Goal: Task Accomplishment & Management: Manage account settings

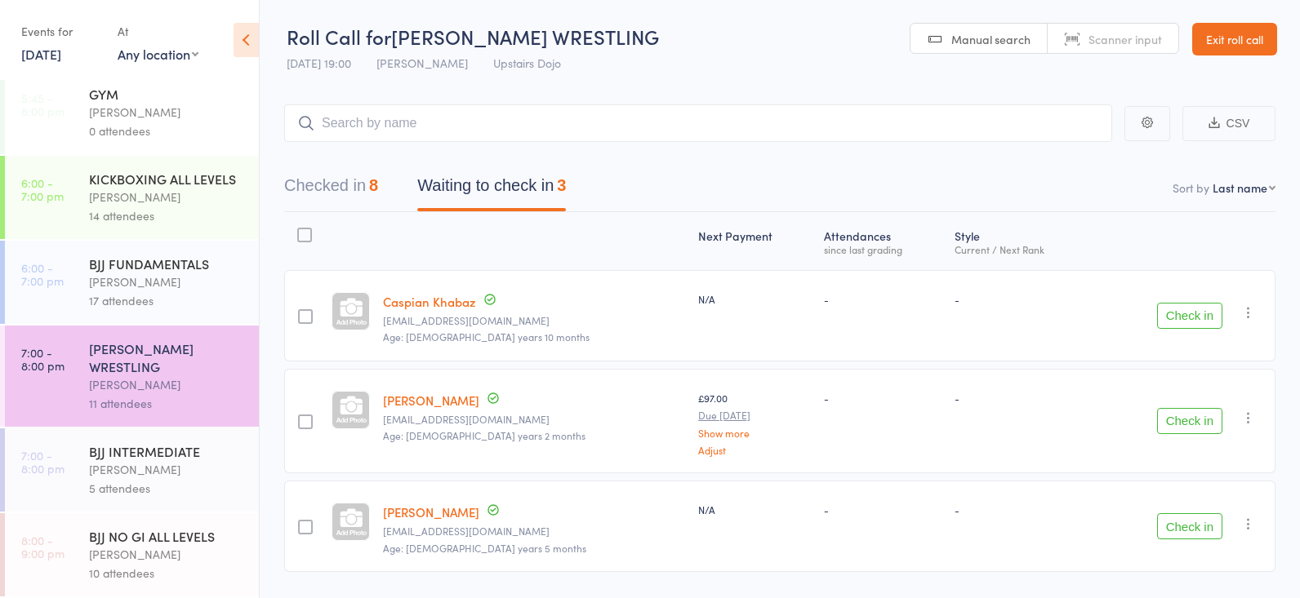
click at [1214, 47] on link "Exit roll call" at bounding box center [1234, 39] width 85 height 33
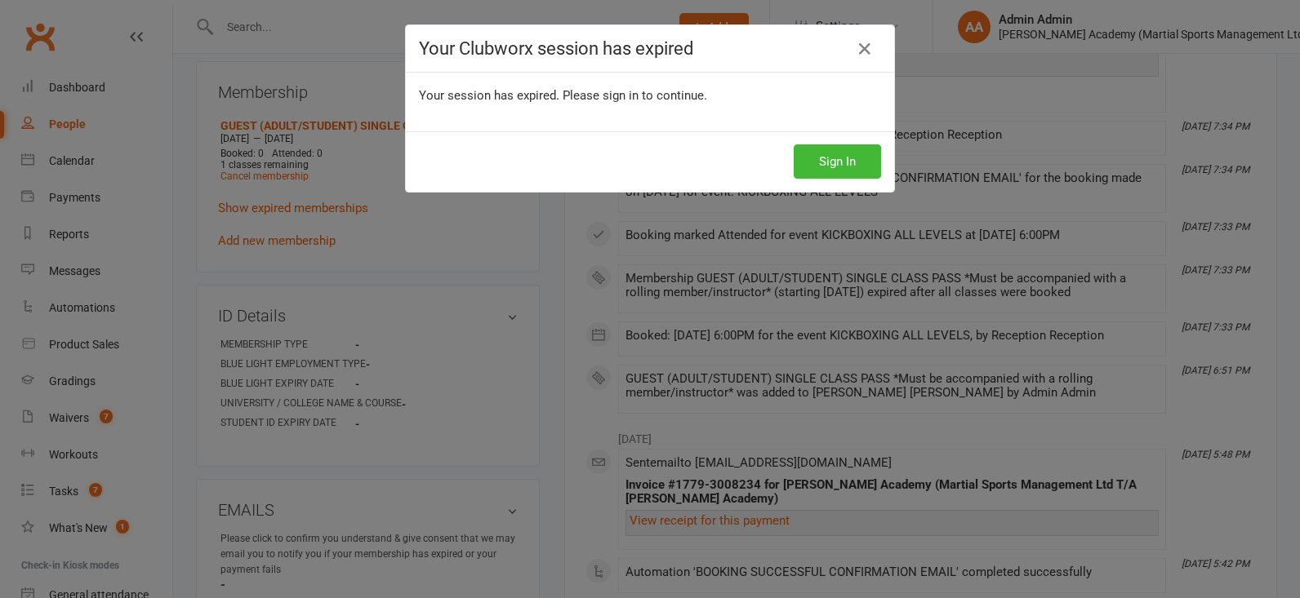
scroll to position [669, 0]
click at [849, 171] on button "Sign In" at bounding box center [837, 162] width 87 height 34
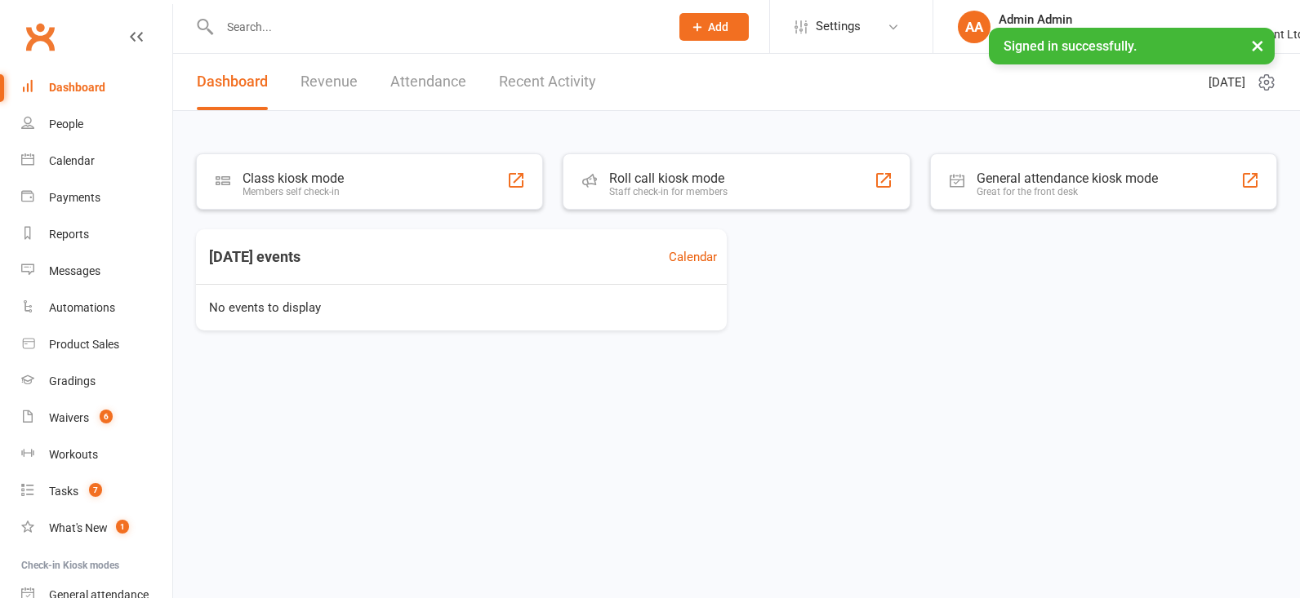
click at [323, 20] on input "text" at bounding box center [436, 27] width 443 height 23
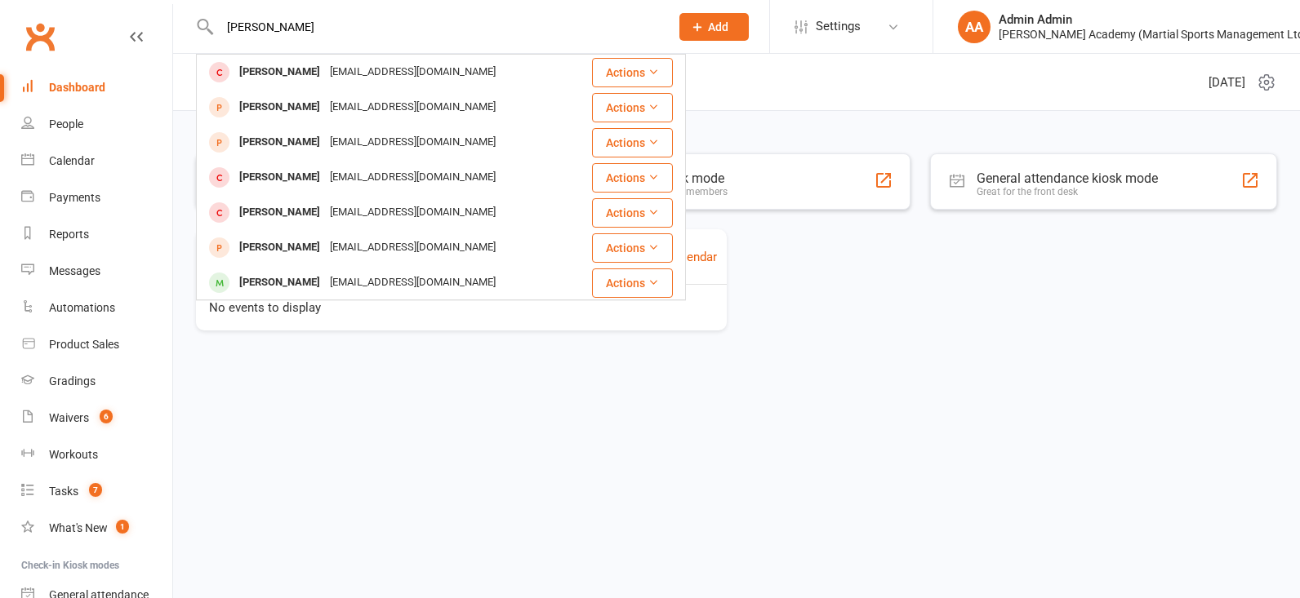
type input "jack degrees"
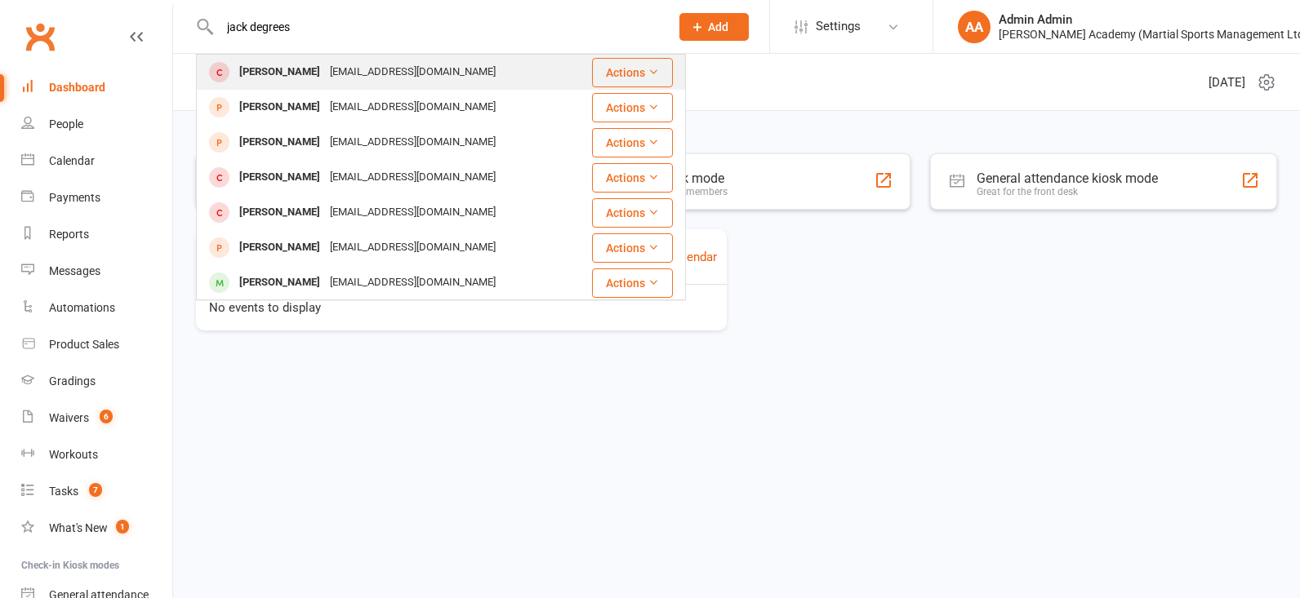
drag, startPoint x: 309, startPoint y: 53, endPoint x: 256, endPoint y: 64, distance: 53.5
click at [256, 64] on div "Jack Derges" at bounding box center [279, 72] width 91 height 24
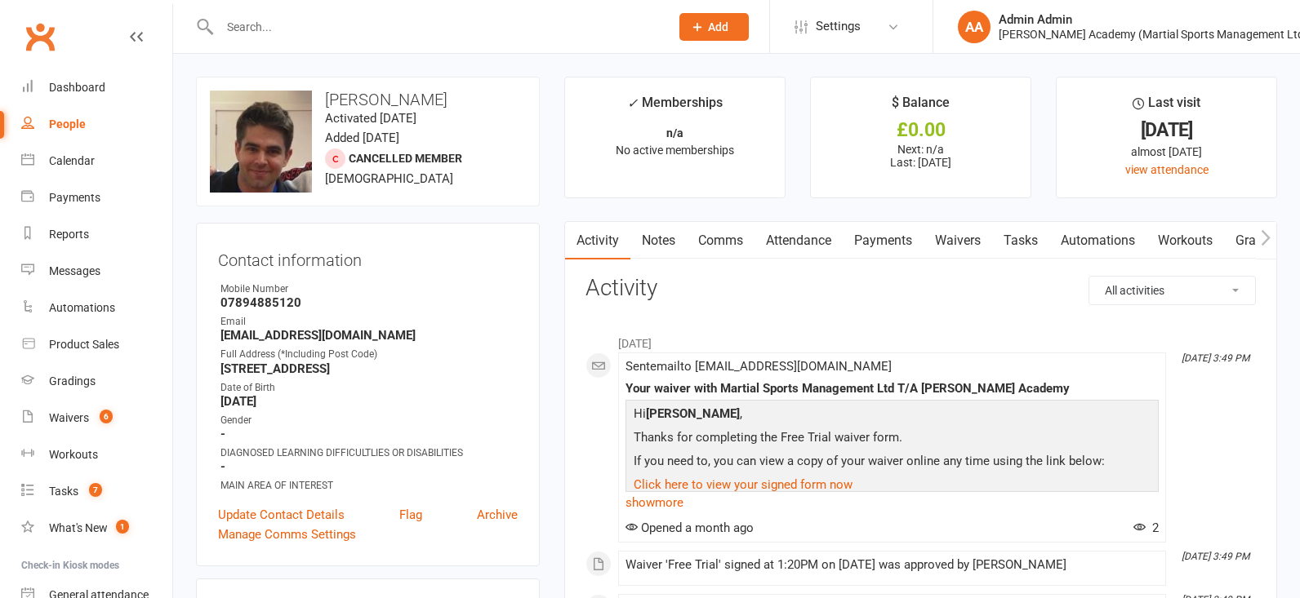
click at [904, 242] on link "Payments" at bounding box center [883, 241] width 81 height 38
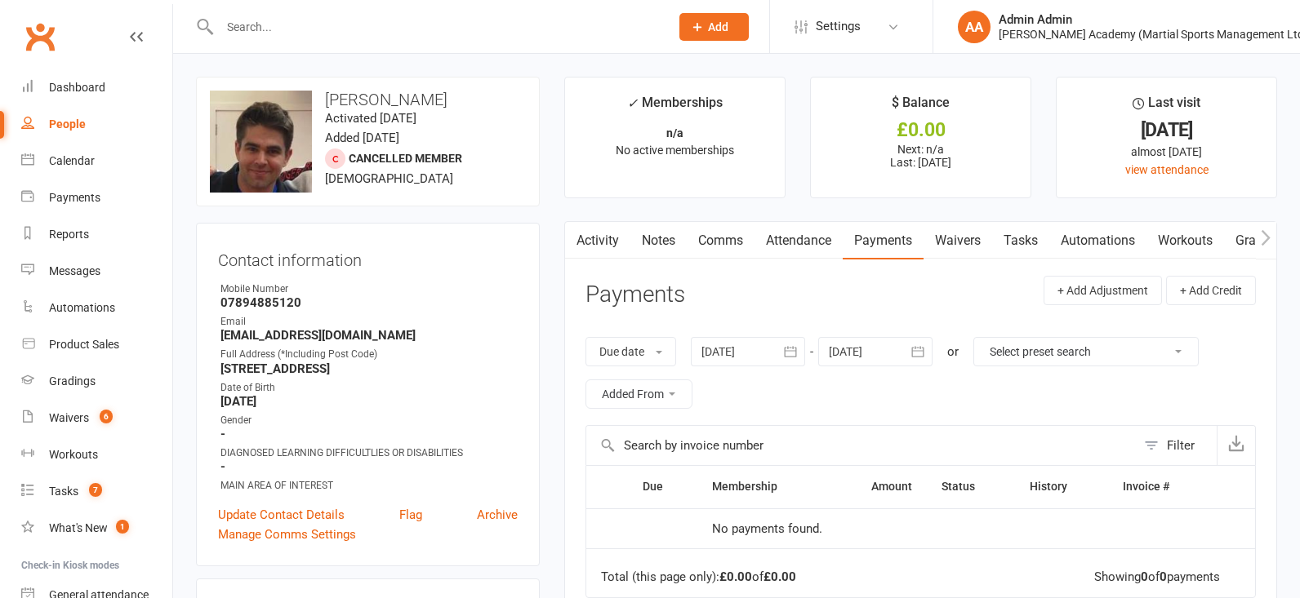
click at [339, 29] on input "text" at bounding box center [436, 27] width 443 height 23
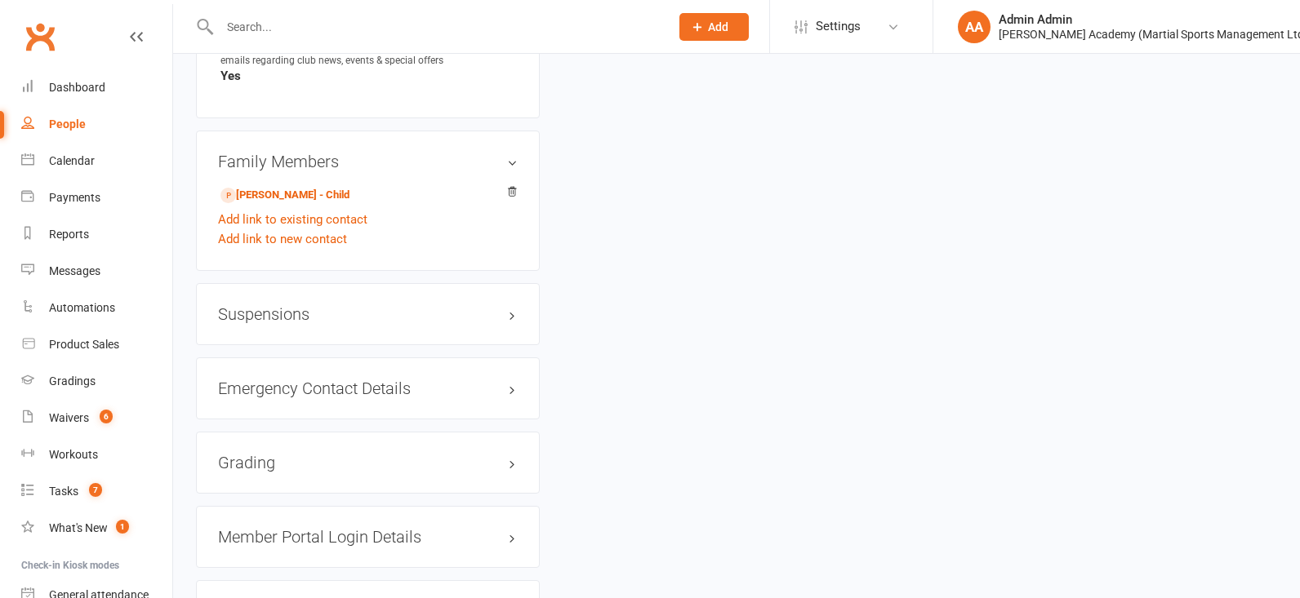
scroll to position [1167, 0]
click at [300, 196] on link "Freddie Derges - Child" at bounding box center [284, 194] width 129 height 17
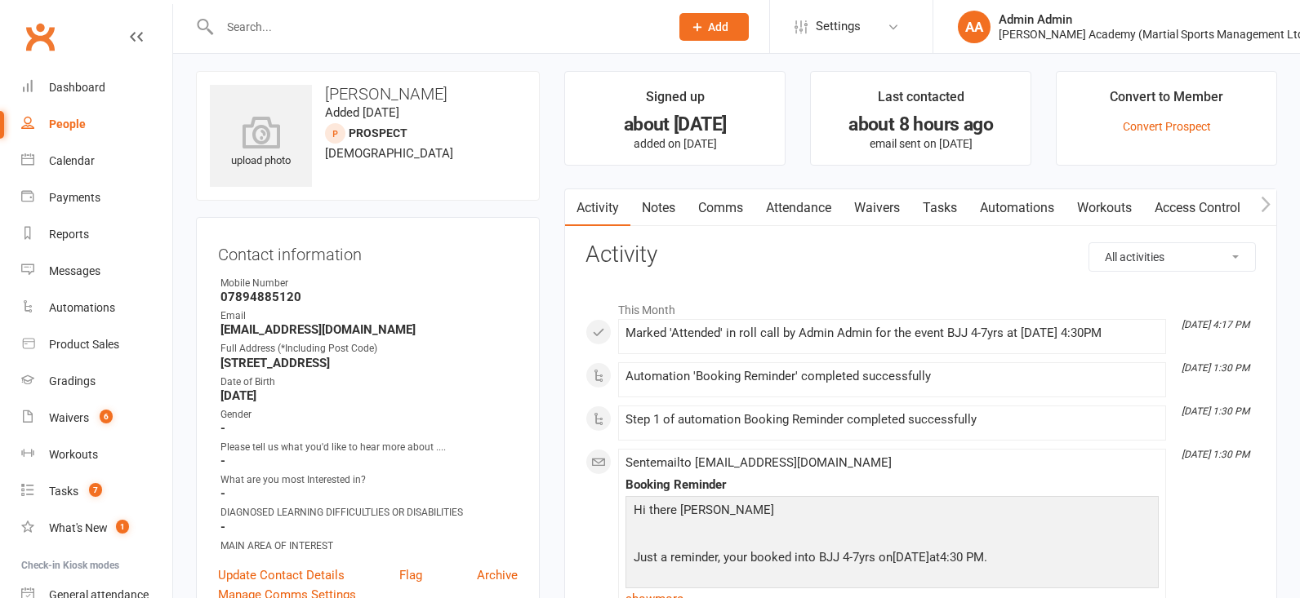
scroll to position [3, 0]
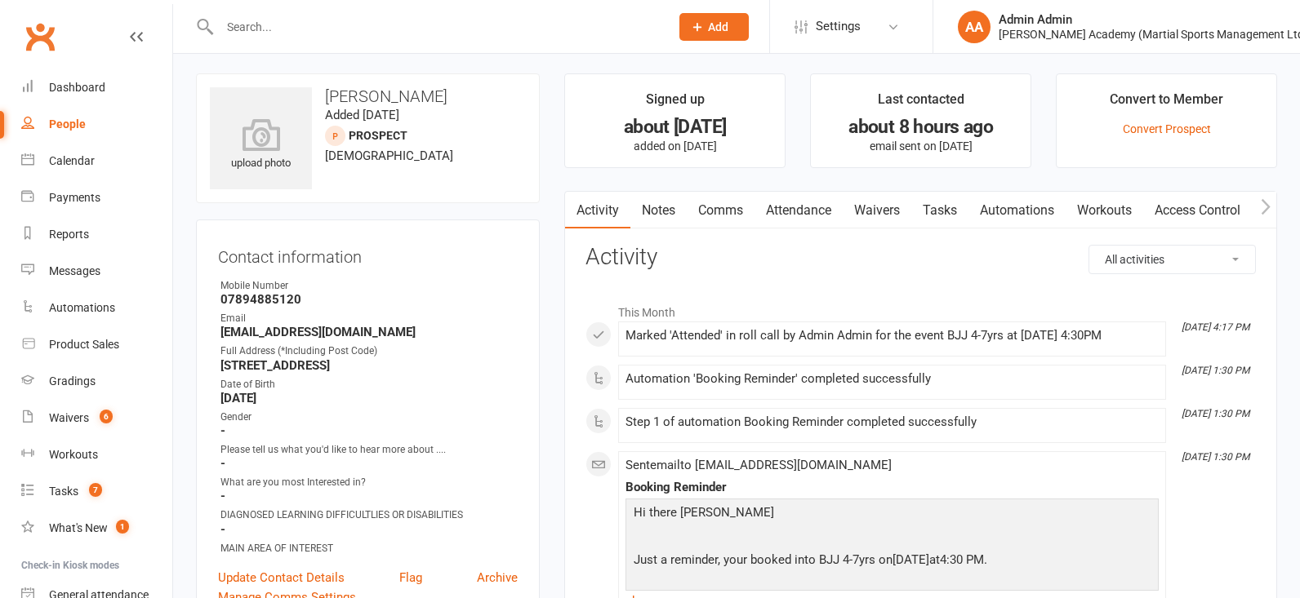
click at [1260, 211] on button "button" at bounding box center [1266, 210] width 20 height 37
click at [1261, 212] on icon "button" at bounding box center [1266, 206] width 10 height 17
click at [1264, 211] on icon "button" at bounding box center [1266, 206] width 10 height 17
click at [1267, 211] on icon "button" at bounding box center [1266, 206] width 10 height 17
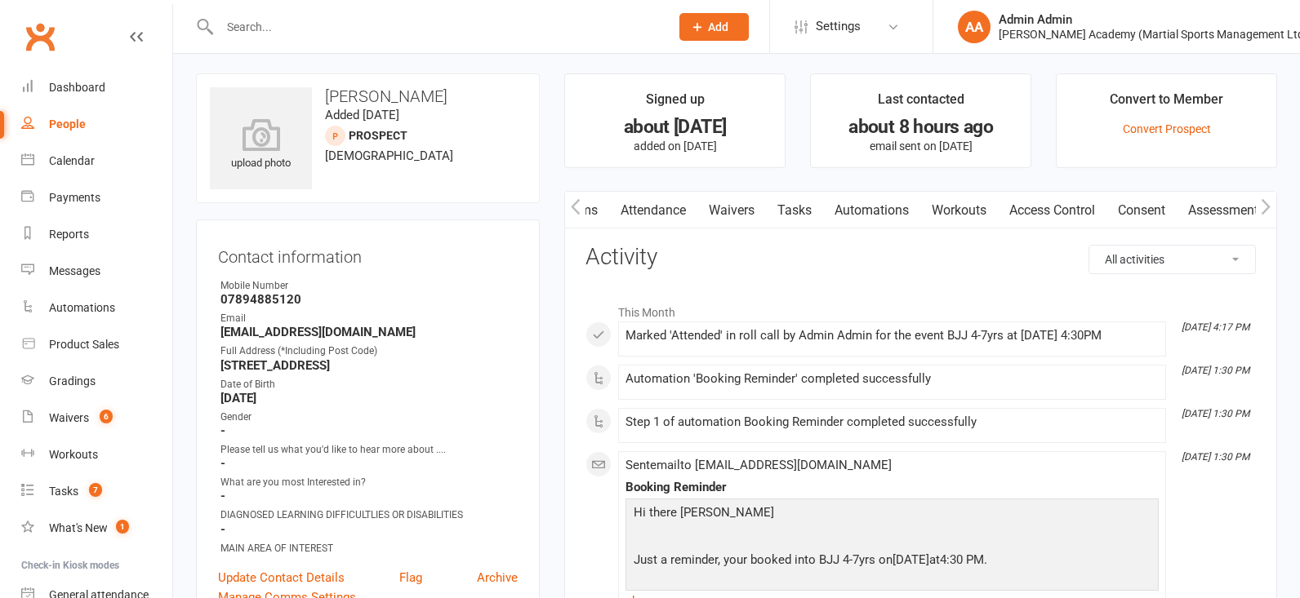
click at [574, 216] on icon "button" at bounding box center [576, 206] width 10 height 17
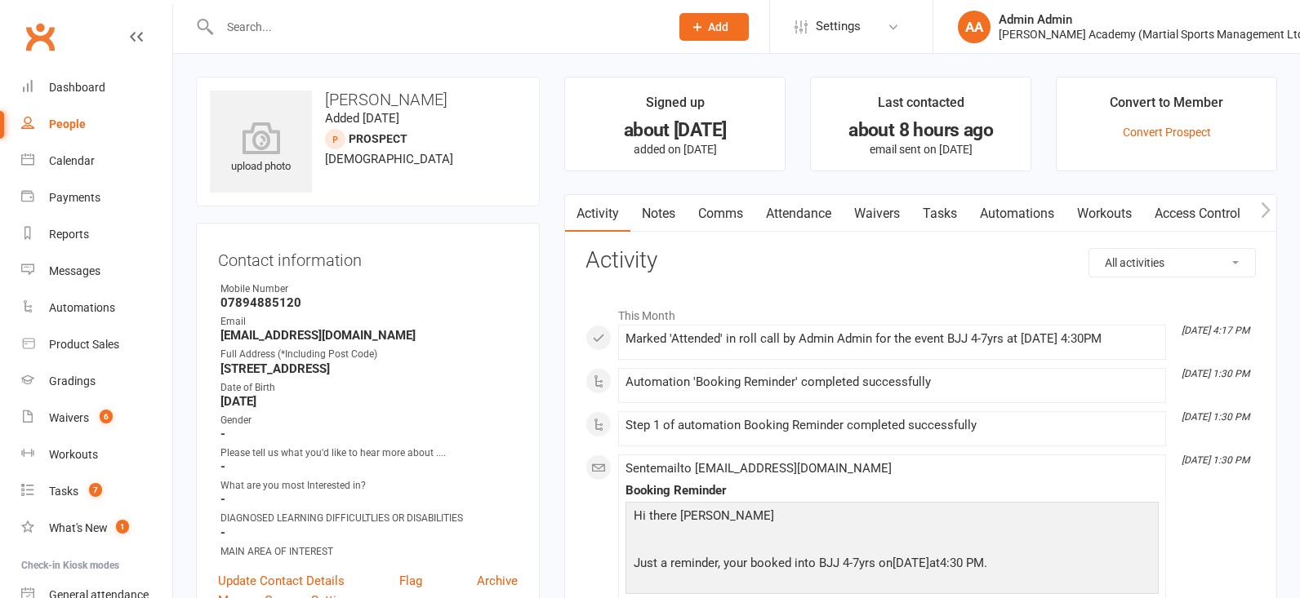
scroll to position [0, 0]
click at [314, 27] on input "text" at bounding box center [436, 27] width 443 height 23
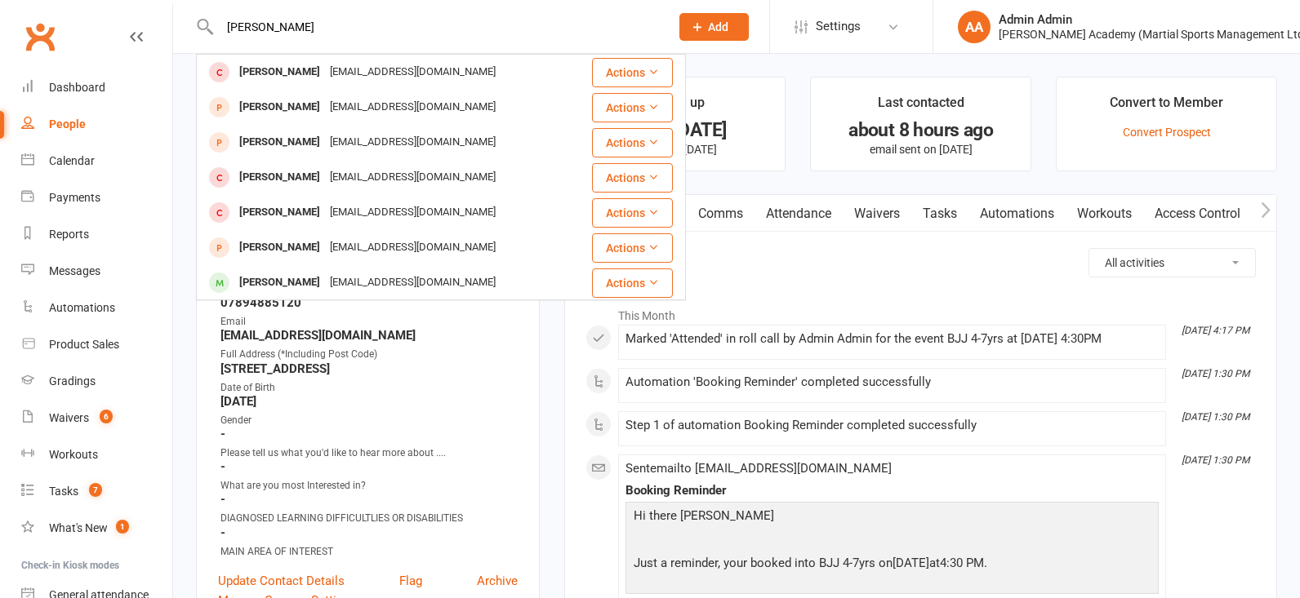
type input "jack degrees"
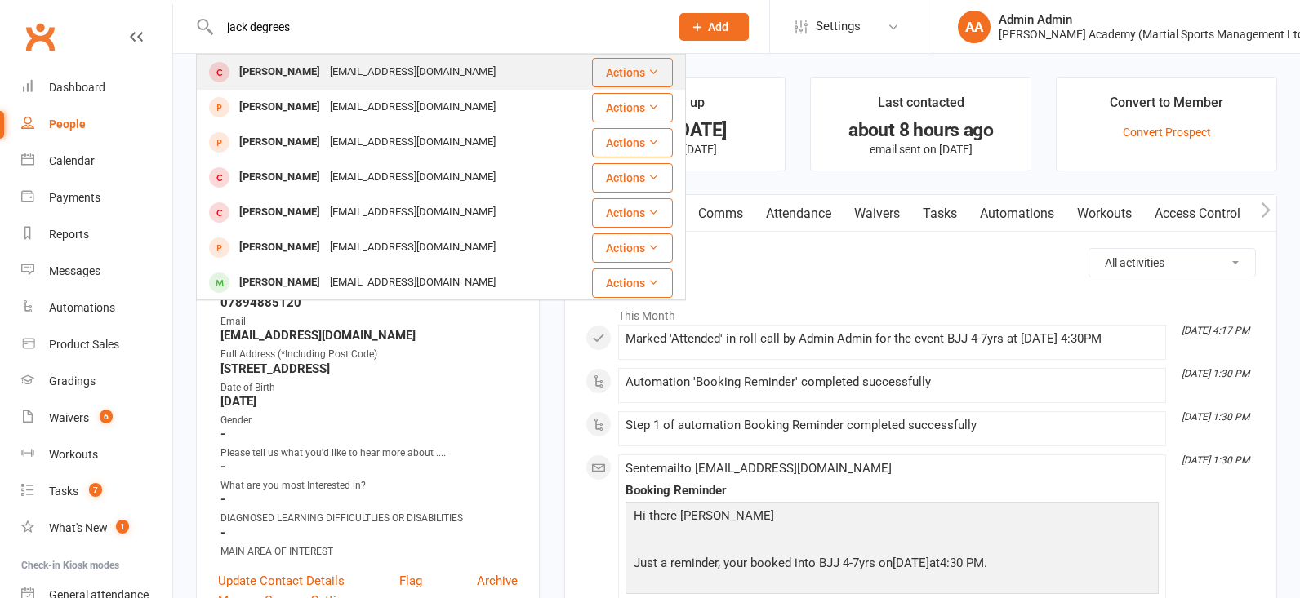
drag, startPoint x: 313, startPoint y: 35, endPoint x: 269, endPoint y: 77, distance: 60.1
click at [269, 77] on div "Jack Derges" at bounding box center [279, 72] width 91 height 24
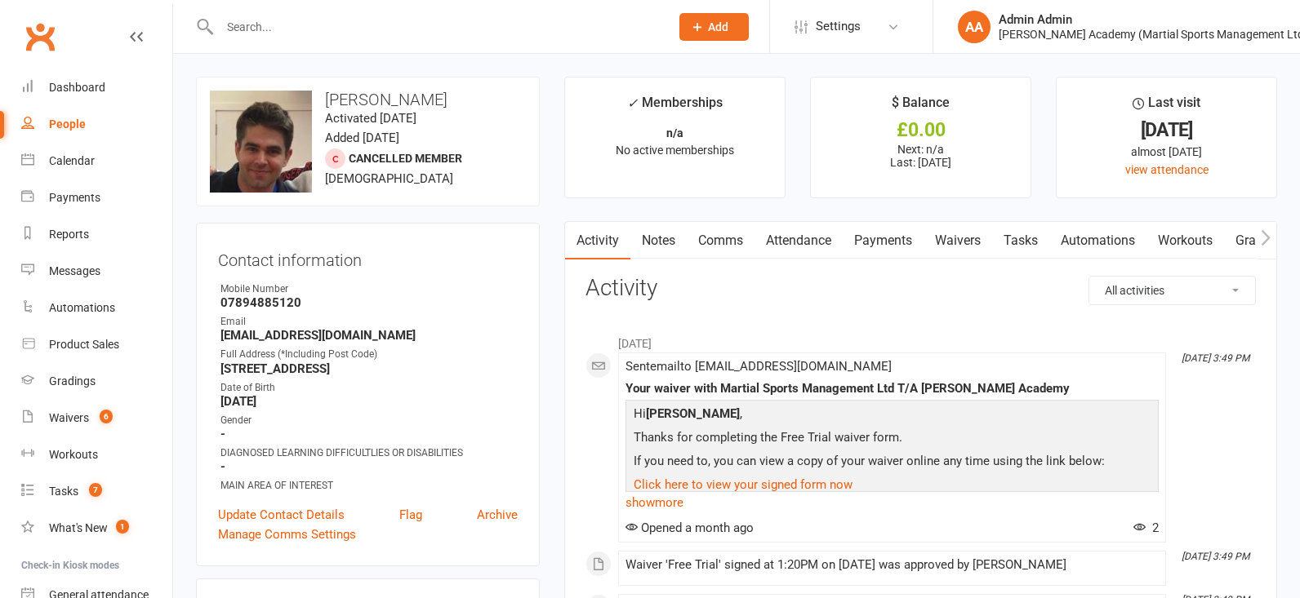
click at [889, 242] on link "Payments" at bounding box center [883, 241] width 81 height 38
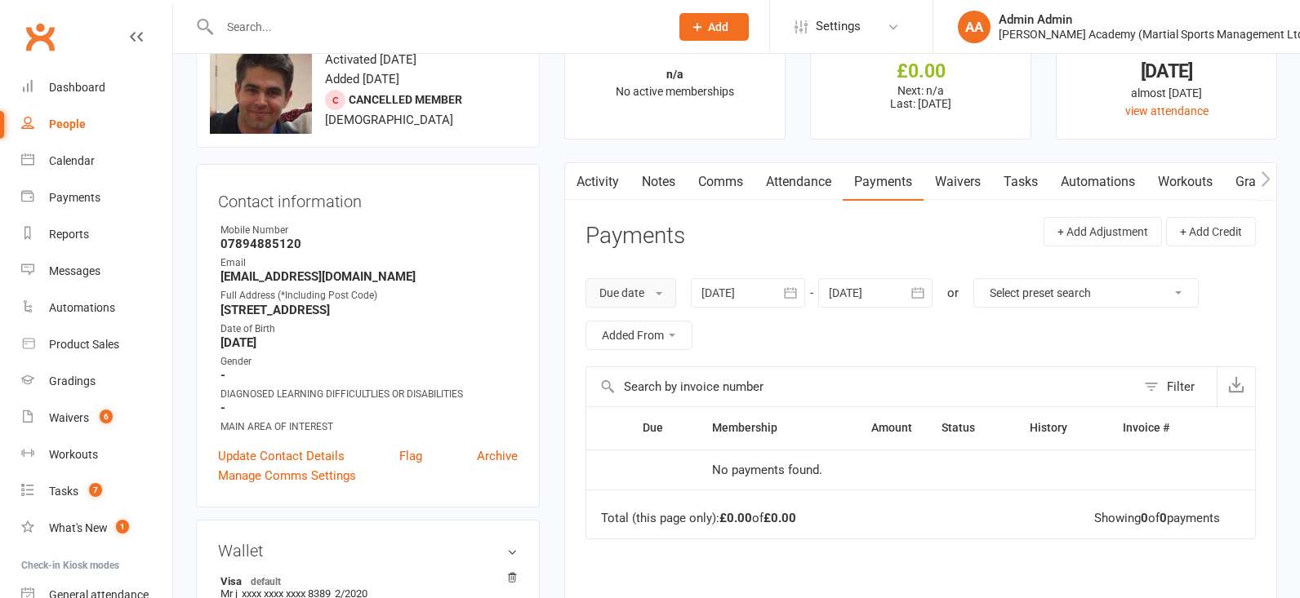
scroll to position [62, 0]
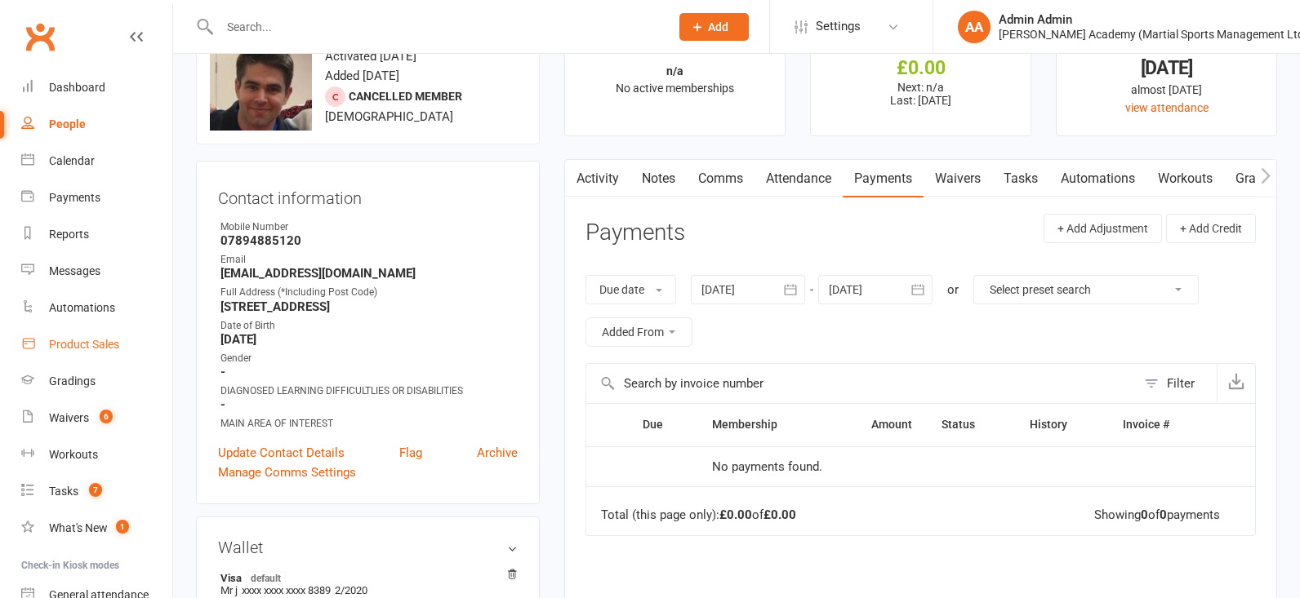
click at [81, 348] on div "Product Sales" at bounding box center [84, 344] width 70 height 13
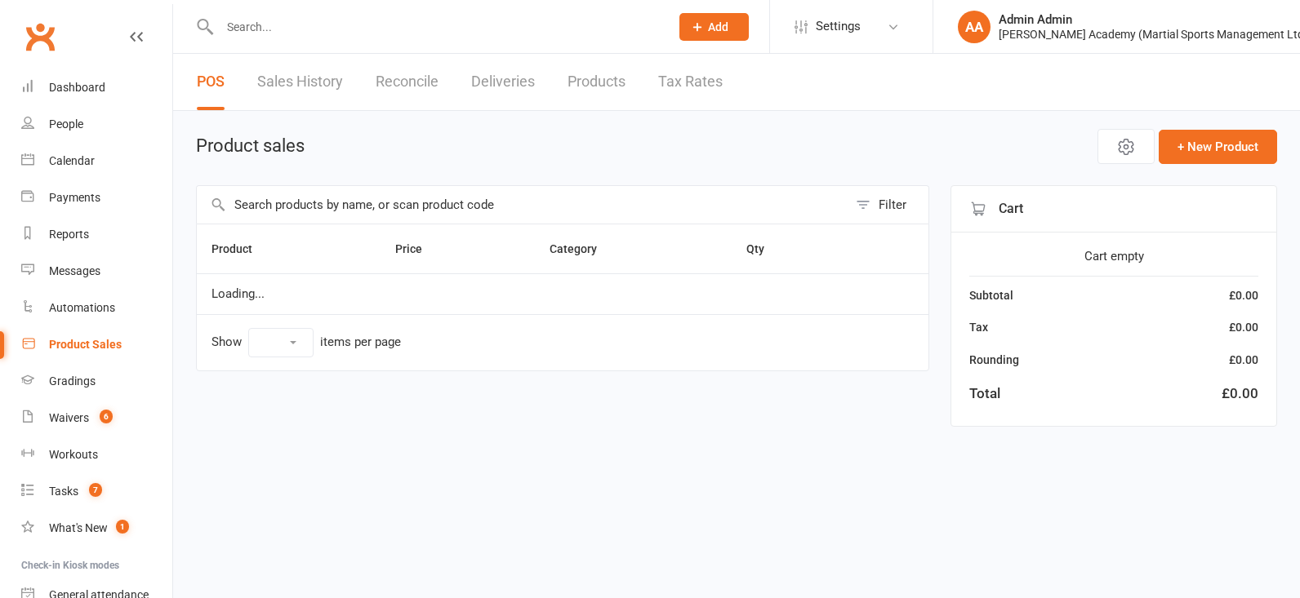
select select "100"
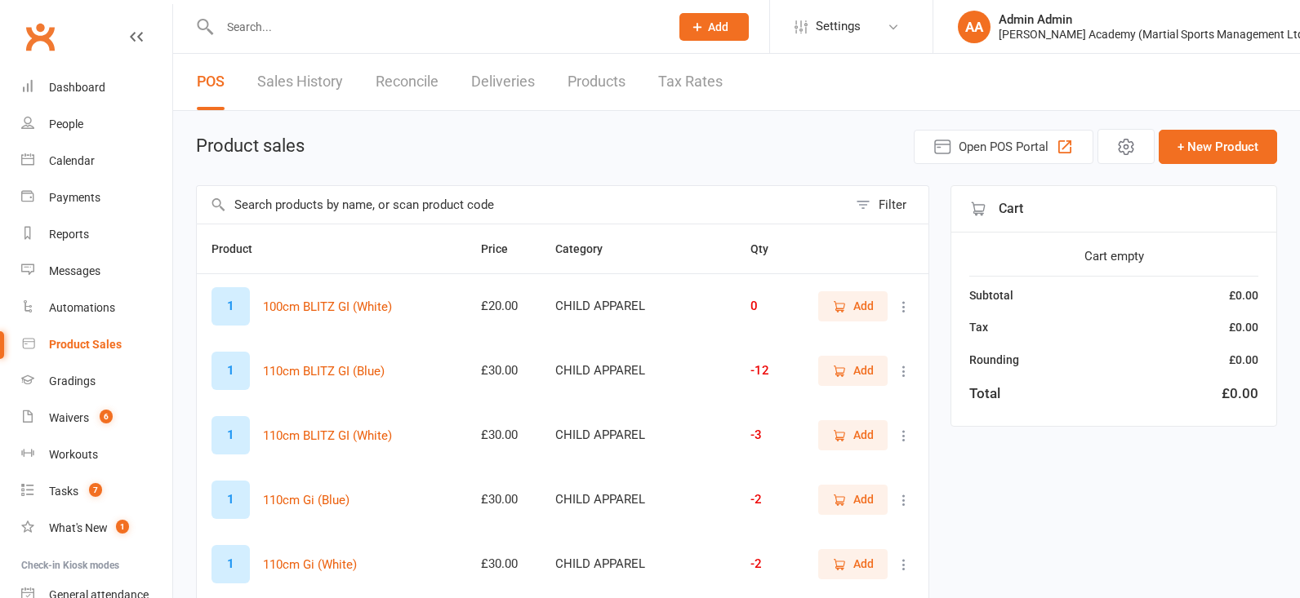
click at [356, 211] on input "text" at bounding box center [522, 205] width 651 height 38
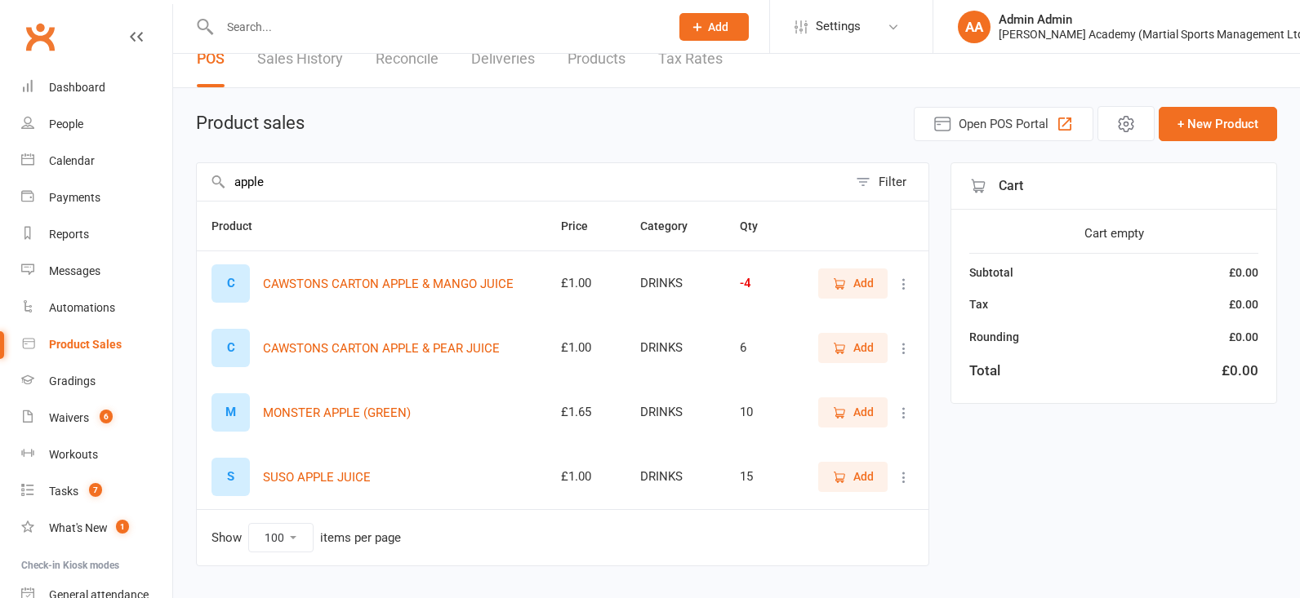
scroll to position [25, 0]
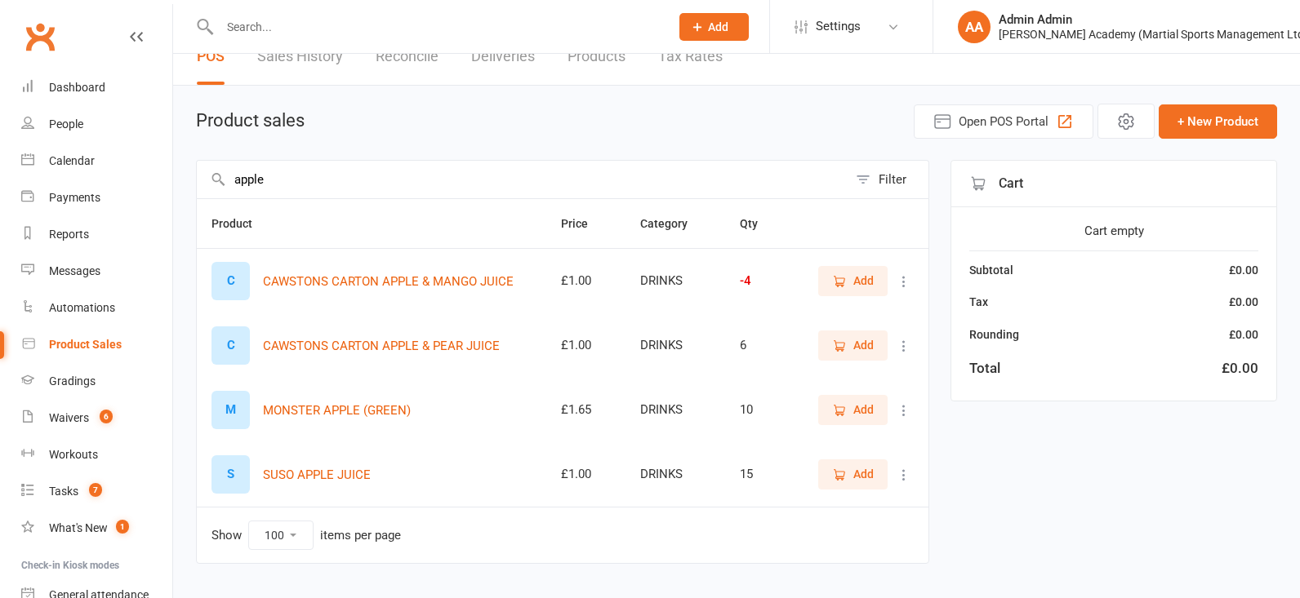
type input "apple"
click at [847, 483] on span "Add" at bounding box center [853, 474] width 42 height 18
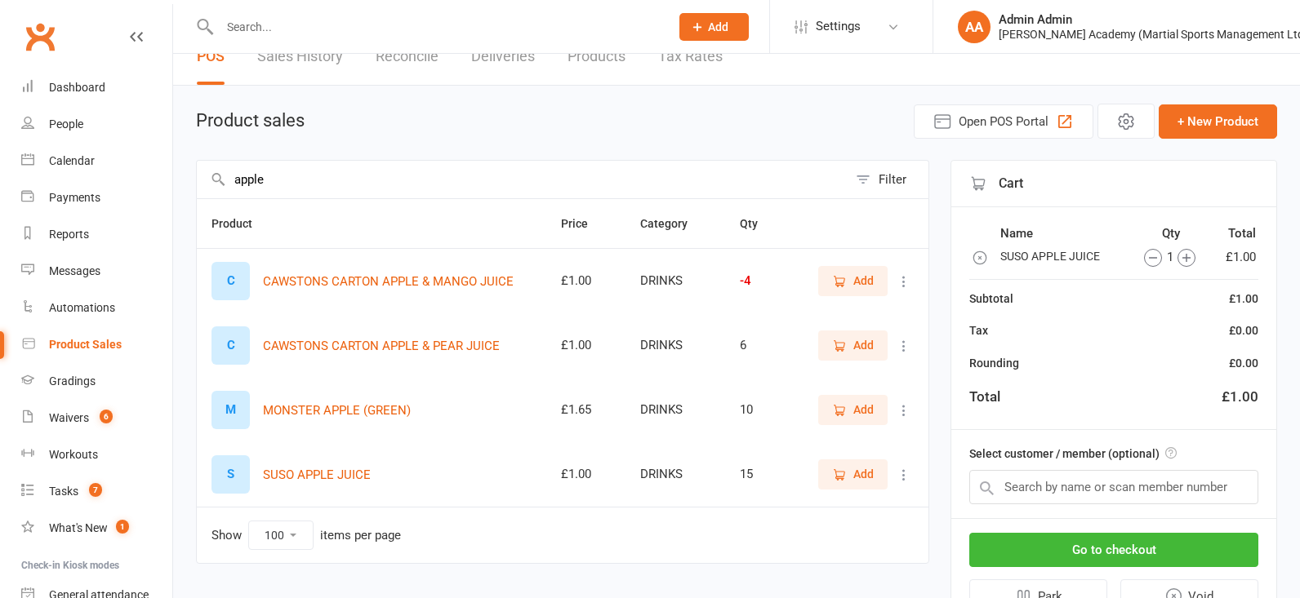
click at [858, 354] on span "Add" at bounding box center [863, 345] width 20 height 18
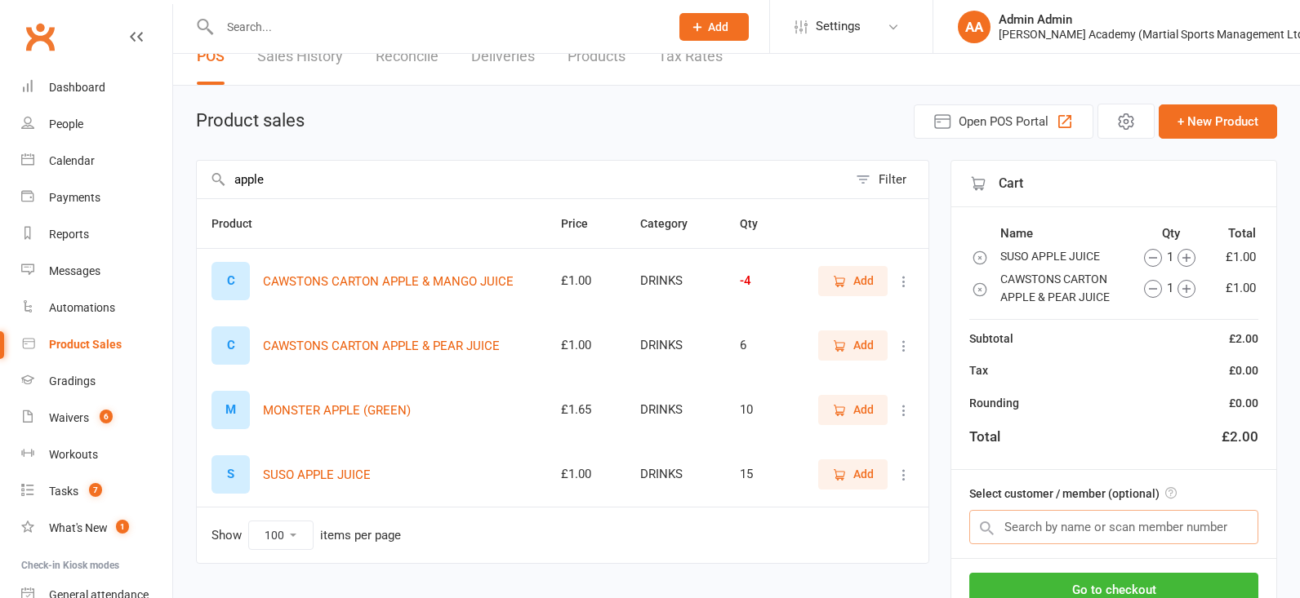
click at [1060, 525] on input "text" at bounding box center [1113, 527] width 289 height 34
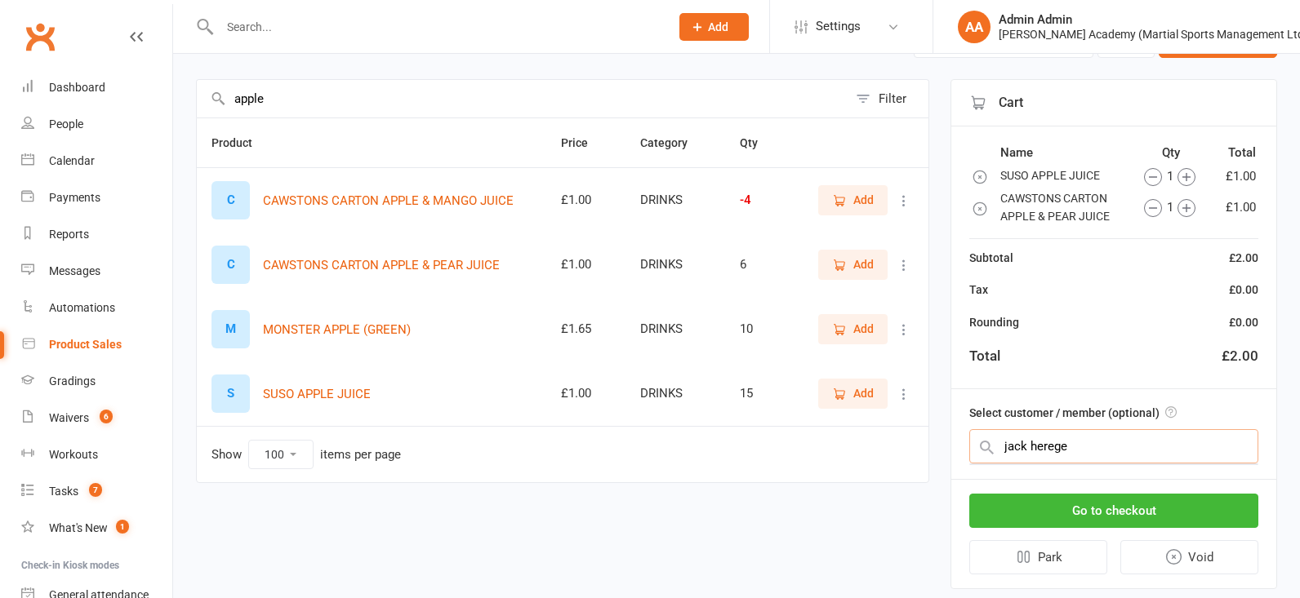
scroll to position [107, 0]
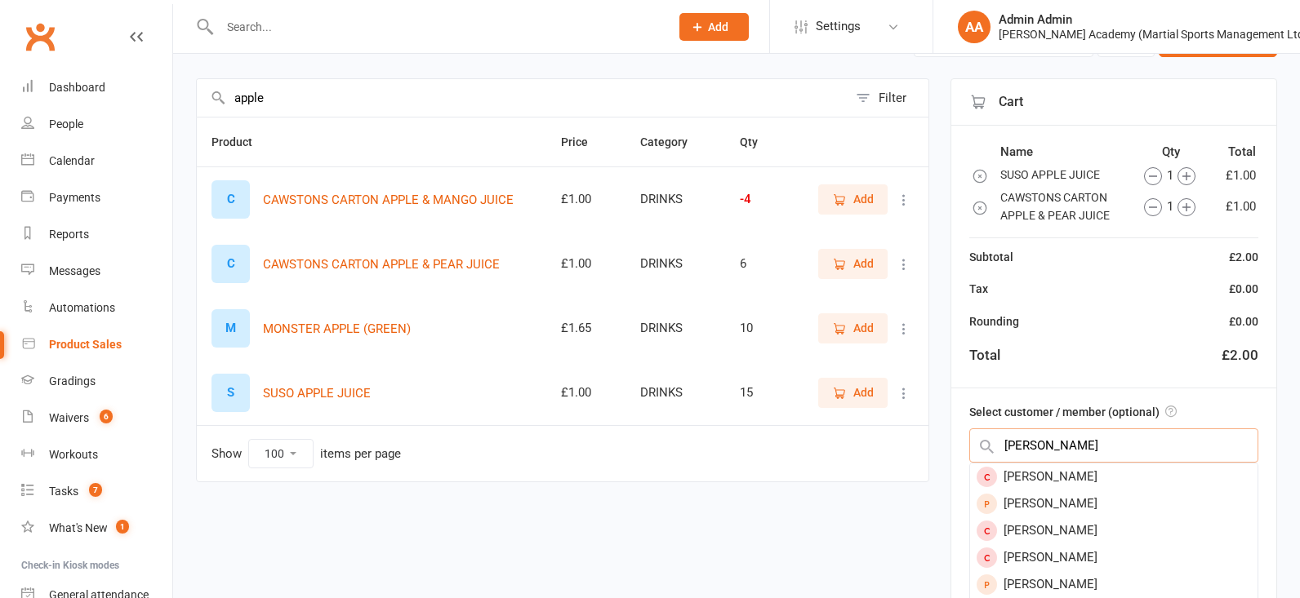
type input "jack degree"
drag, startPoint x: 1116, startPoint y: 469, endPoint x: 1077, endPoint y: 488, distance: 43.8
click at [1077, 488] on div "Jack Derges" at bounding box center [1113, 477] width 287 height 27
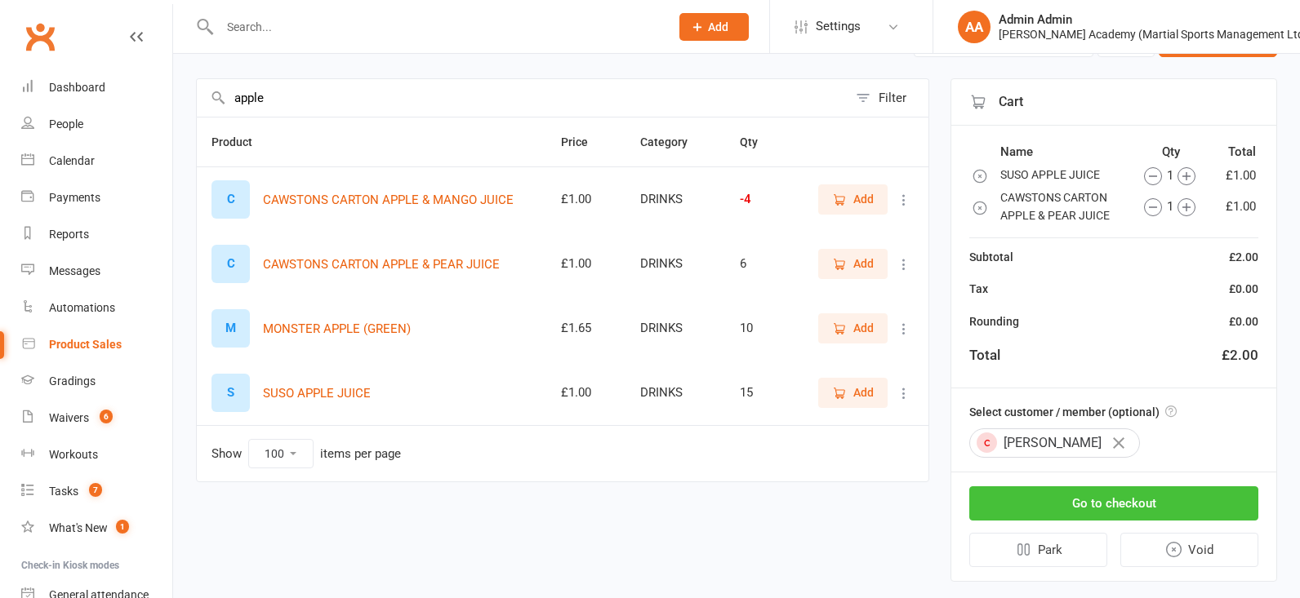
click at [1086, 507] on button "Go to checkout" at bounding box center [1113, 504] width 289 height 34
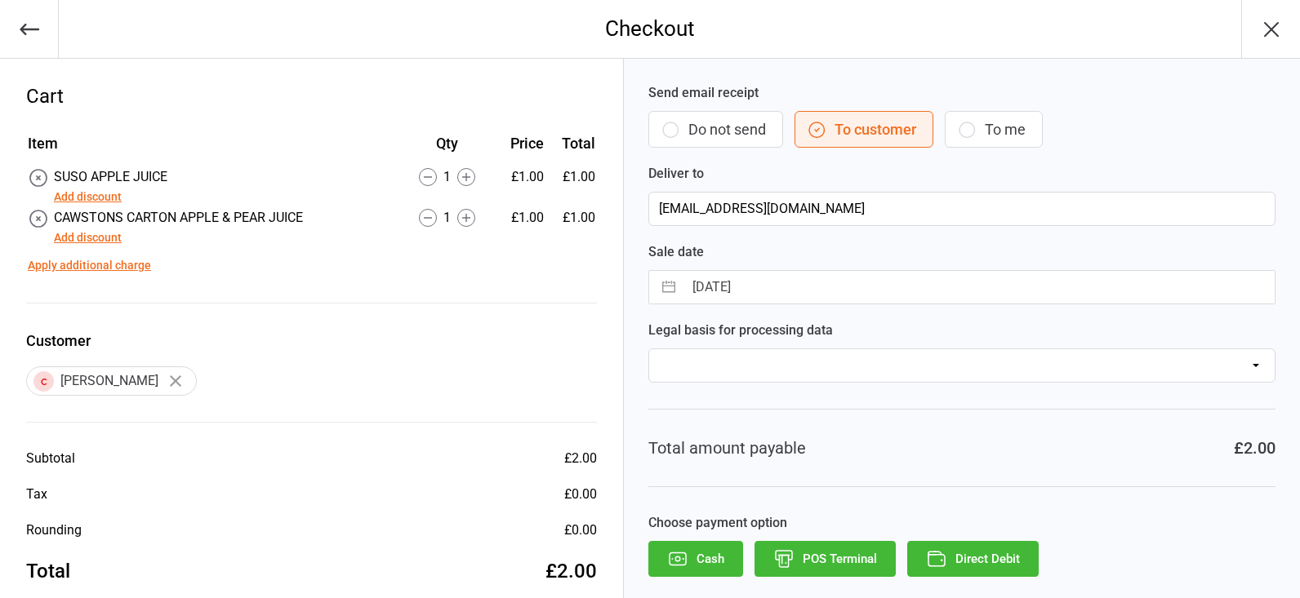
click at [825, 549] on button "POS Terminal" at bounding box center [824, 559] width 141 height 36
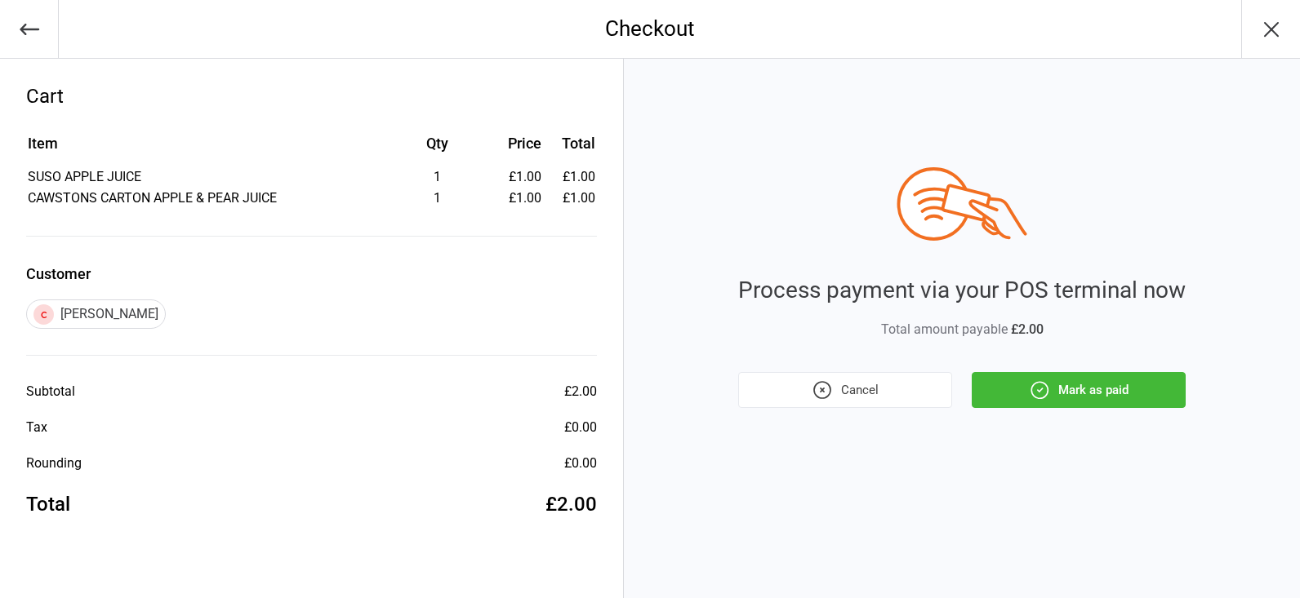
click at [1114, 389] on button "Mark as paid" at bounding box center [1079, 390] width 214 height 36
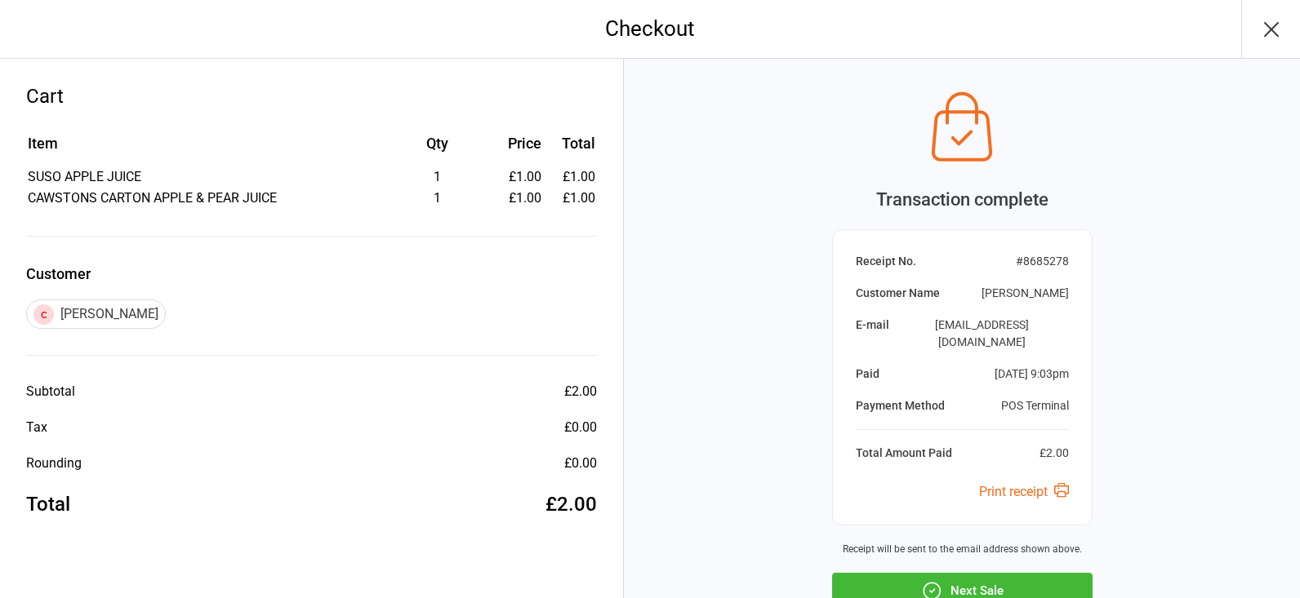
click at [1008, 573] on button "Next Sale" at bounding box center [962, 591] width 260 height 36
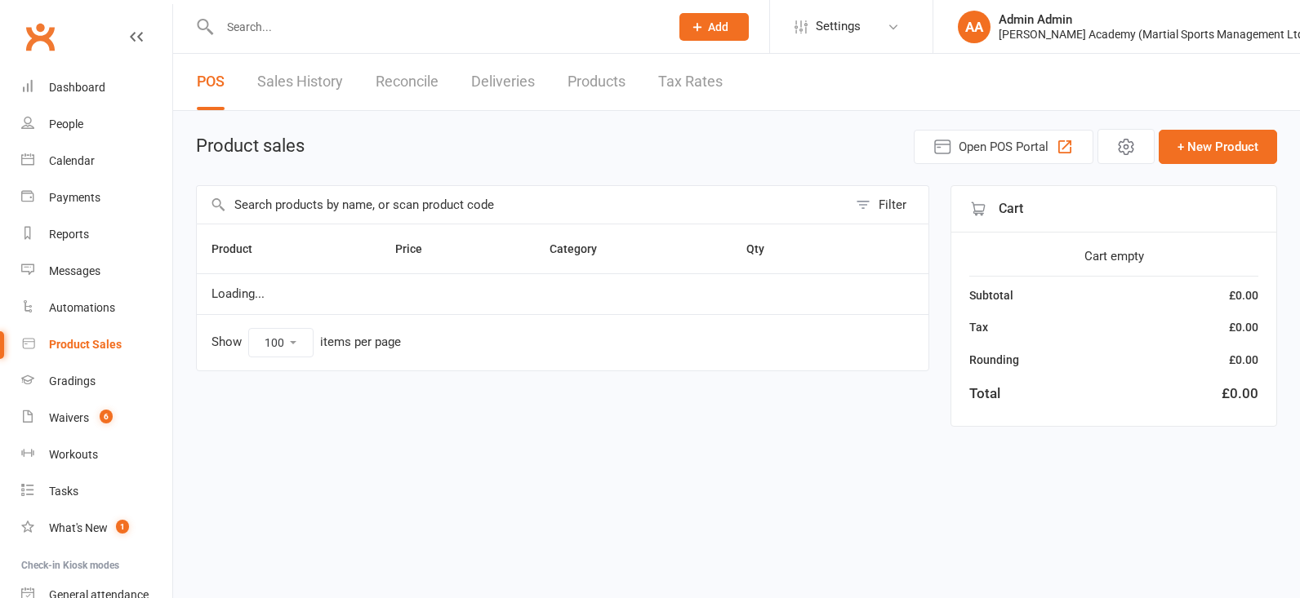
select select "100"
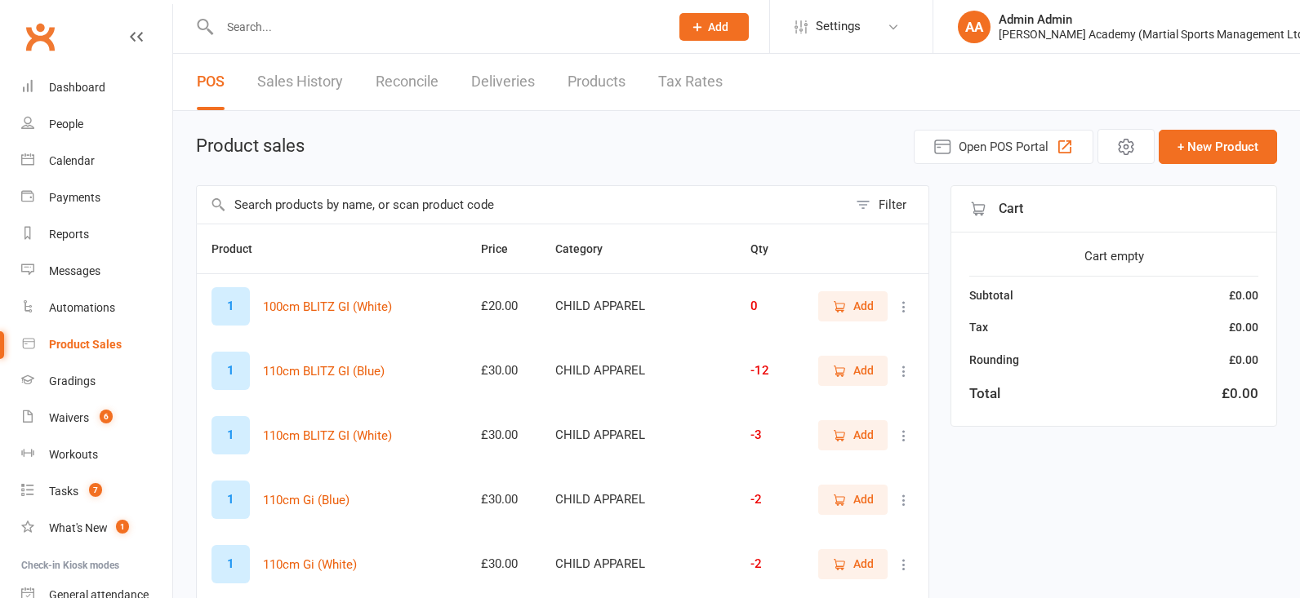
click at [256, 29] on input "text" at bounding box center [436, 27] width 443 height 23
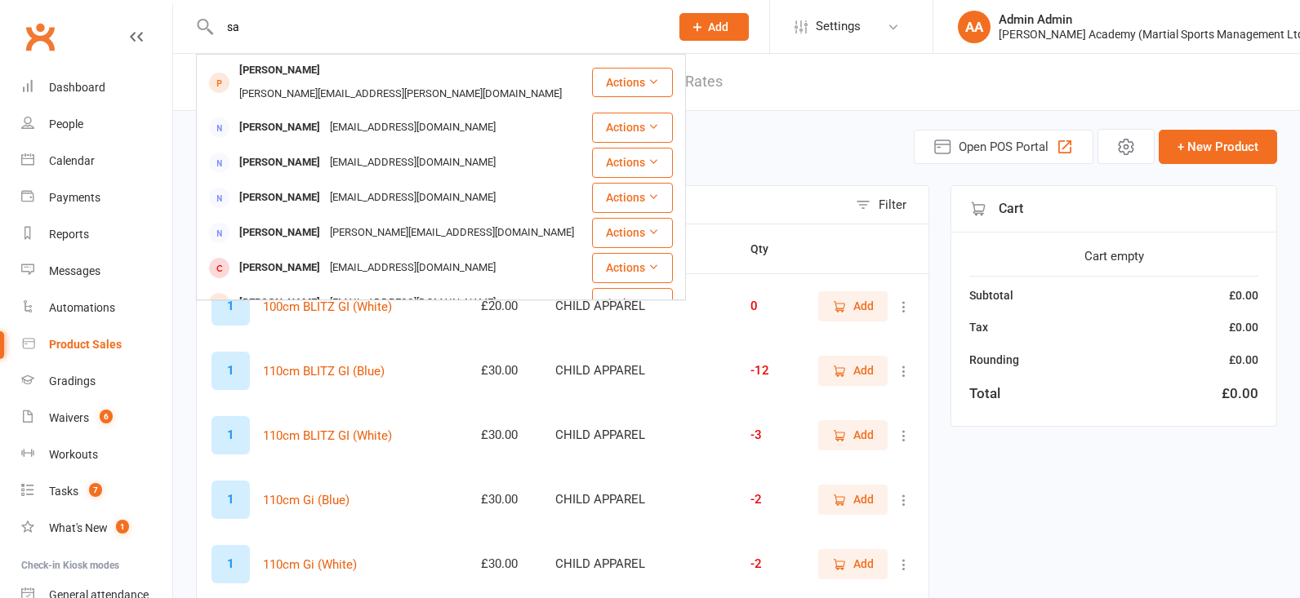
type input "s"
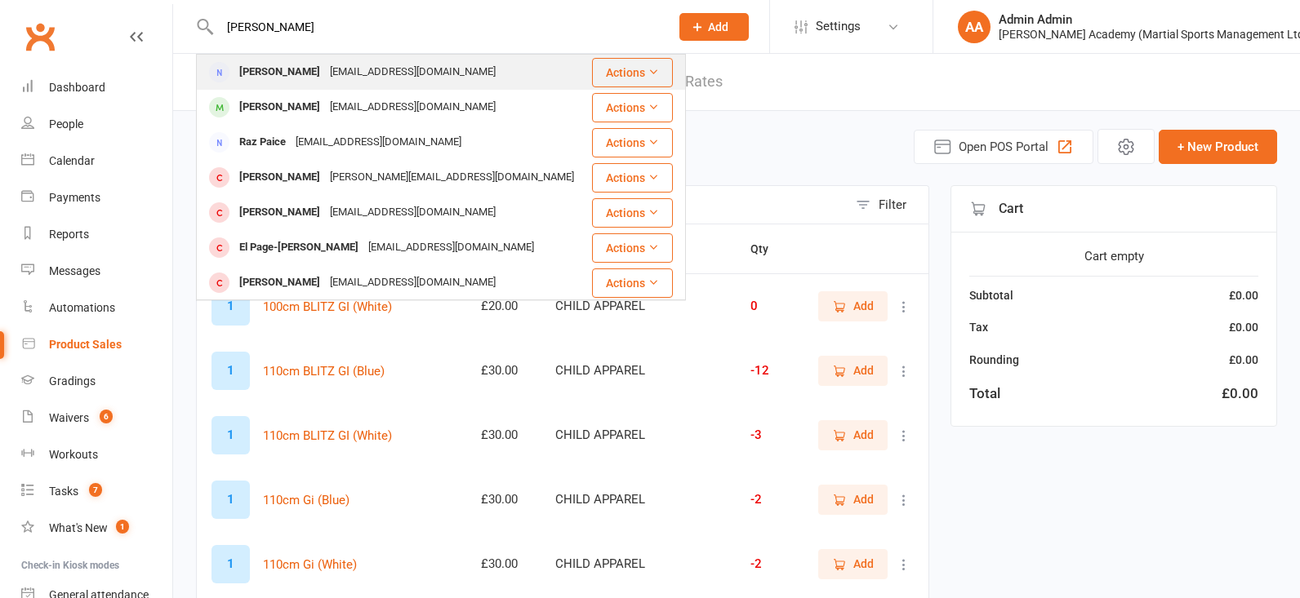
type input "paige"
click at [240, 67] on div "[PERSON_NAME]" at bounding box center [279, 72] width 91 height 24
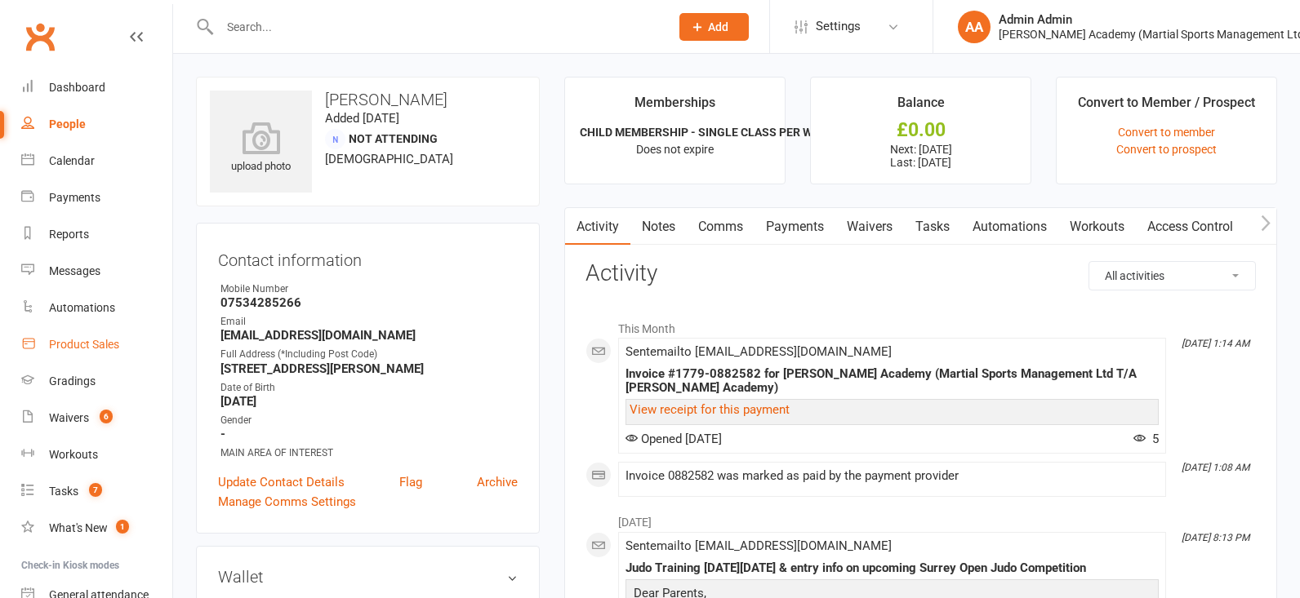
click at [97, 338] on div "Product Sales" at bounding box center [84, 344] width 70 height 13
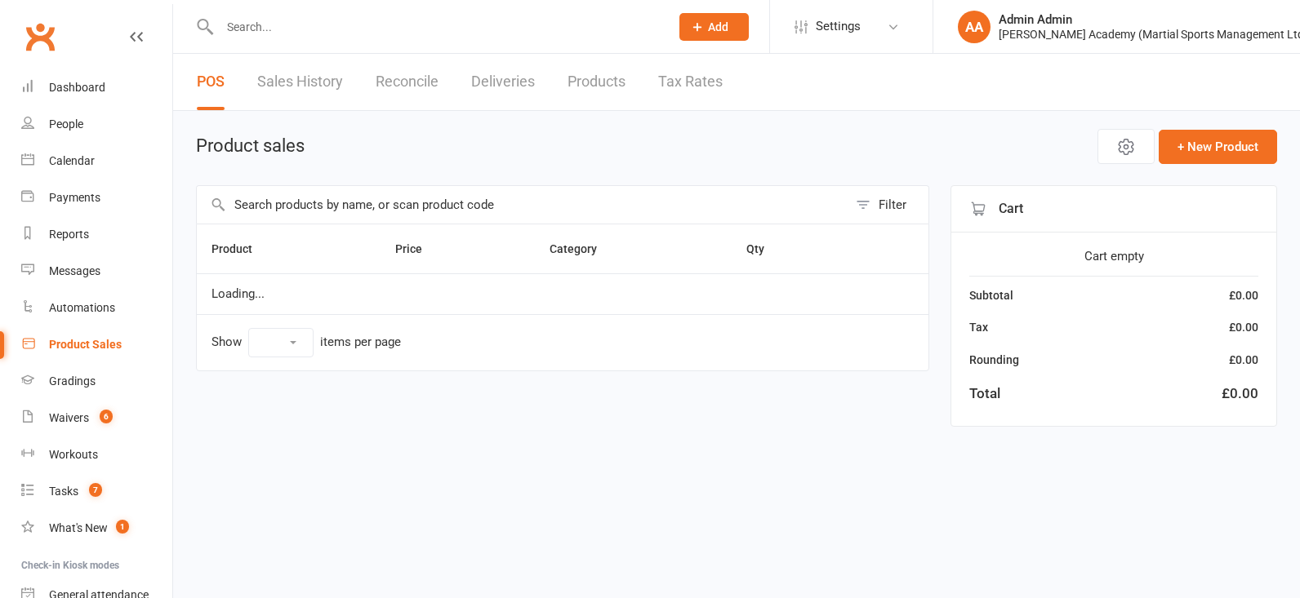
select select "100"
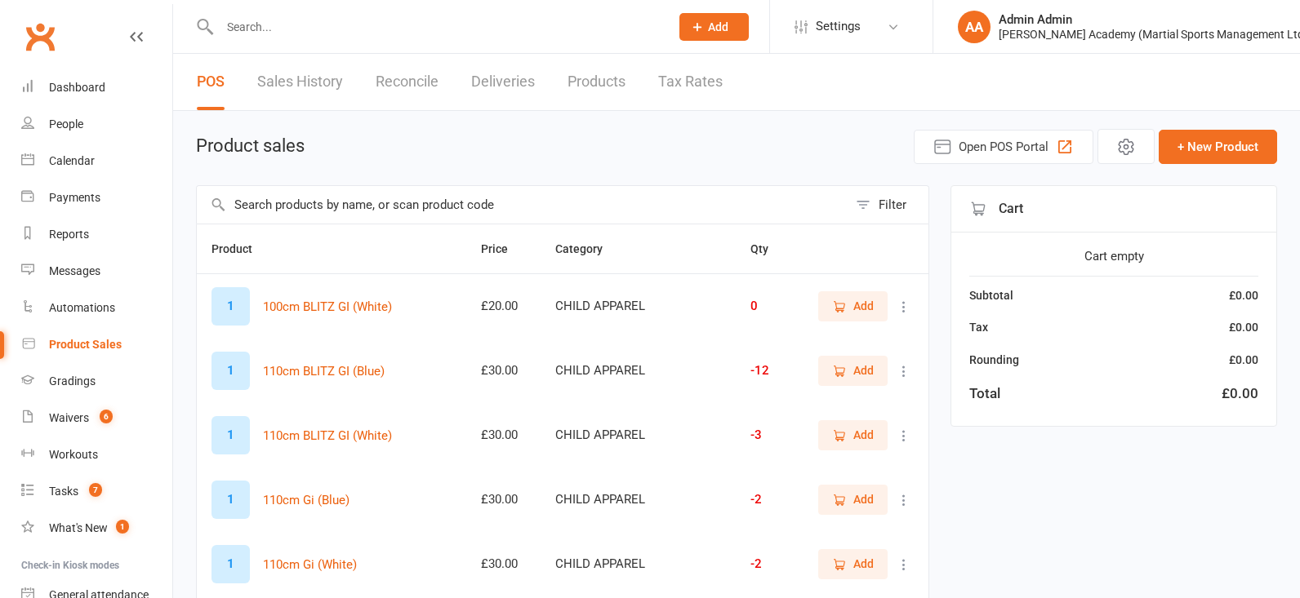
click at [349, 206] on input "text" at bounding box center [522, 205] width 651 height 38
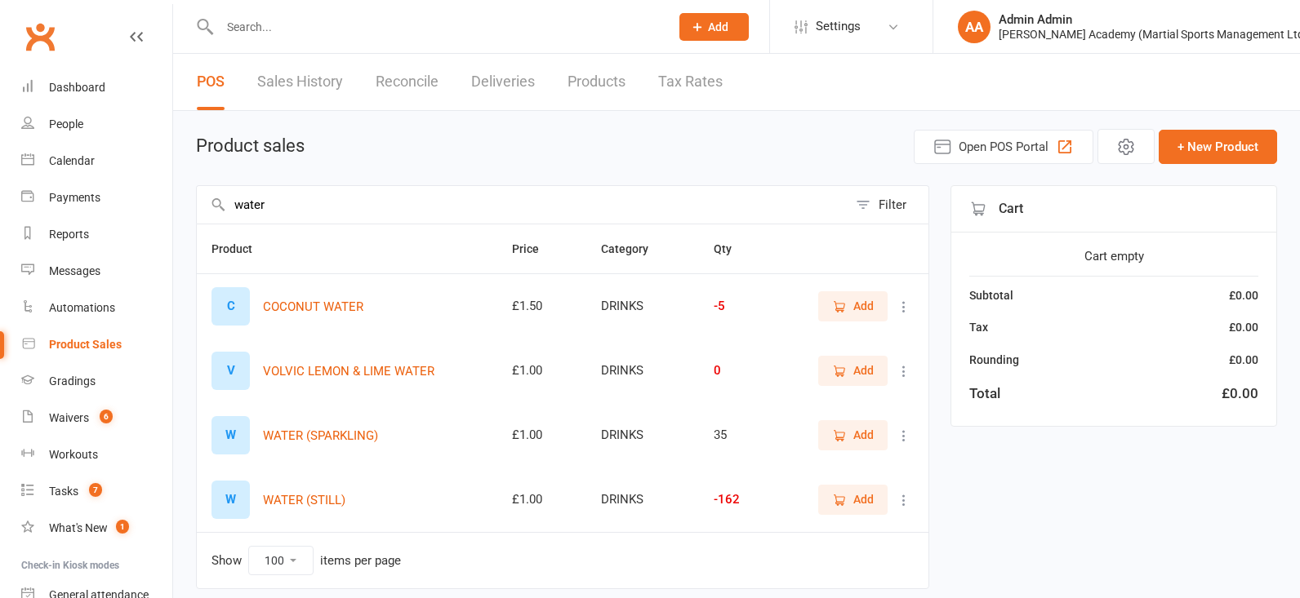
type input "water"
click at [846, 509] on span "Add" at bounding box center [853, 500] width 42 height 18
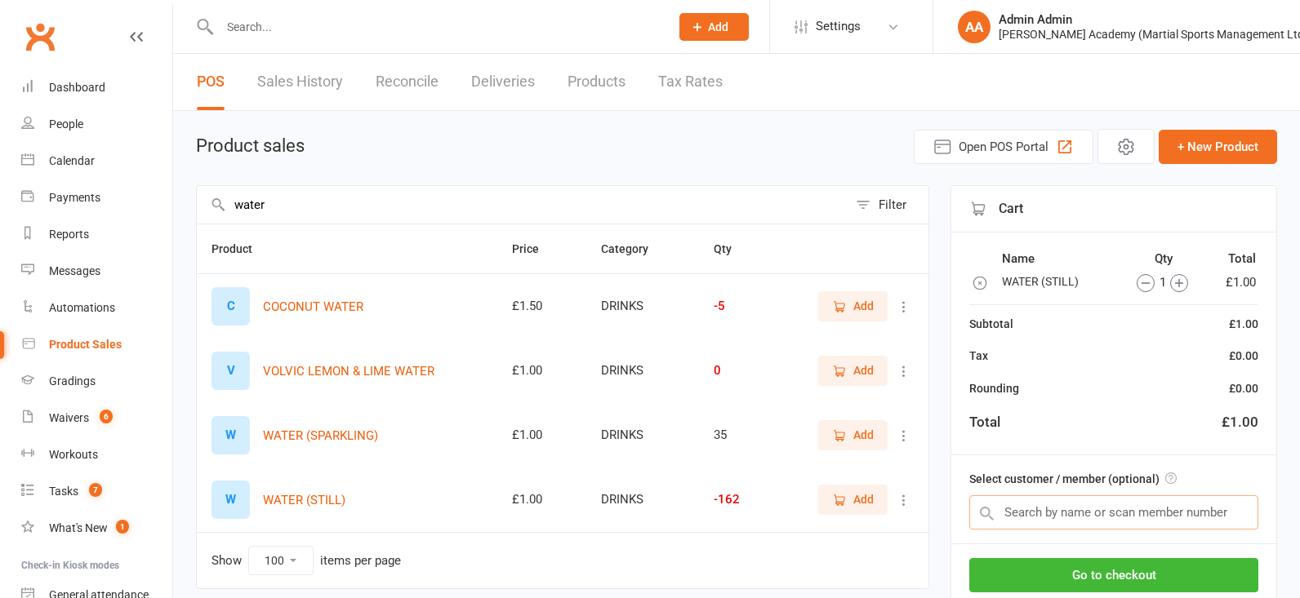
click at [1043, 523] on input "text" at bounding box center [1113, 513] width 289 height 34
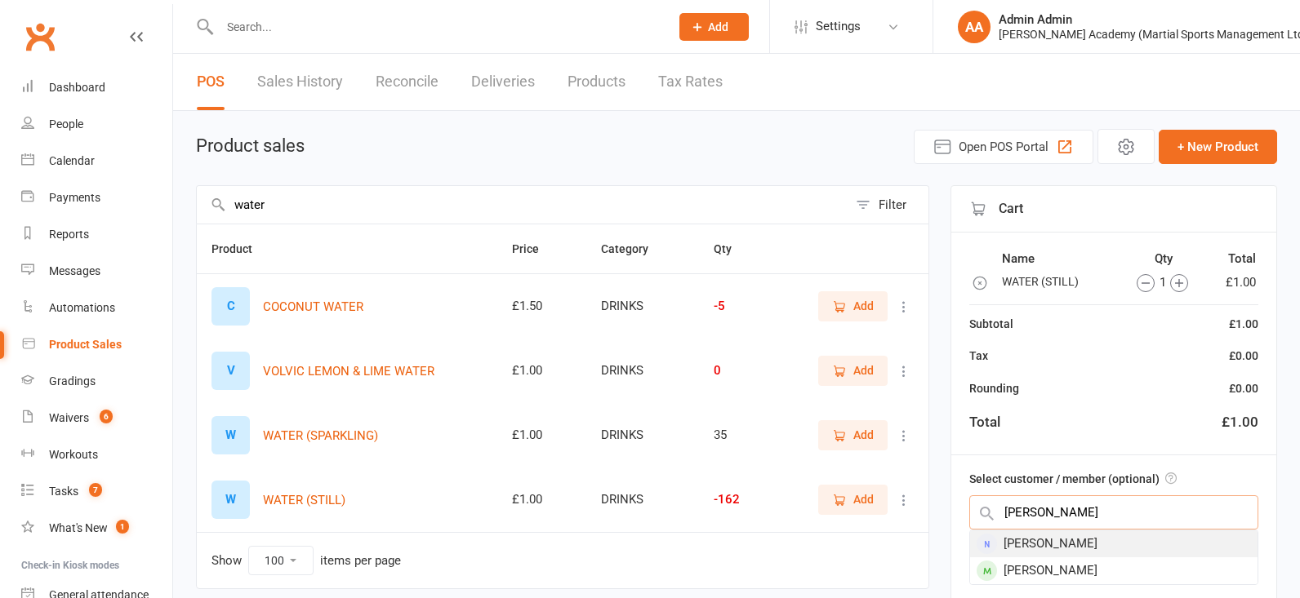
type input "paige"
click at [1061, 549] on div "Andy Paige" at bounding box center [1113, 544] width 287 height 27
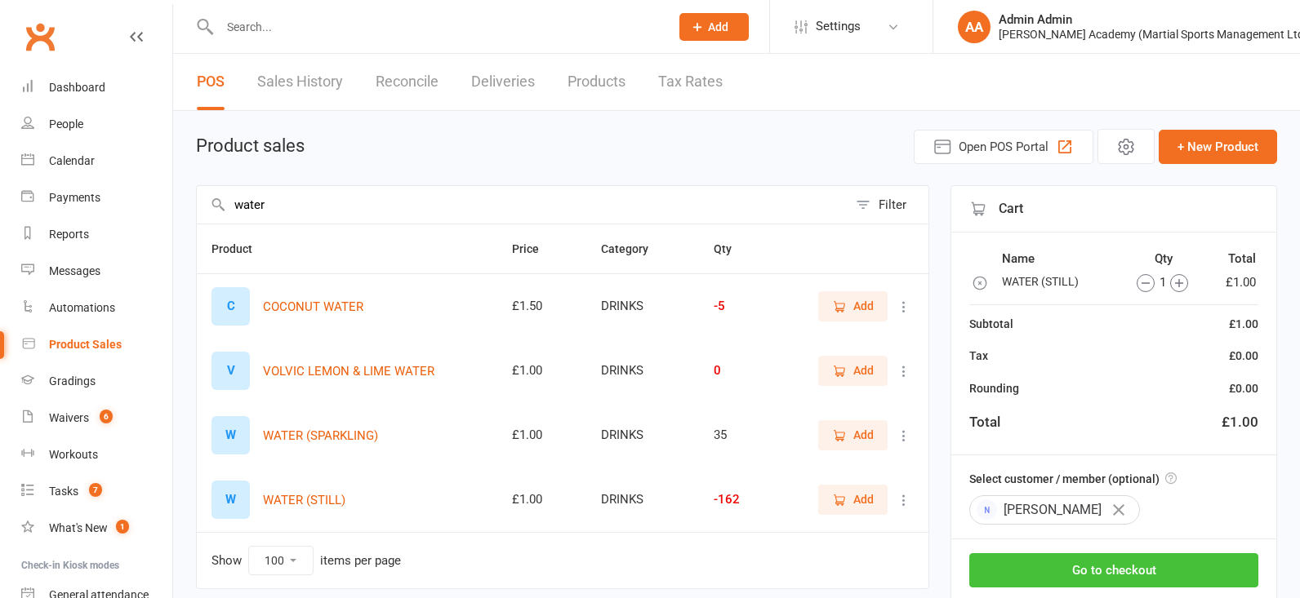
click at [1096, 563] on button "Go to checkout" at bounding box center [1113, 571] width 289 height 34
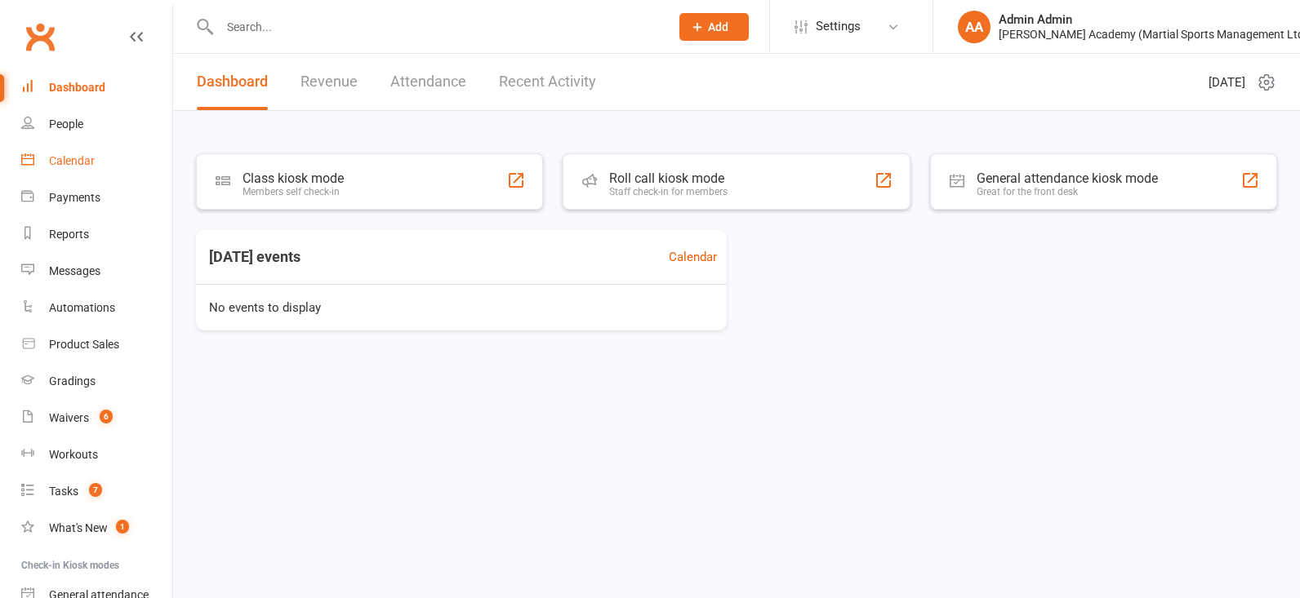
click at [77, 159] on div "Calendar" at bounding box center [72, 160] width 46 height 13
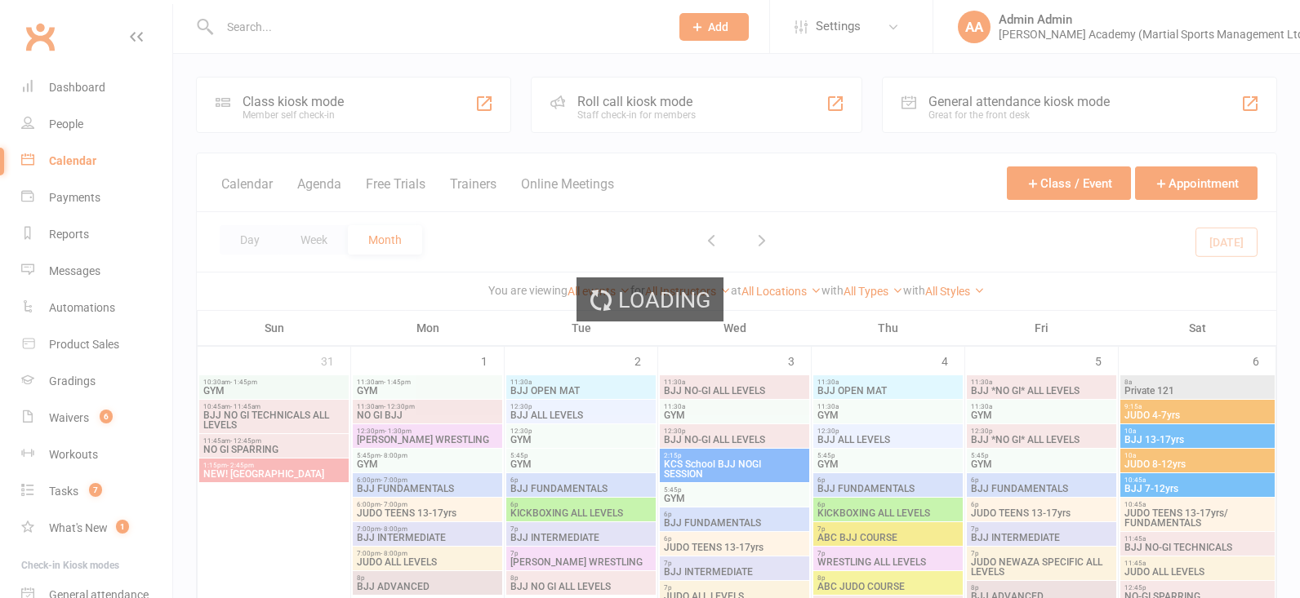
click at [92, 87] on div "Loading" at bounding box center [650, 299] width 1300 height 598
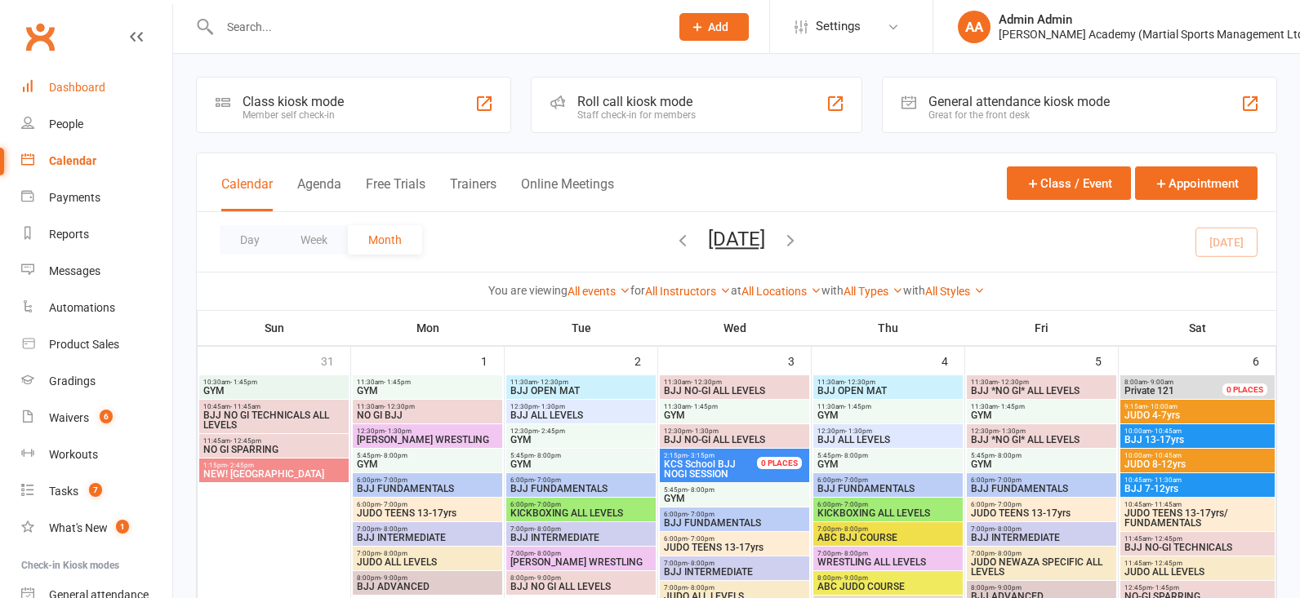
click at [84, 86] on div "Dashboard" at bounding box center [77, 87] width 56 height 13
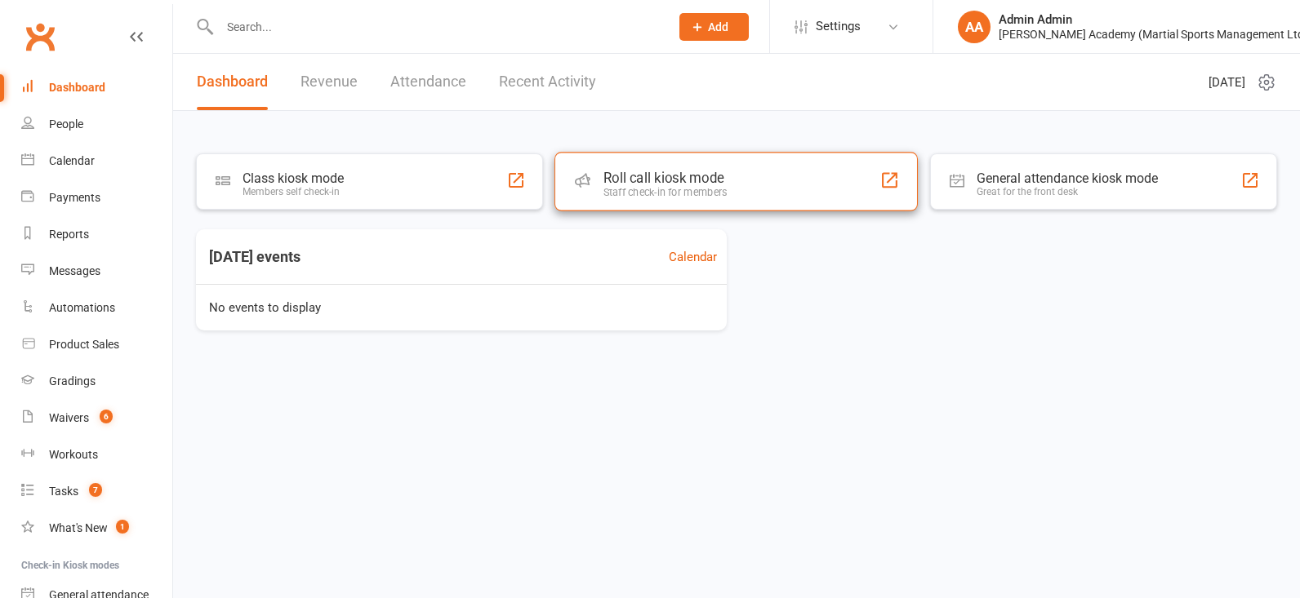
click at [574, 189] on div at bounding box center [582, 180] width 20 height 20
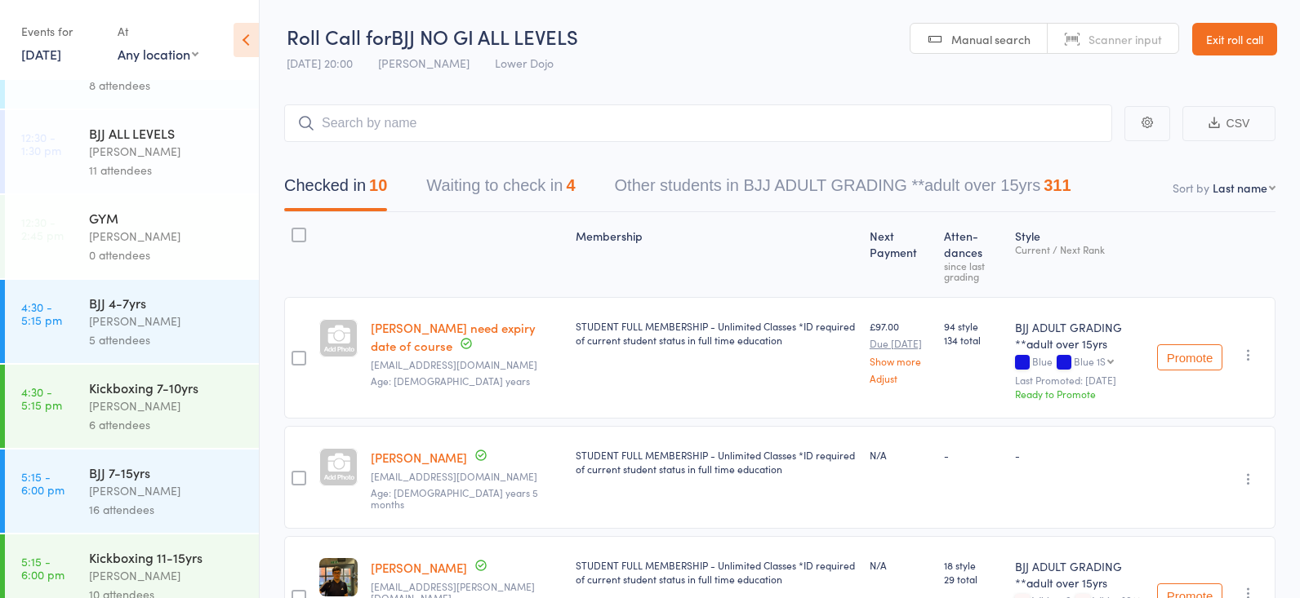
scroll to position [56, 0]
click at [165, 328] on div "[PERSON_NAME]" at bounding box center [167, 320] width 156 height 19
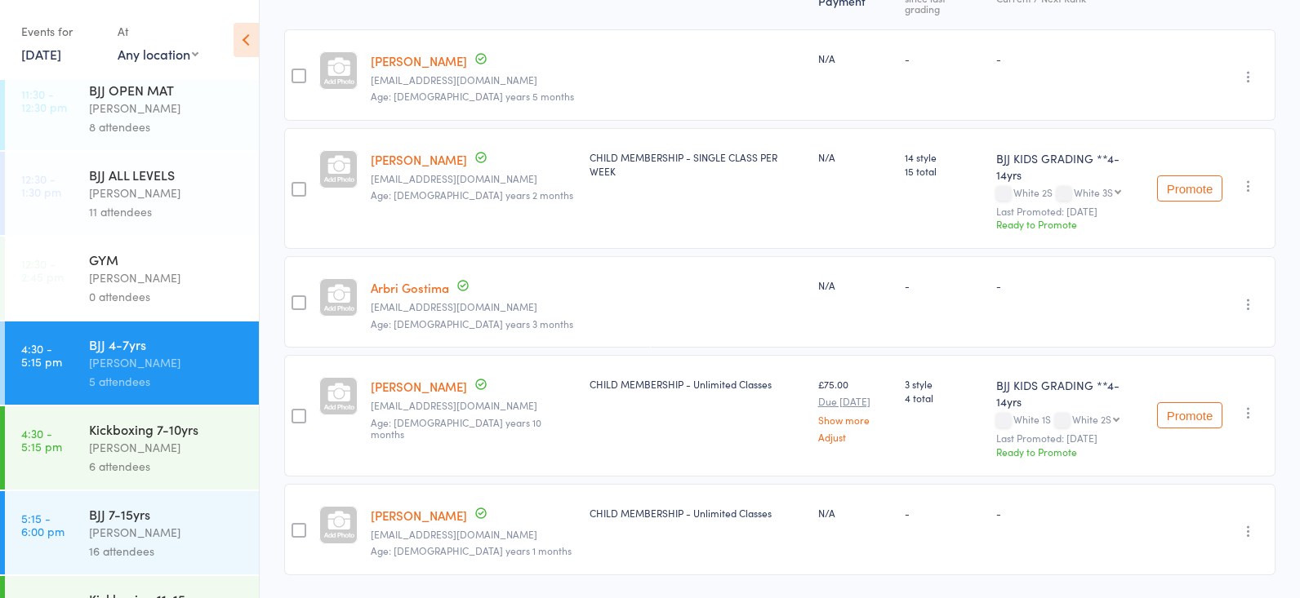
scroll to position [15, 0]
click at [223, 503] on div "BJJ 7-15yrs [PERSON_NAME] 16 attendees" at bounding box center [174, 531] width 170 height 83
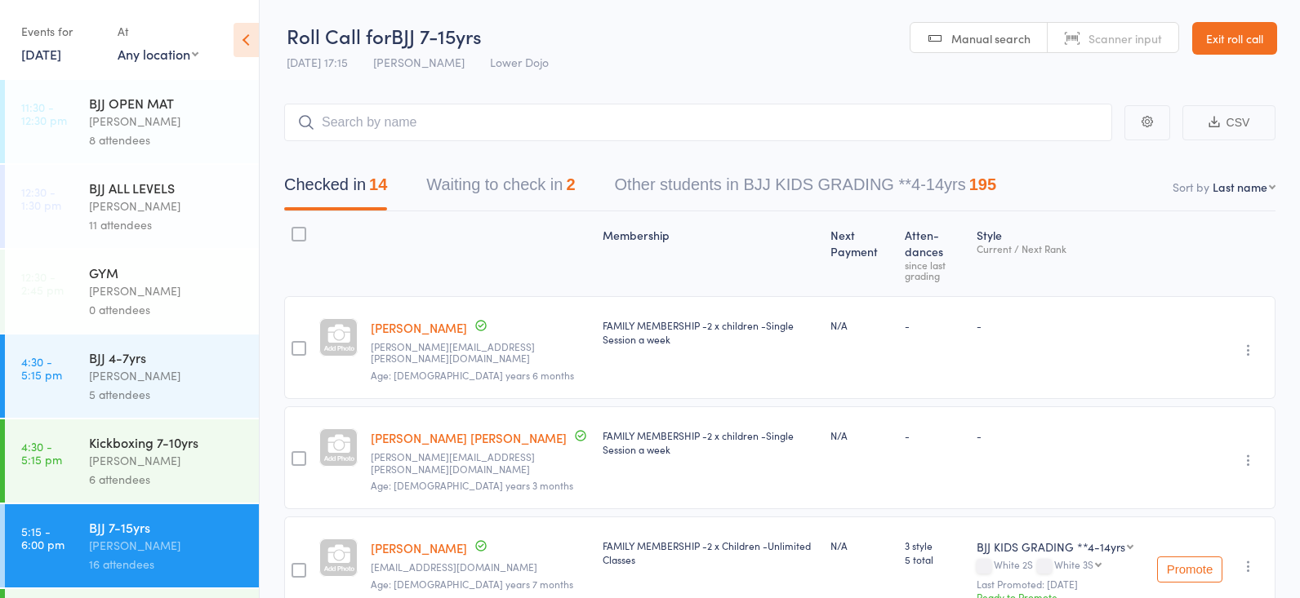
click at [453, 176] on button "Waiting to check in 2" at bounding box center [500, 188] width 149 height 43
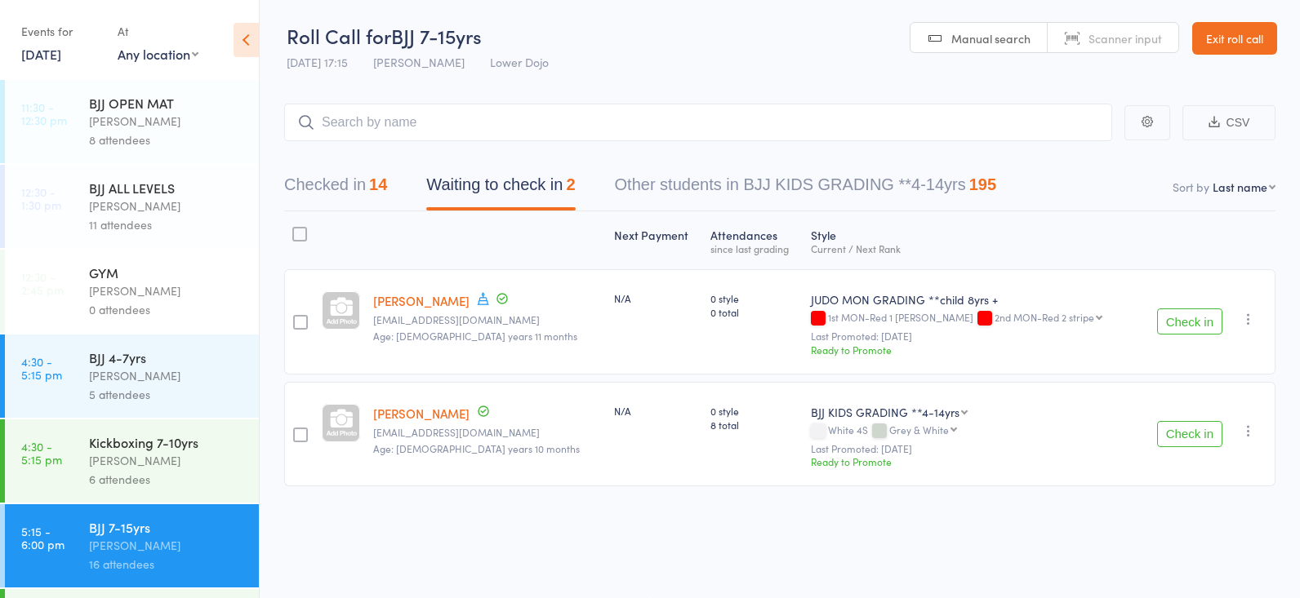
click at [360, 180] on button "Checked in 14" at bounding box center [335, 188] width 103 height 43
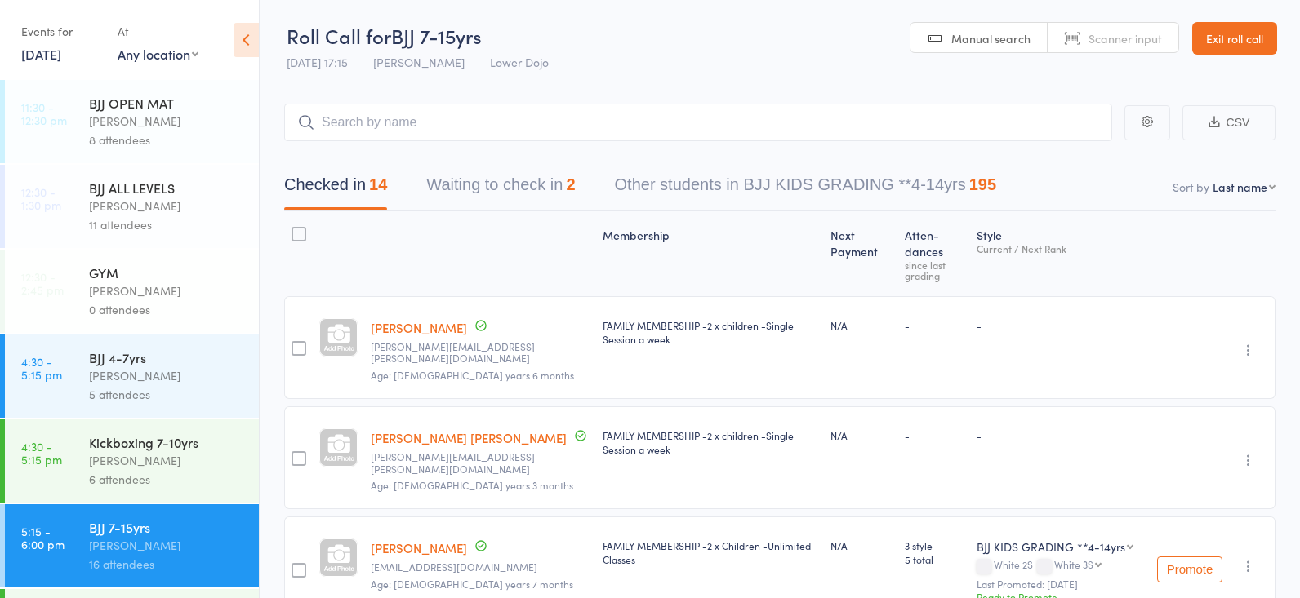
click at [340, 181] on button "Checked in 14" at bounding box center [335, 188] width 103 height 43
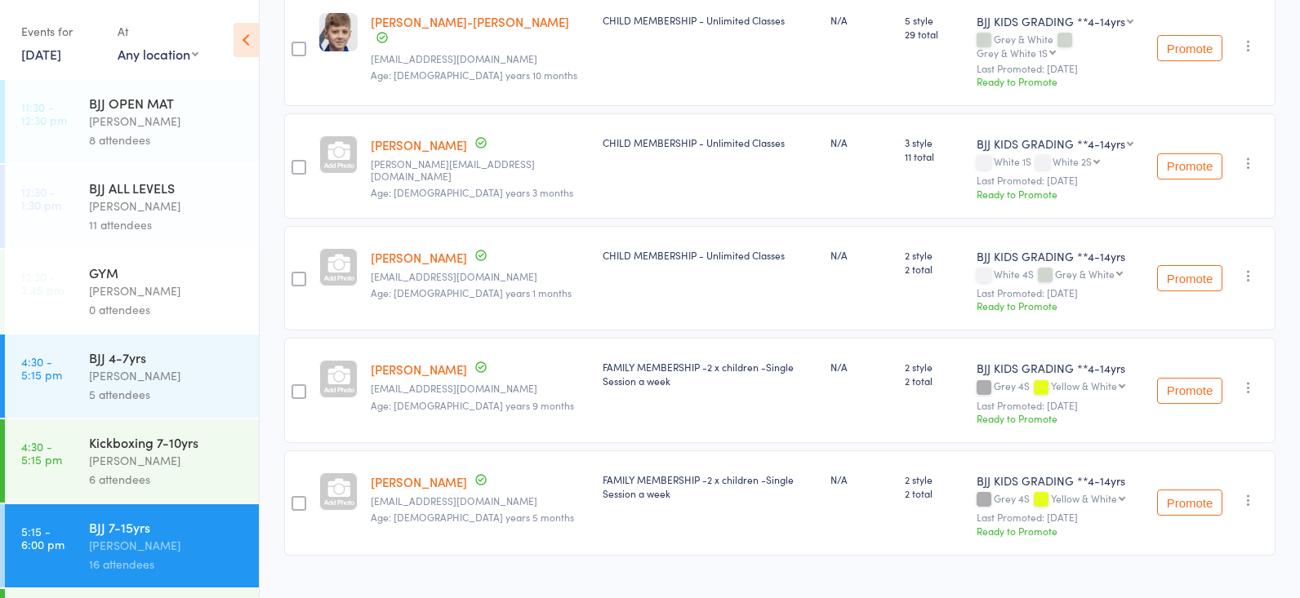
scroll to position [1299, 0]
click at [198, 381] on div "Mikey Pharoah" at bounding box center [167, 376] width 156 height 19
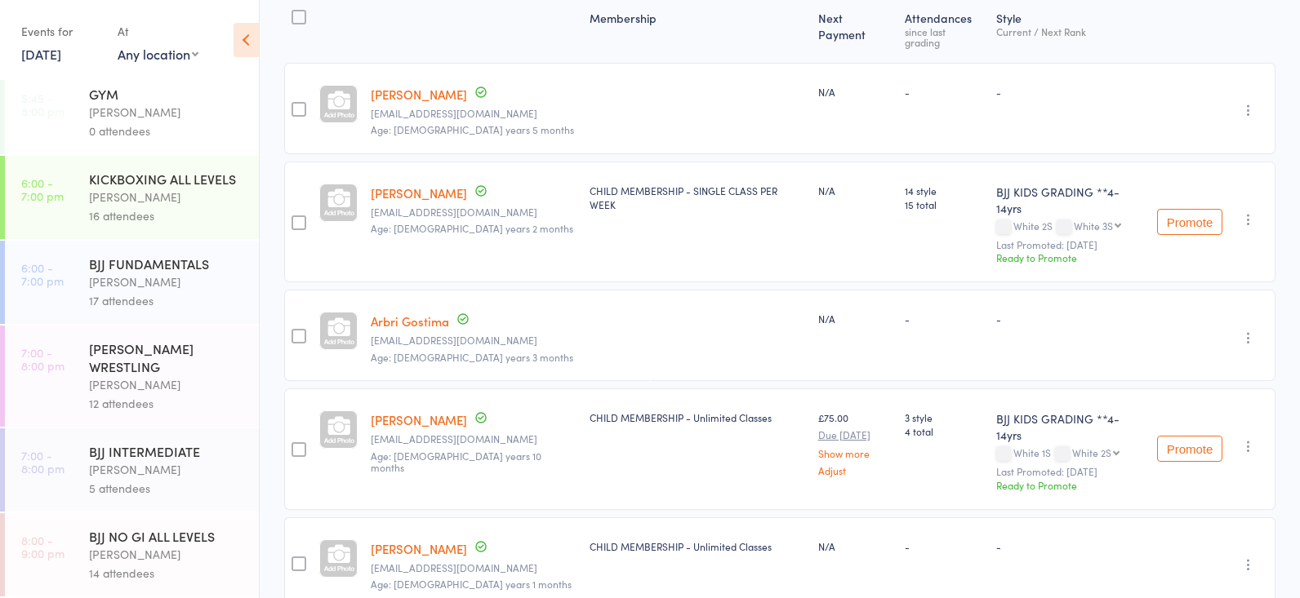
scroll to position [228, 0]
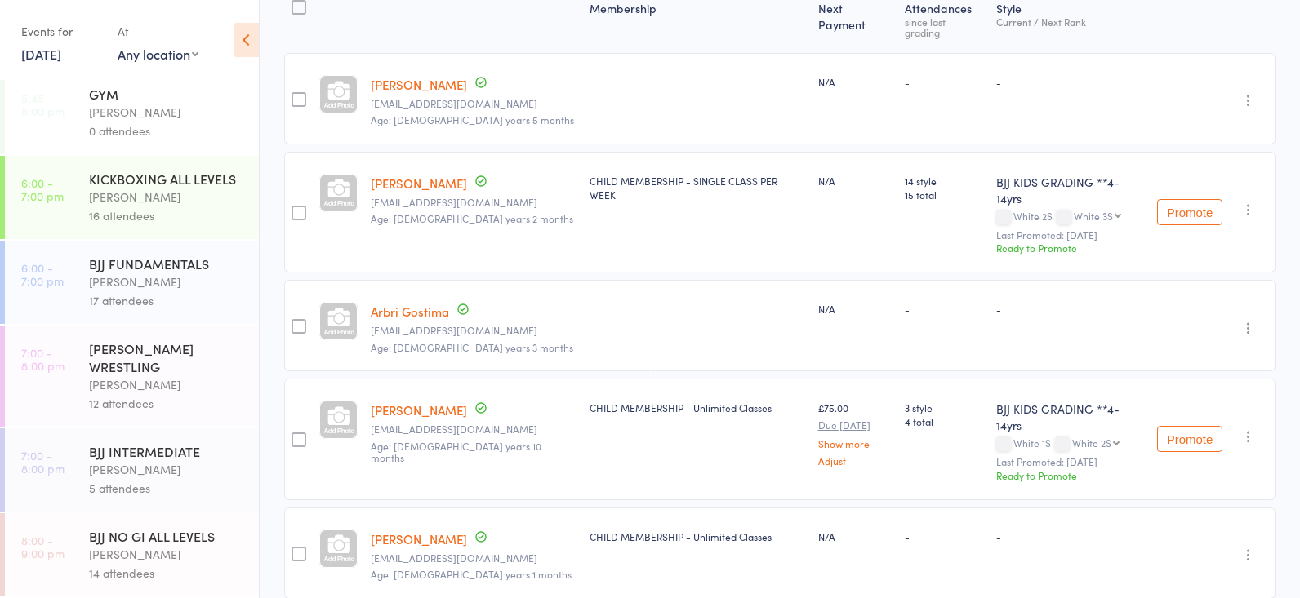
click at [136, 190] on div "Frankie Gibson" at bounding box center [167, 197] width 156 height 19
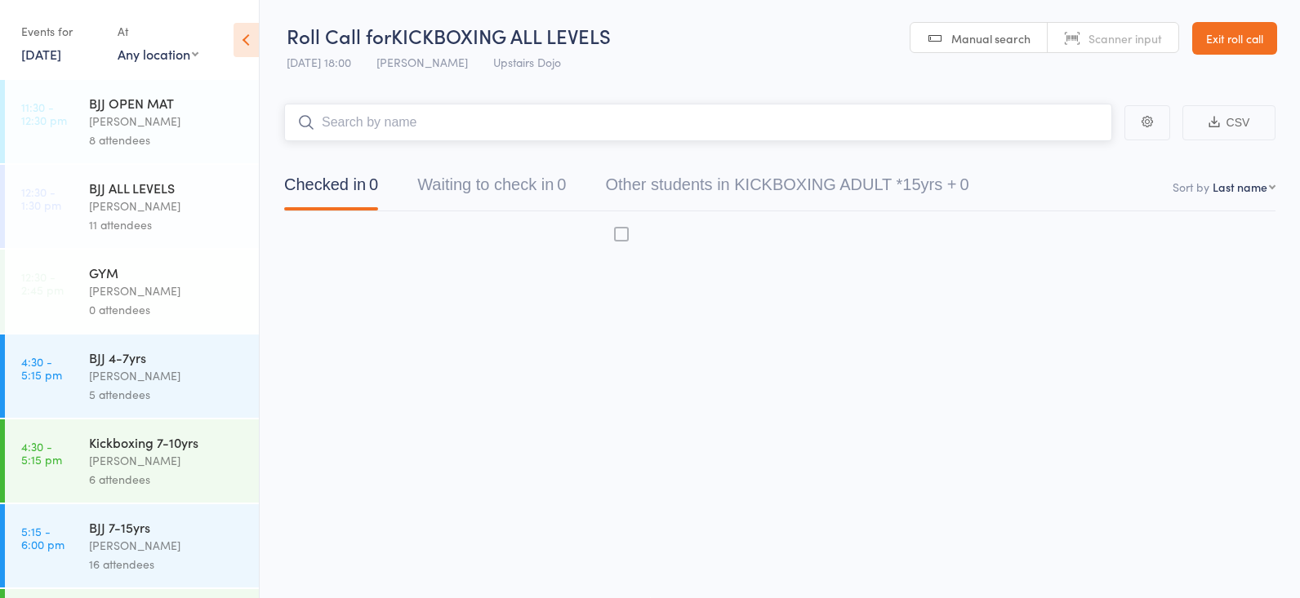
scroll to position [1, 0]
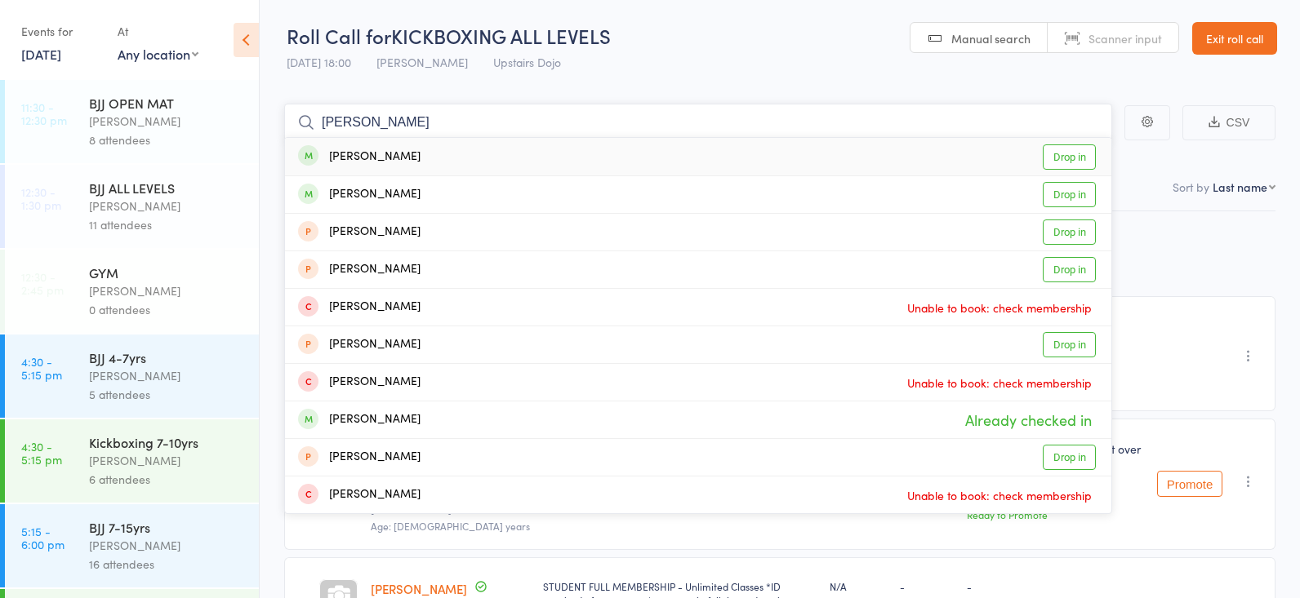
type input "[PERSON_NAME]"
click at [1071, 149] on link "Drop in" at bounding box center [1069, 157] width 53 height 25
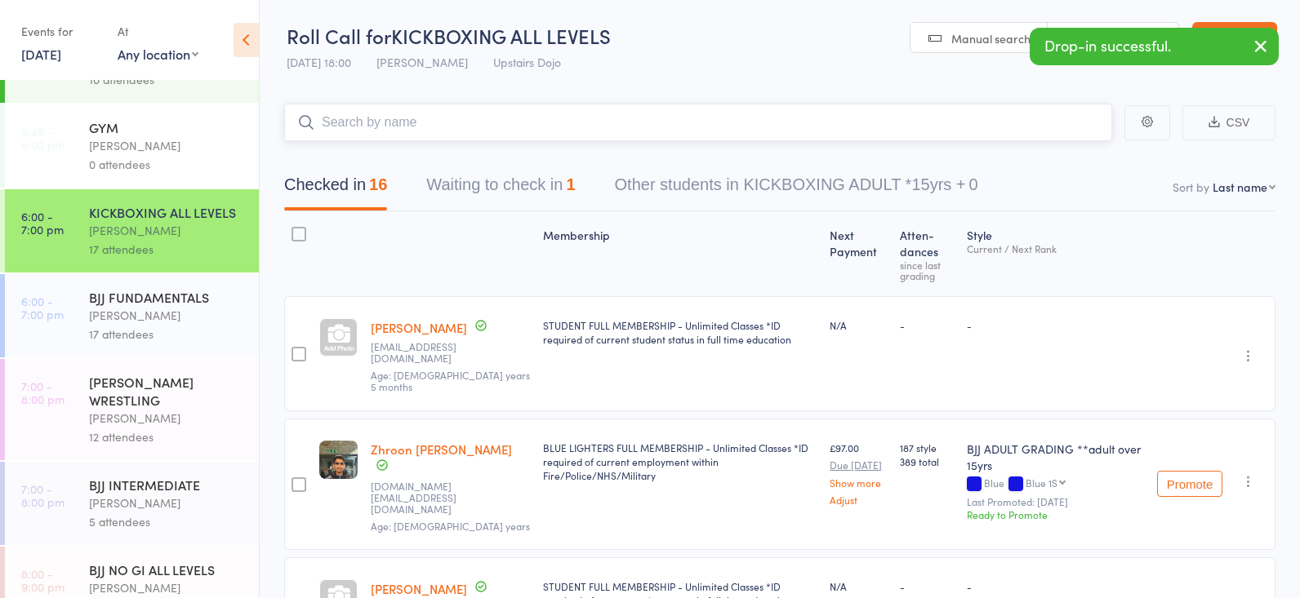
scroll to position [590, 0]
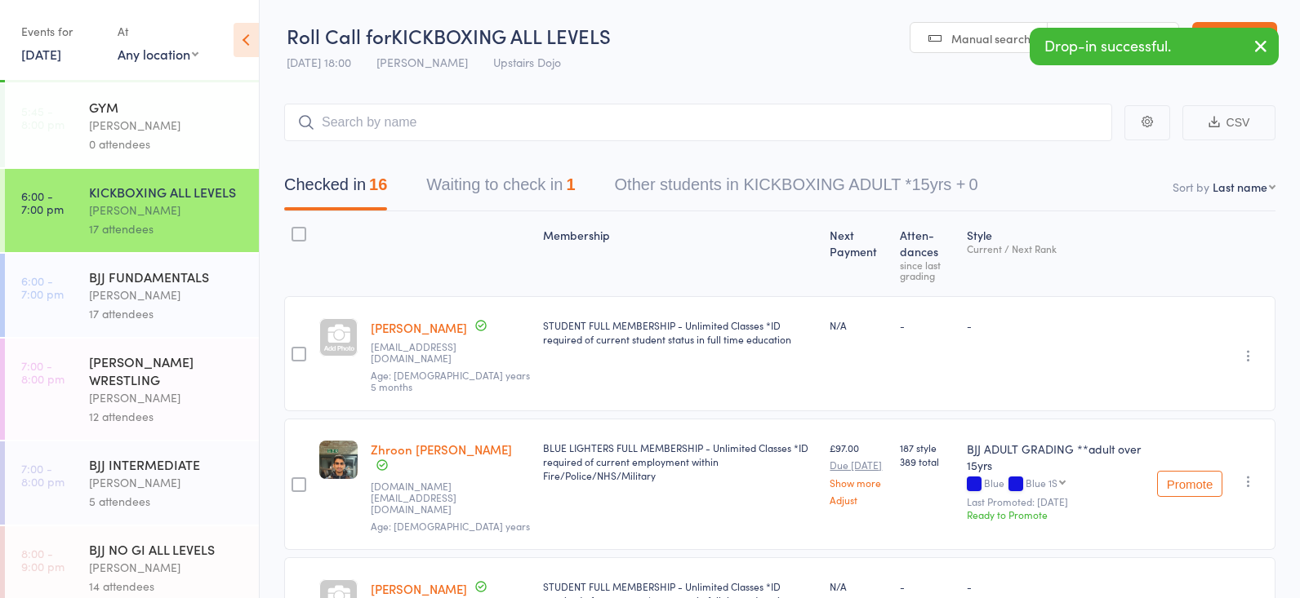
drag, startPoint x: 175, startPoint y: 299, endPoint x: 169, endPoint y: 286, distance: 14.3
click at [176, 298] on div "Thomas Buckmaster" at bounding box center [167, 295] width 156 height 19
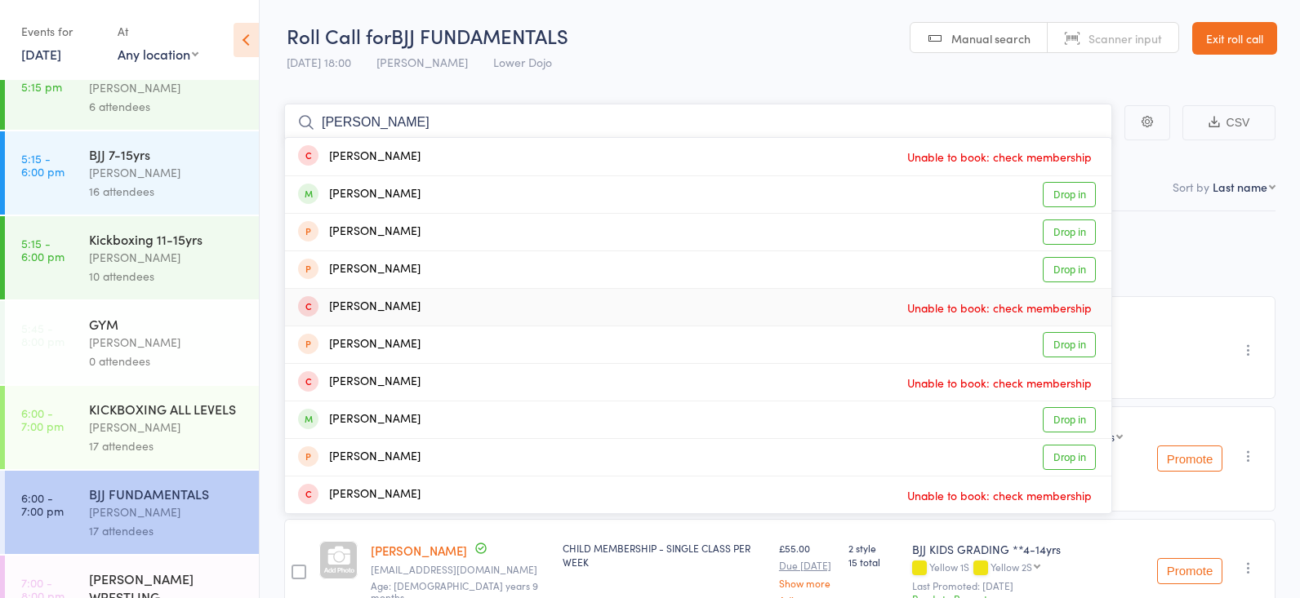
scroll to position [388, 0]
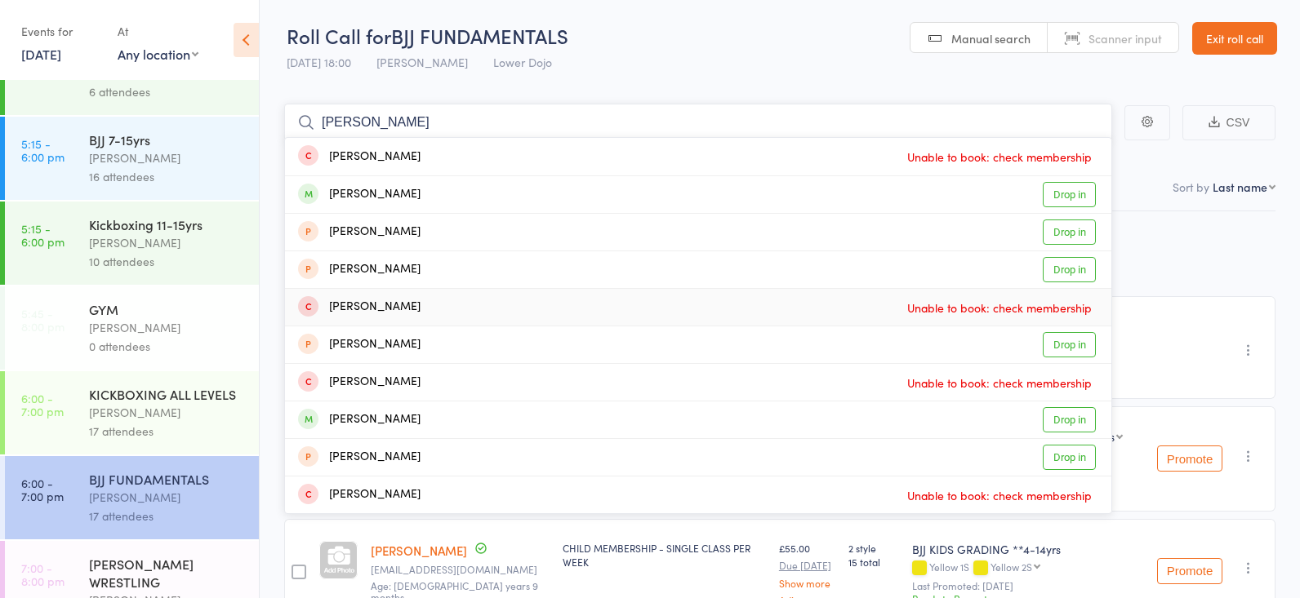
type input "[PERSON_NAME]"
click at [145, 416] on div "Frankie Gibson" at bounding box center [167, 412] width 156 height 19
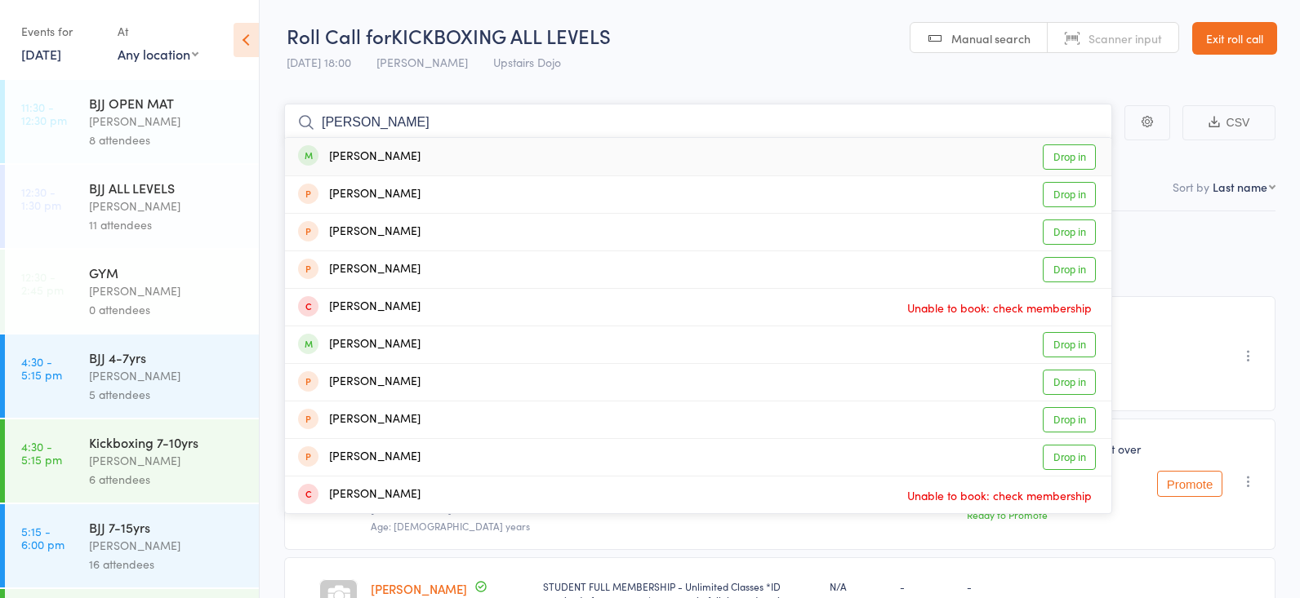
type input "[PERSON_NAME]"
click at [1068, 156] on link "Drop in" at bounding box center [1069, 157] width 53 height 25
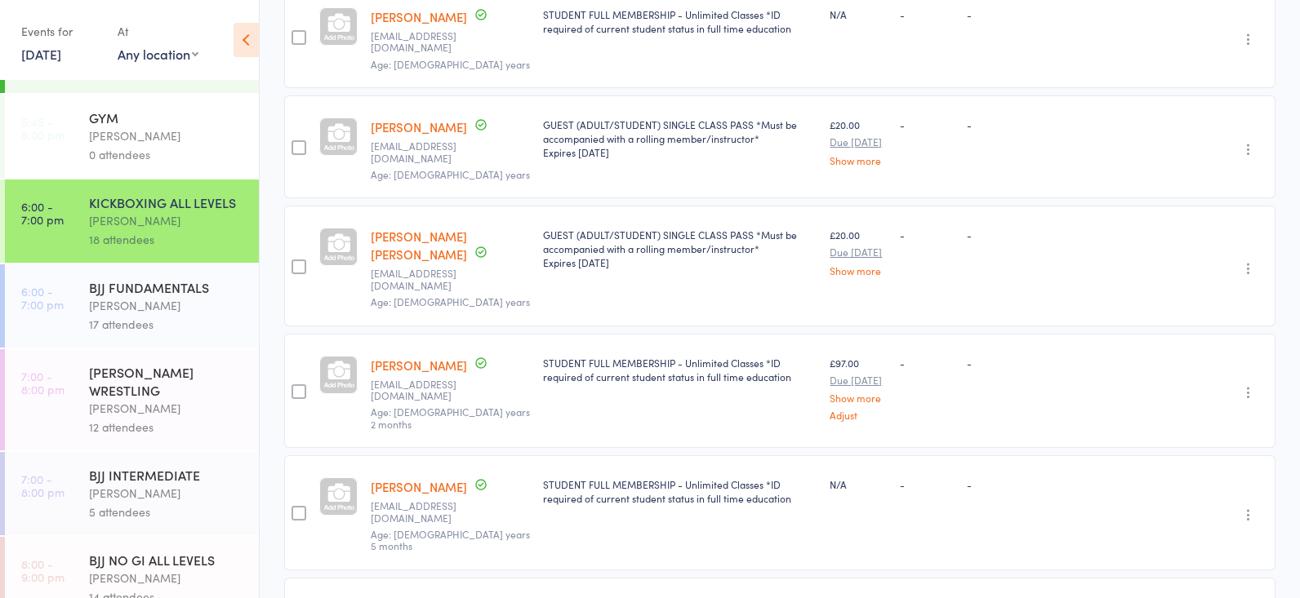
scroll to position [603, 0]
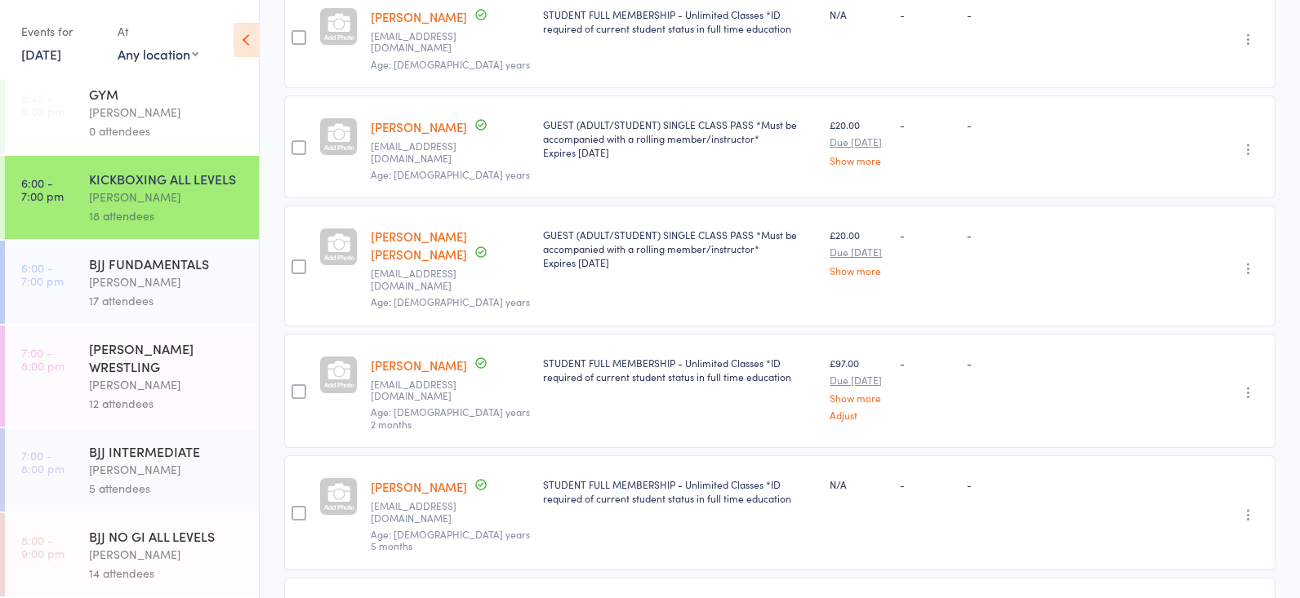
click at [105, 541] on div "BJJ NO GI ALL LEVELS" at bounding box center [167, 536] width 156 height 18
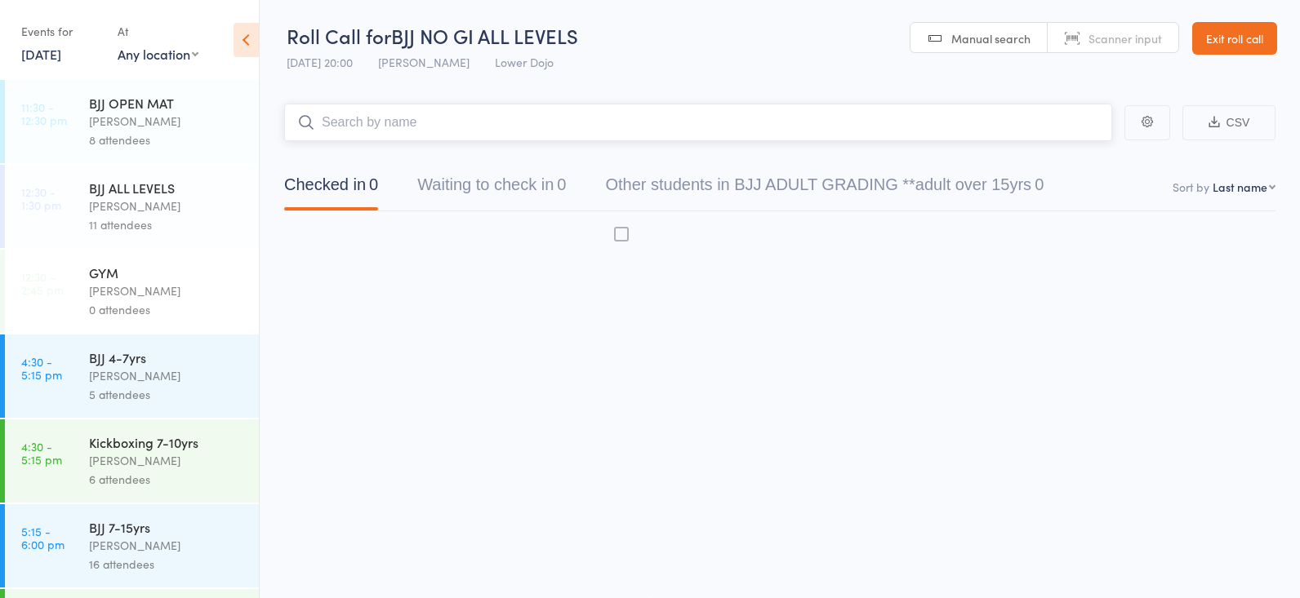
scroll to position [1, 0]
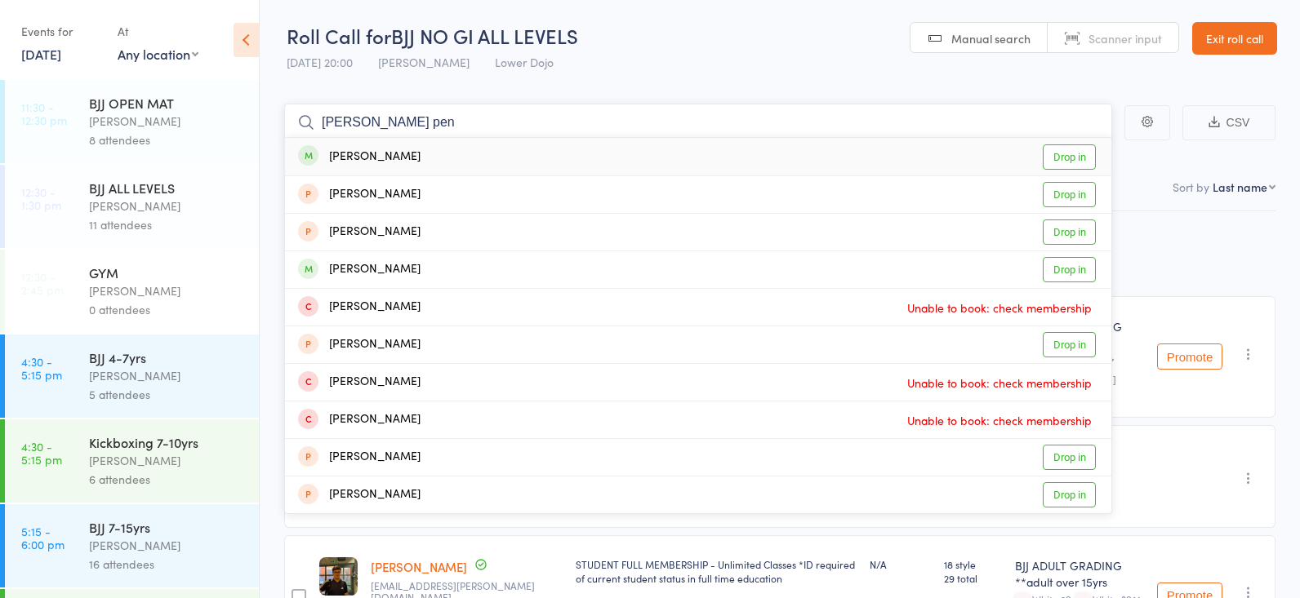
type input "morgan pen"
click at [1069, 154] on link "Drop in" at bounding box center [1069, 157] width 53 height 25
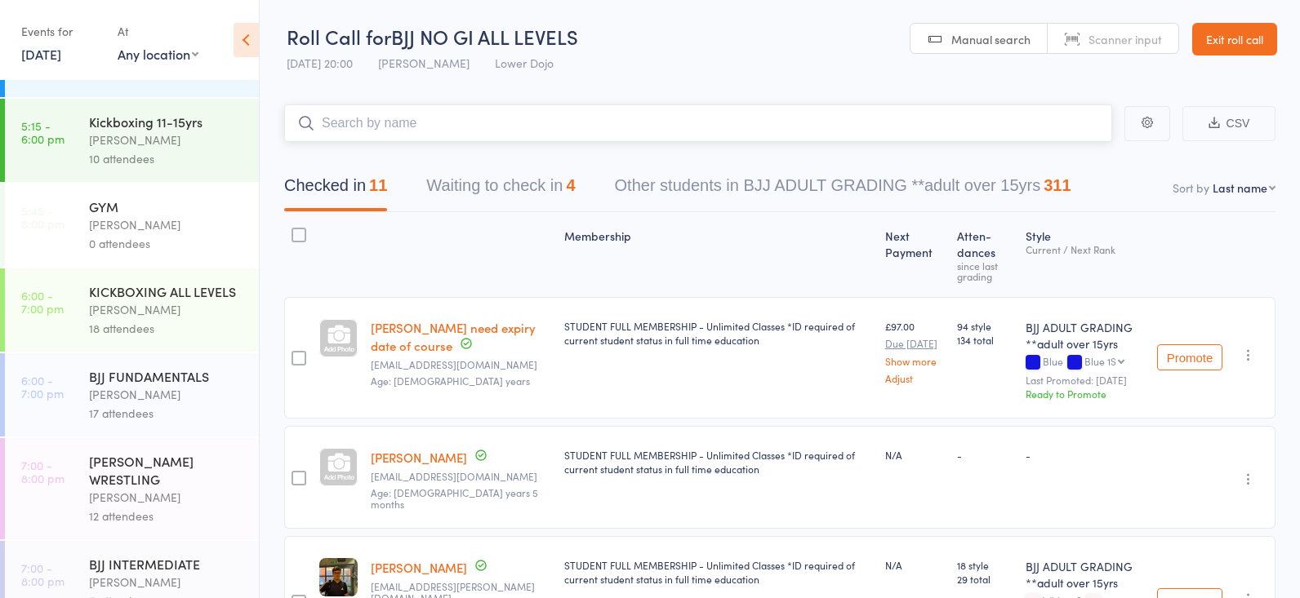
scroll to position [505, 0]
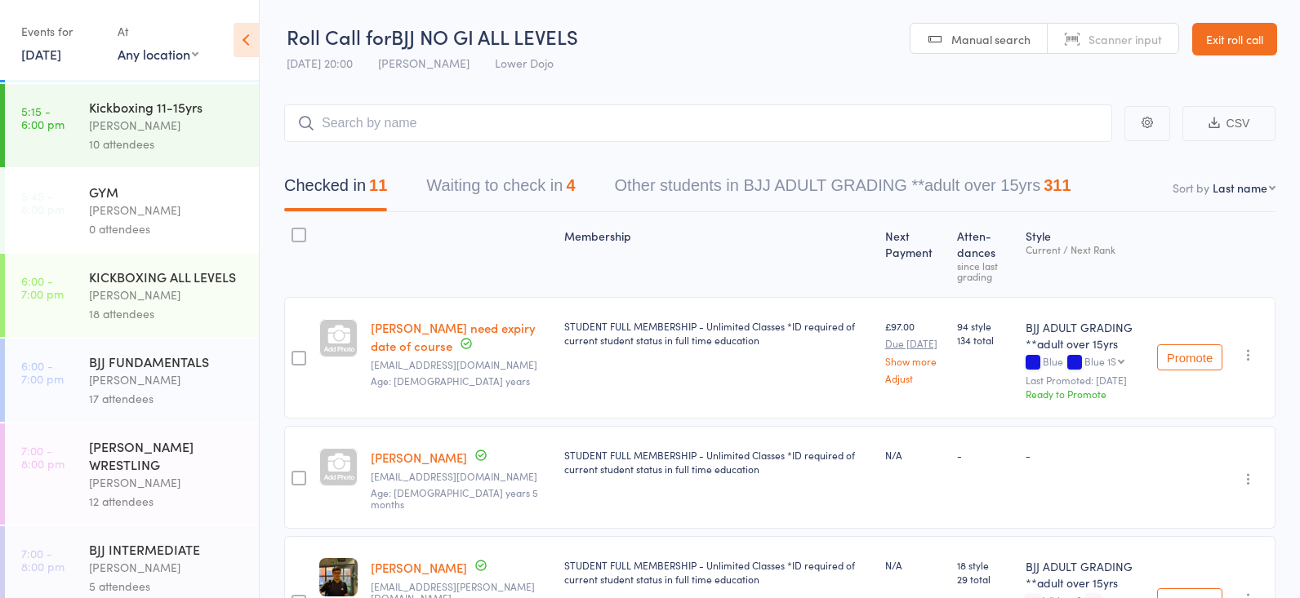
click at [162, 287] on div "Frankie Gibson" at bounding box center [167, 295] width 156 height 19
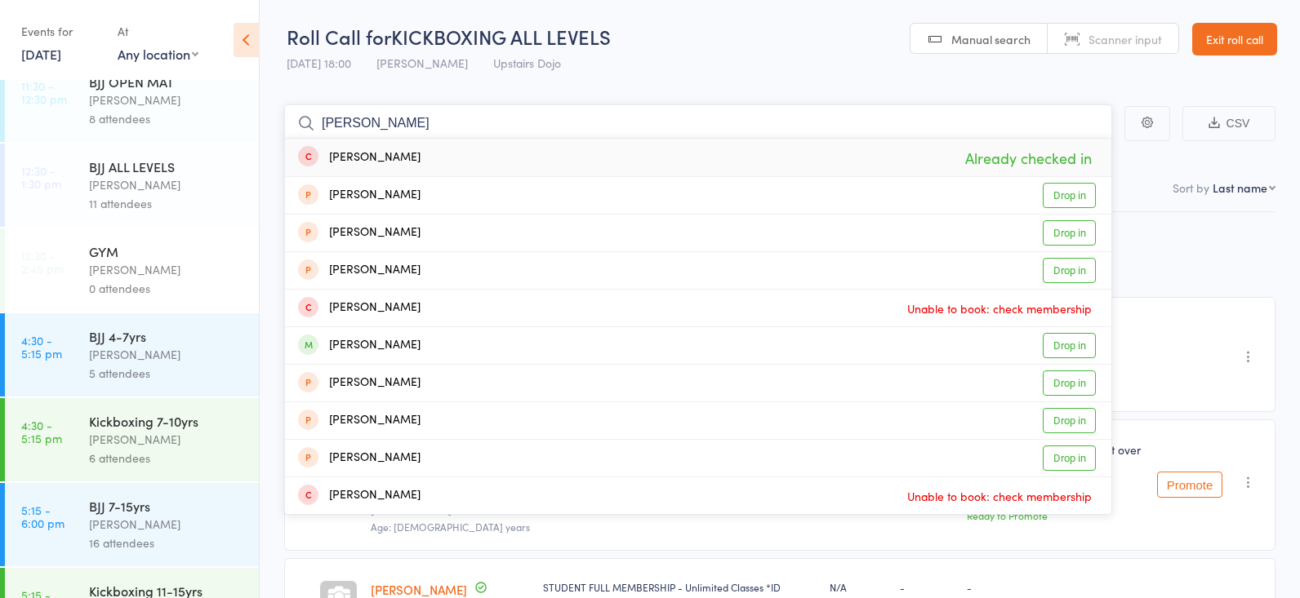
scroll to position [66, 0]
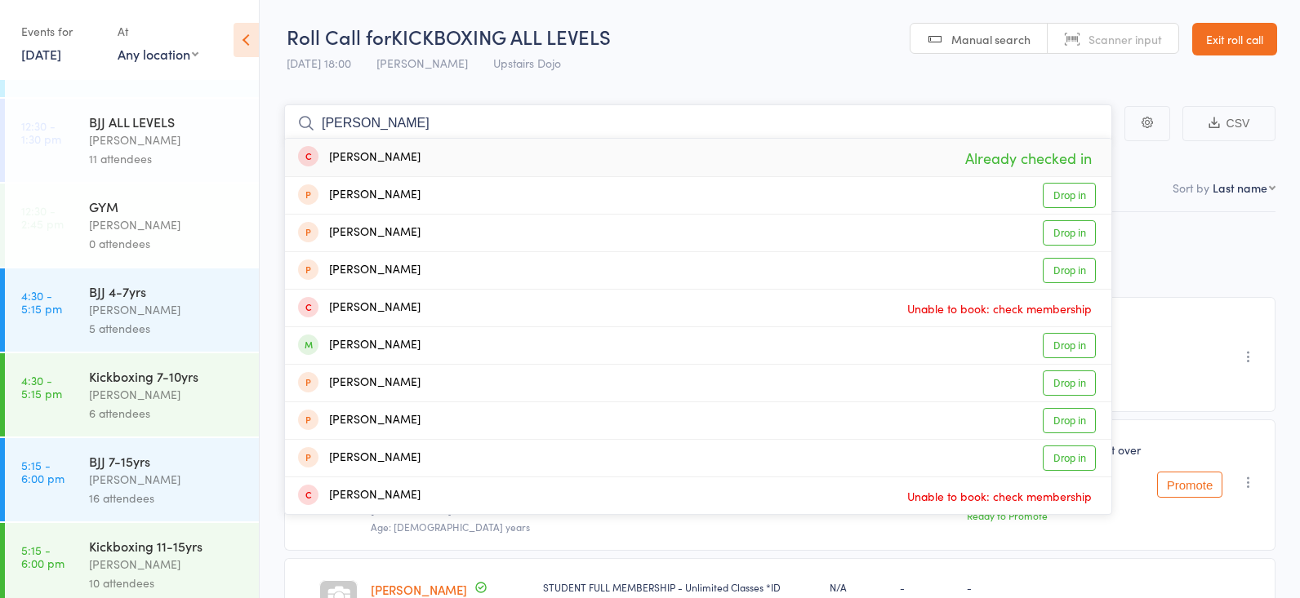
type input "[PERSON_NAME]"
click at [182, 469] on div "BJJ 7-15yrs" at bounding box center [167, 461] width 156 height 18
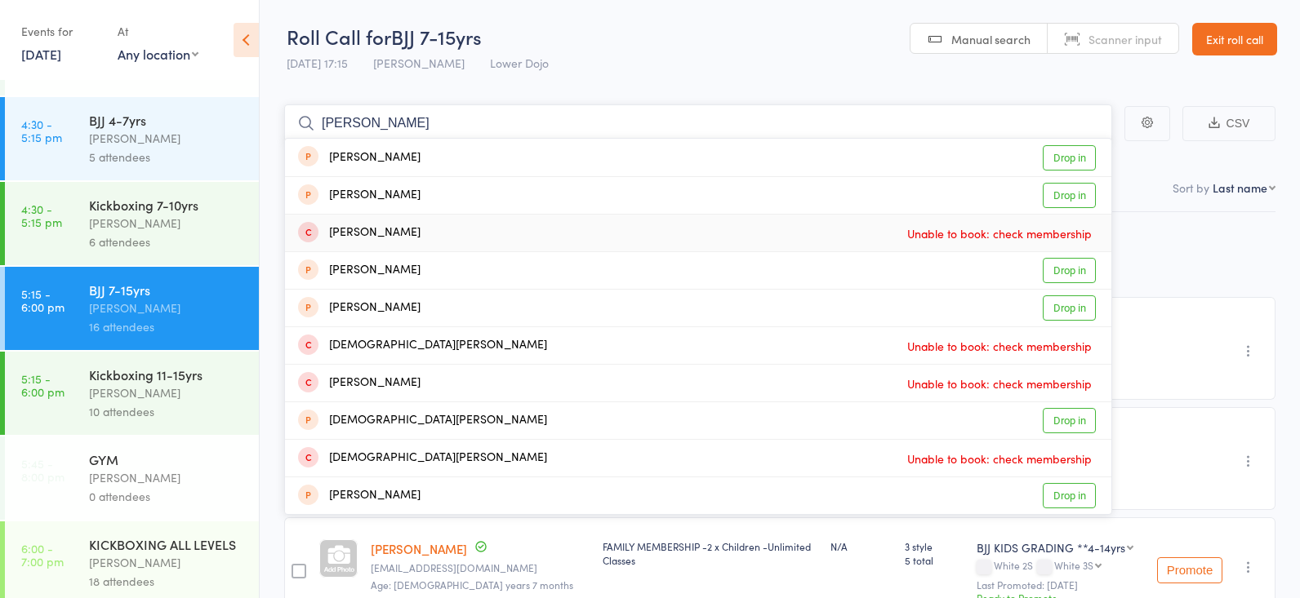
scroll to position [237, 0]
type input "c"
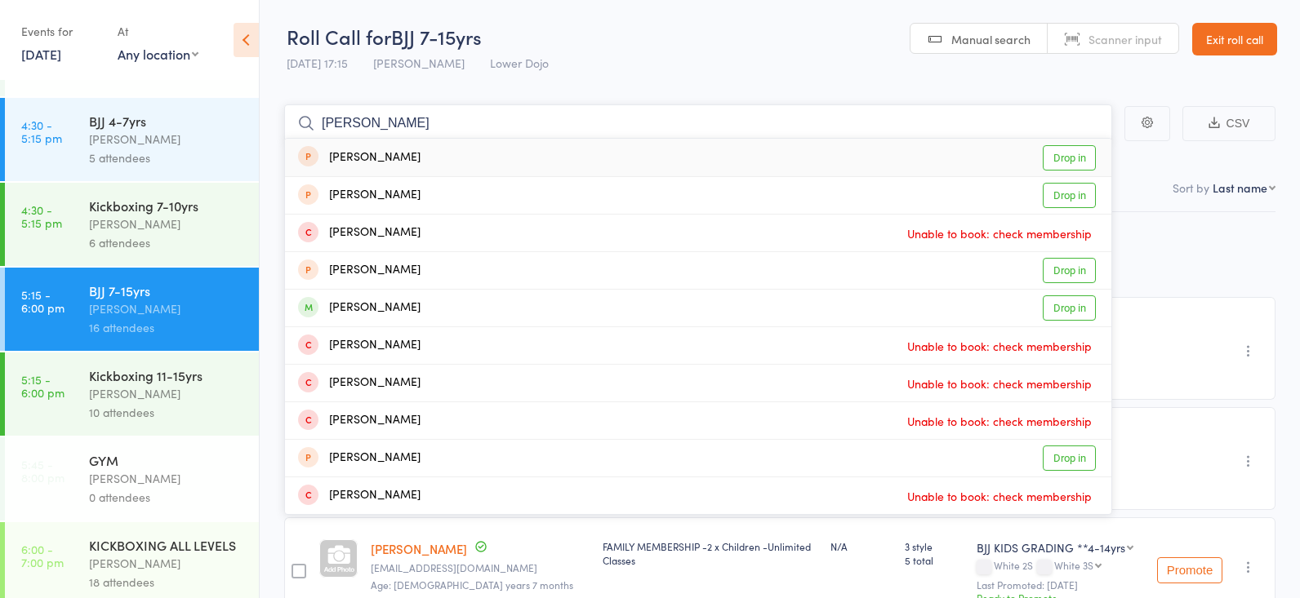
type input "emily murphy"
click at [1071, 155] on link "Drop in" at bounding box center [1069, 157] width 53 height 25
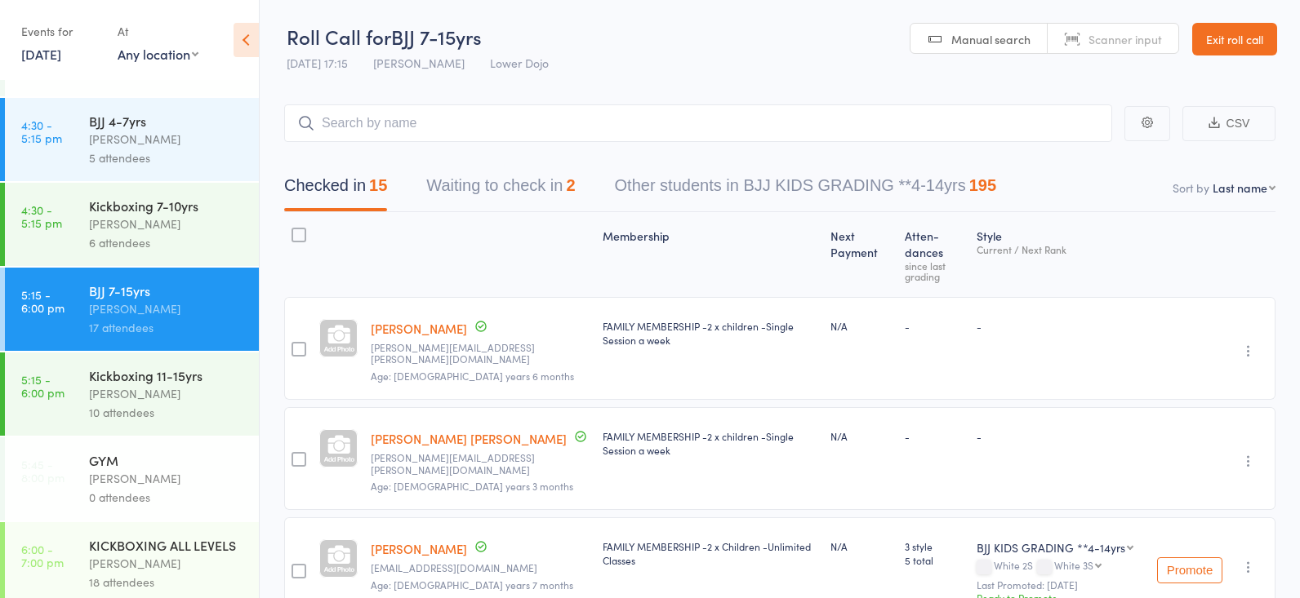
click at [57, 261] on ul "11:30 - 12:30 pm BJJ OPEN MAT Thomas Buckmaster 8 attendees 12:30 - 1:30 pm BJJ…" at bounding box center [129, 339] width 259 height 518
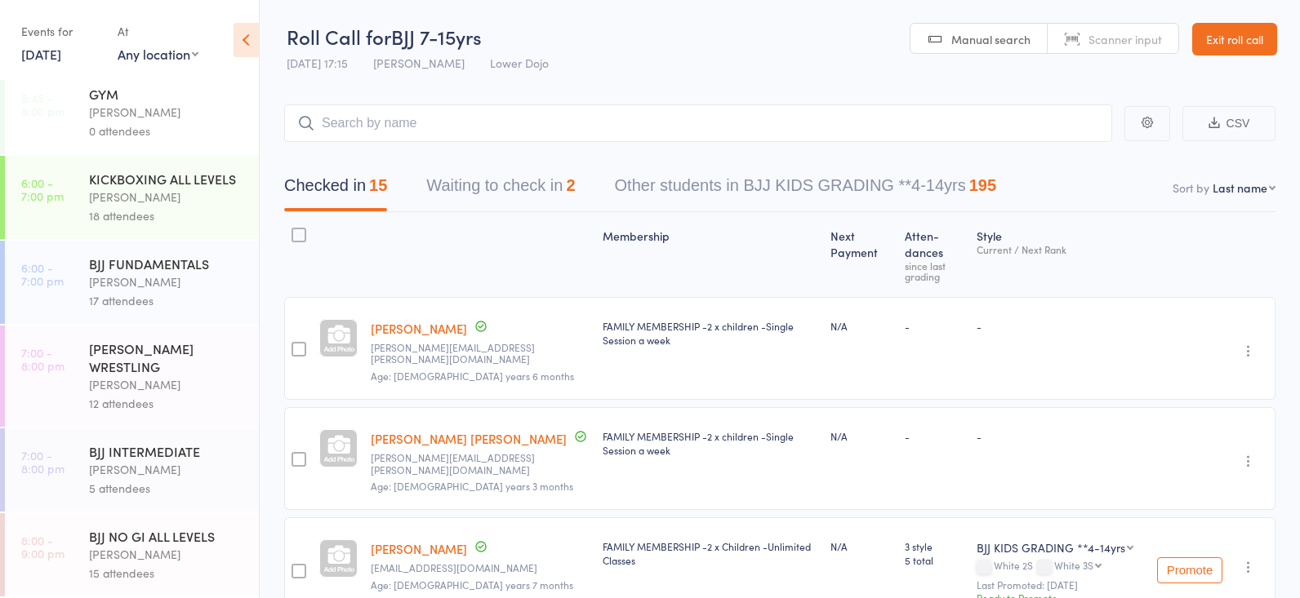
scroll to position [603, 0]
click at [178, 531] on div "BJJ NO GI ALL LEVELS" at bounding box center [167, 536] width 156 height 18
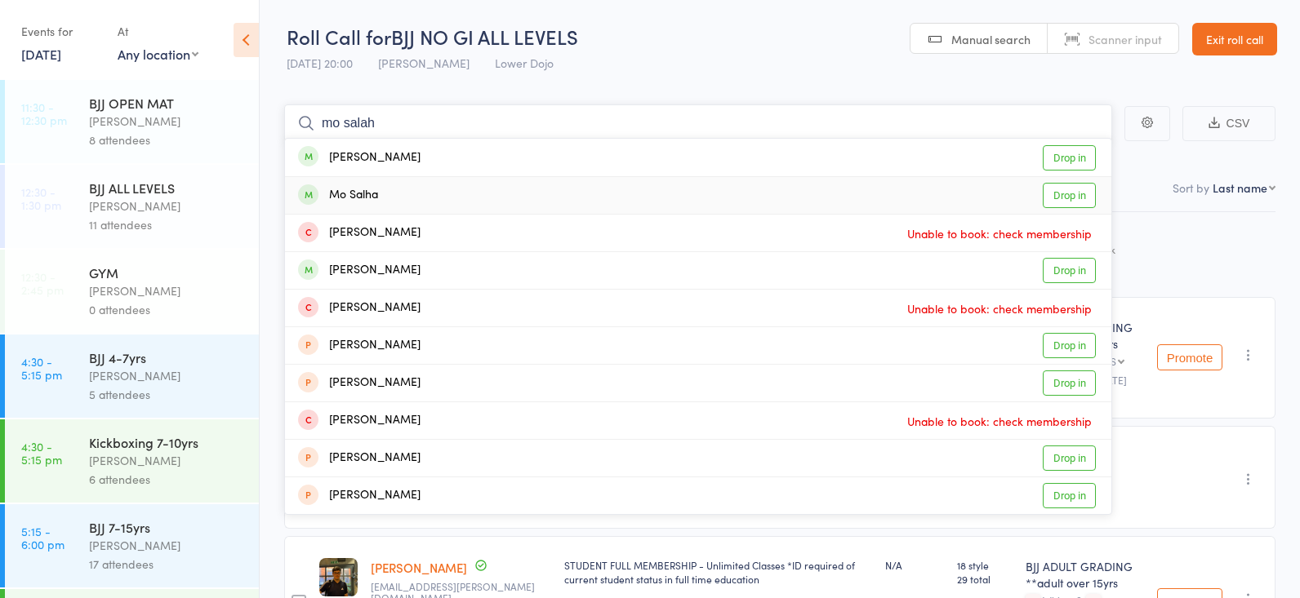
type input "mo salah"
click at [1053, 188] on link "Drop in" at bounding box center [1069, 195] width 53 height 25
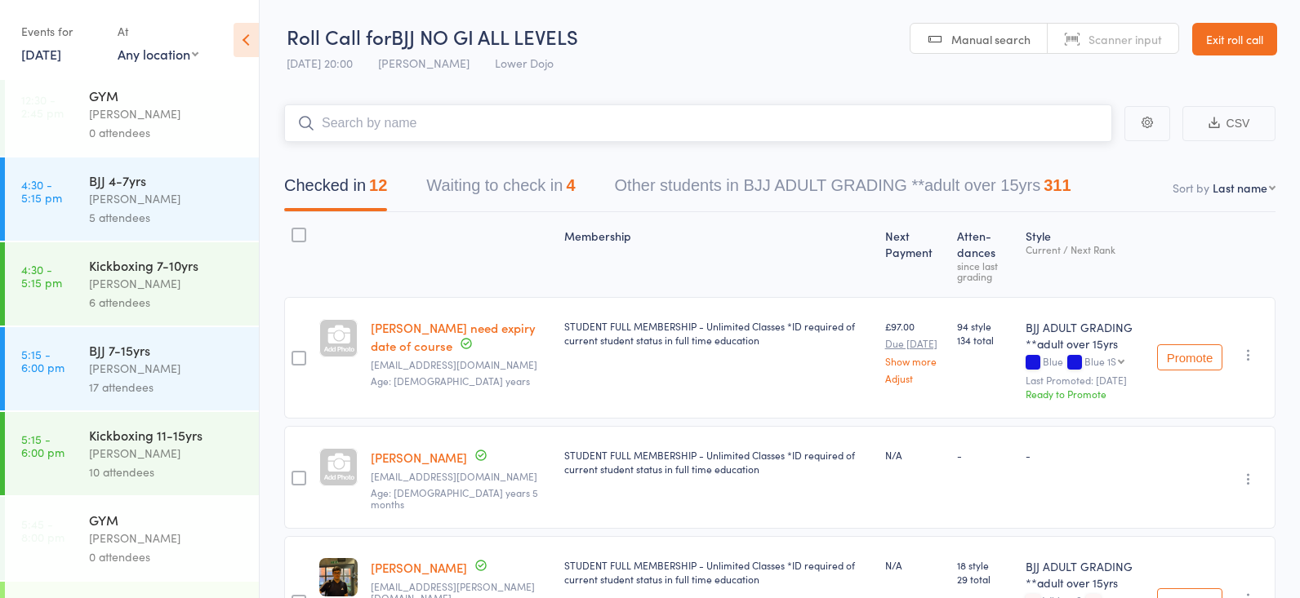
scroll to position [170, 0]
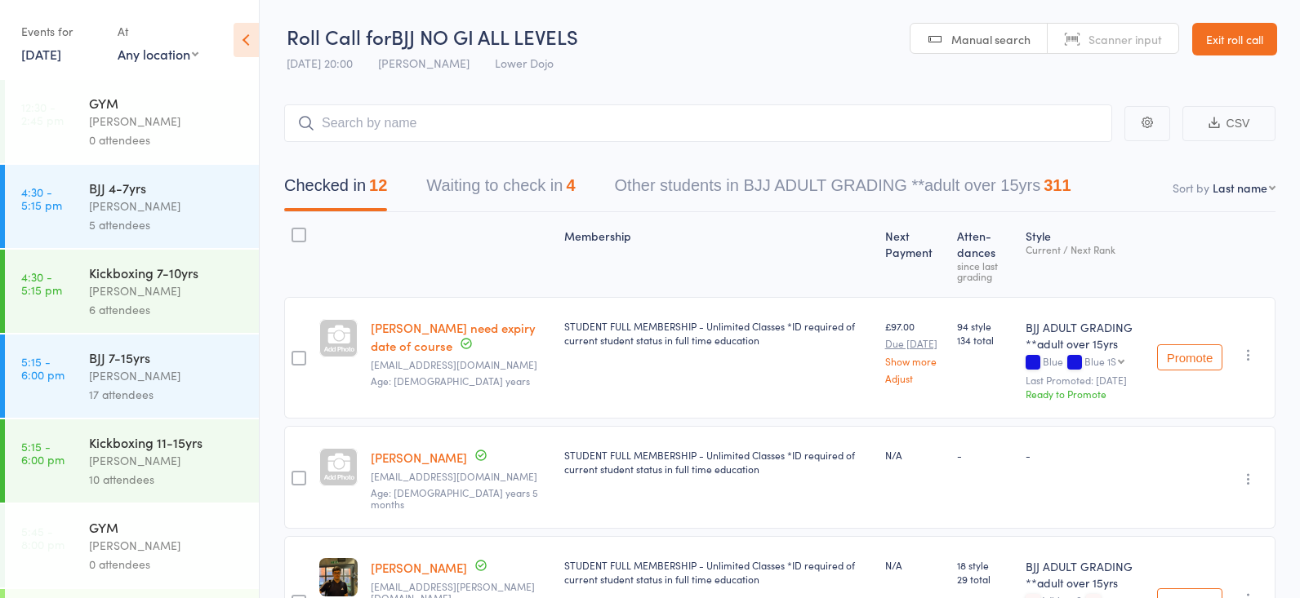
click at [140, 178] on div "BJJ 4-7yrs Mikey Pharoah 5 attendees" at bounding box center [174, 206] width 170 height 83
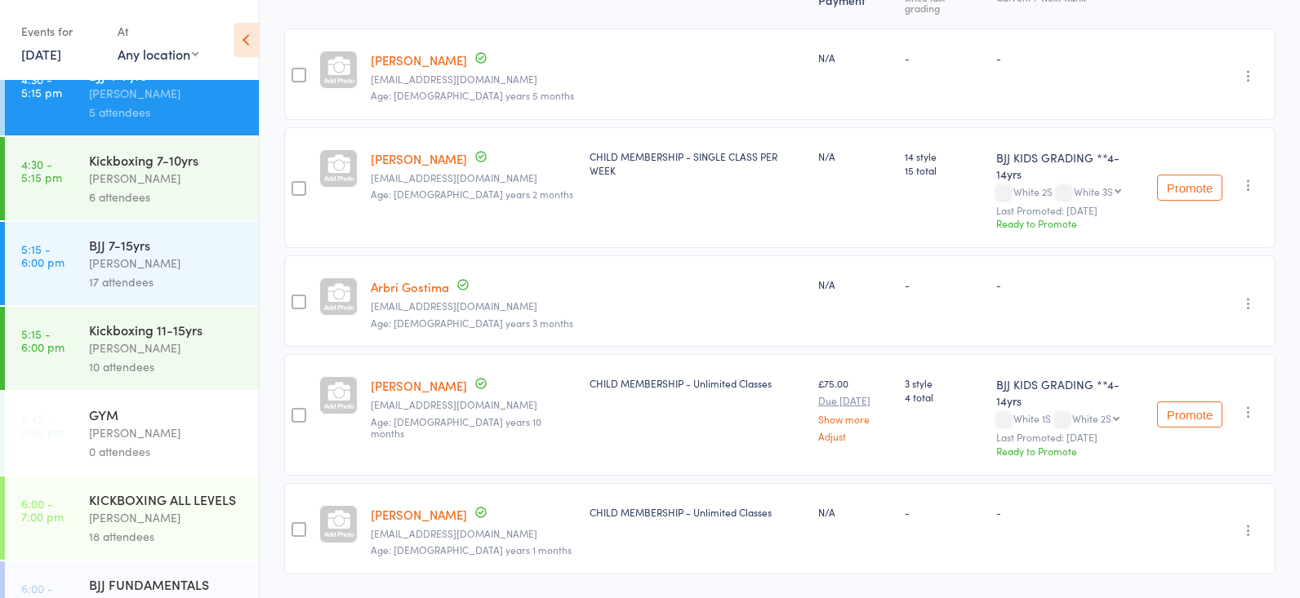
scroll to position [251, 0]
click at [189, 244] on div "BJJ 7-15yrs" at bounding box center [167, 245] width 156 height 18
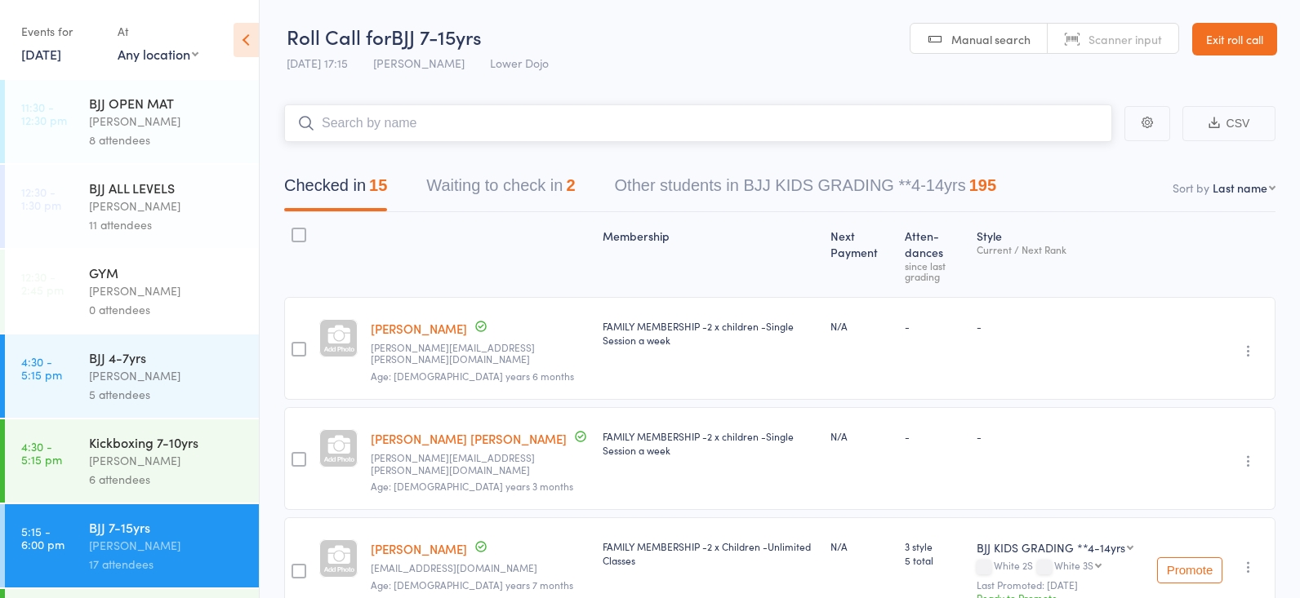
scroll to position [1, 0]
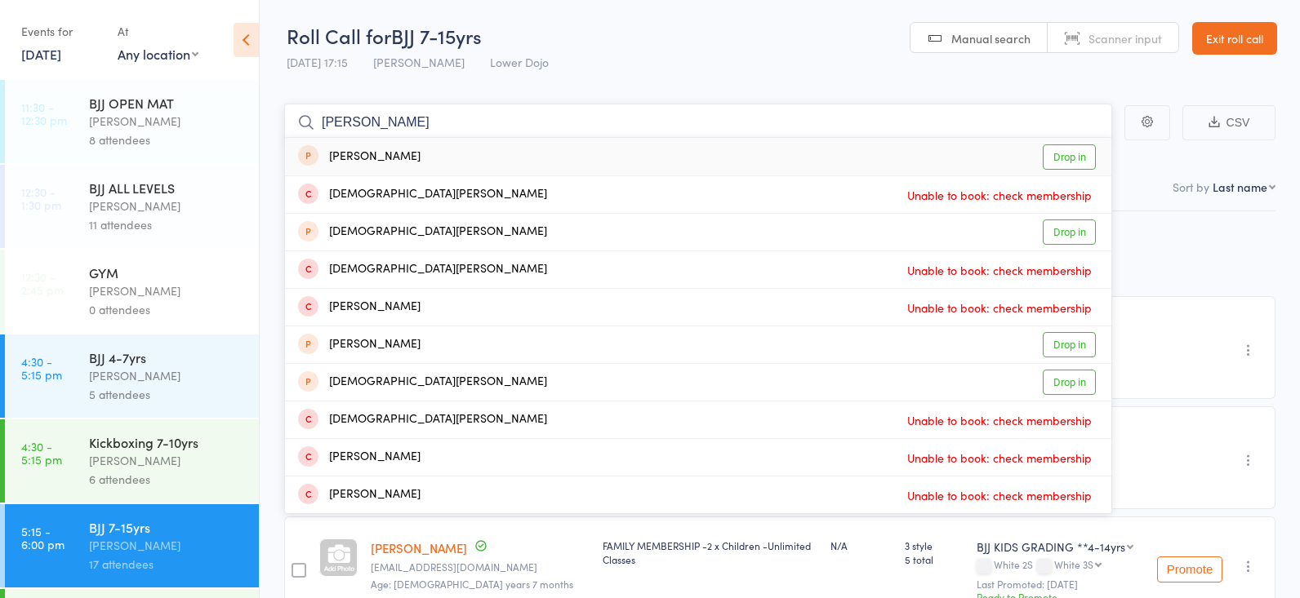
click at [420, 104] on input "christine murhpy" at bounding box center [698, 123] width 828 height 38
type input "christine murhpy"
click at [1150, 159] on div "Checked in 15 Waiting to check in 2 Other students in BJJ KIDS GRADING **4-14yr…" at bounding box center [779, 176] width 991 height 70
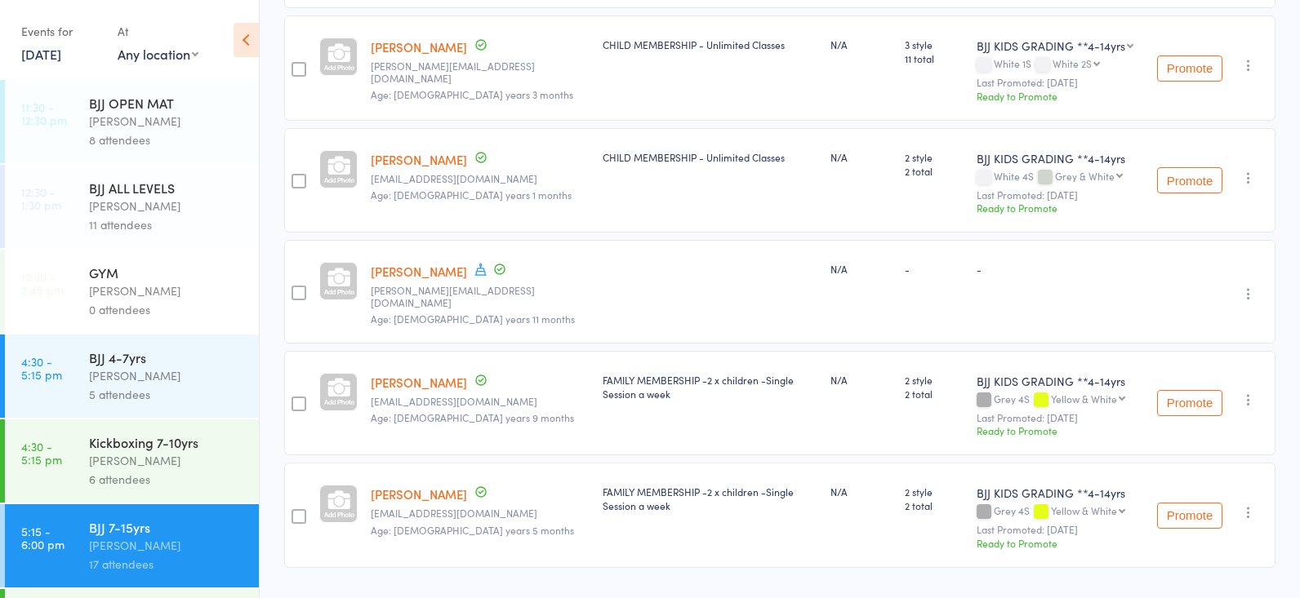
scroll to position [1397, 0]
click at [392, 264] on link "[PERSON_NAME]" at bounding box center [419, 272] width 96 height 17
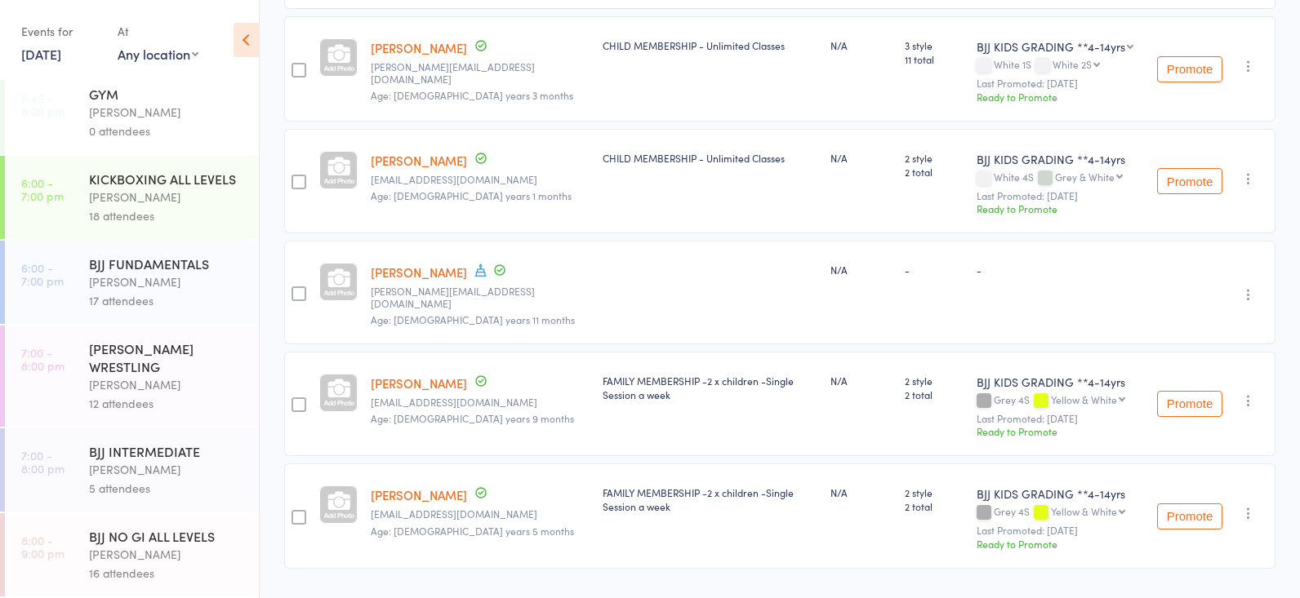
scroll to position [603, 0]
click at [135, 283] on div "Thomas Buckmaster" at bounding box center [167, 282] width 156 height 19
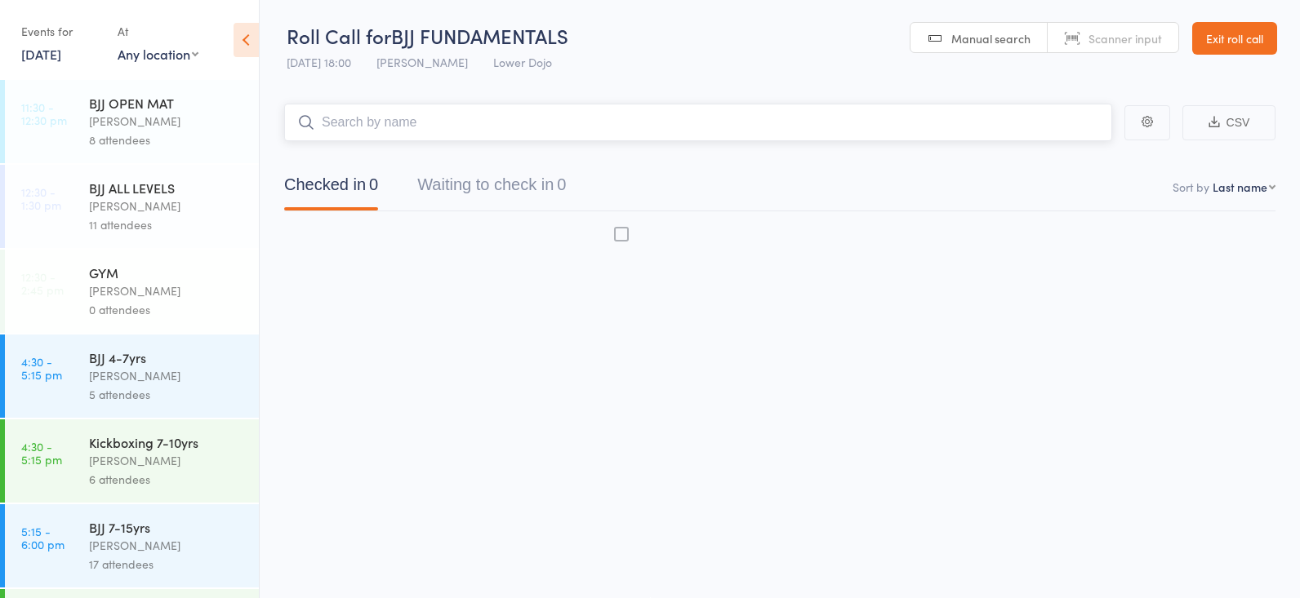
scroll to position [1, 0]
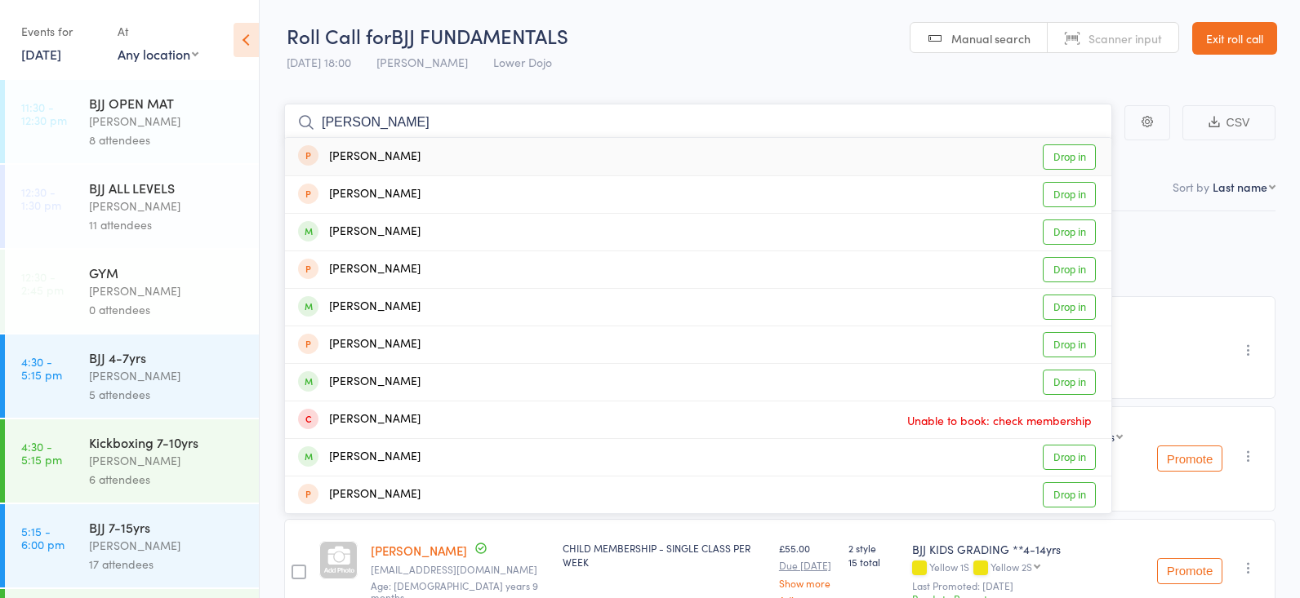
type input "george"
click at [674, 56] on header "Roll Call for BJJ FUNDAMENTALS 16 Sep 18:00 Thomas Buckmaster Lower Dojo Manual…" at bounding box center [780, 39] width 1040 height 80
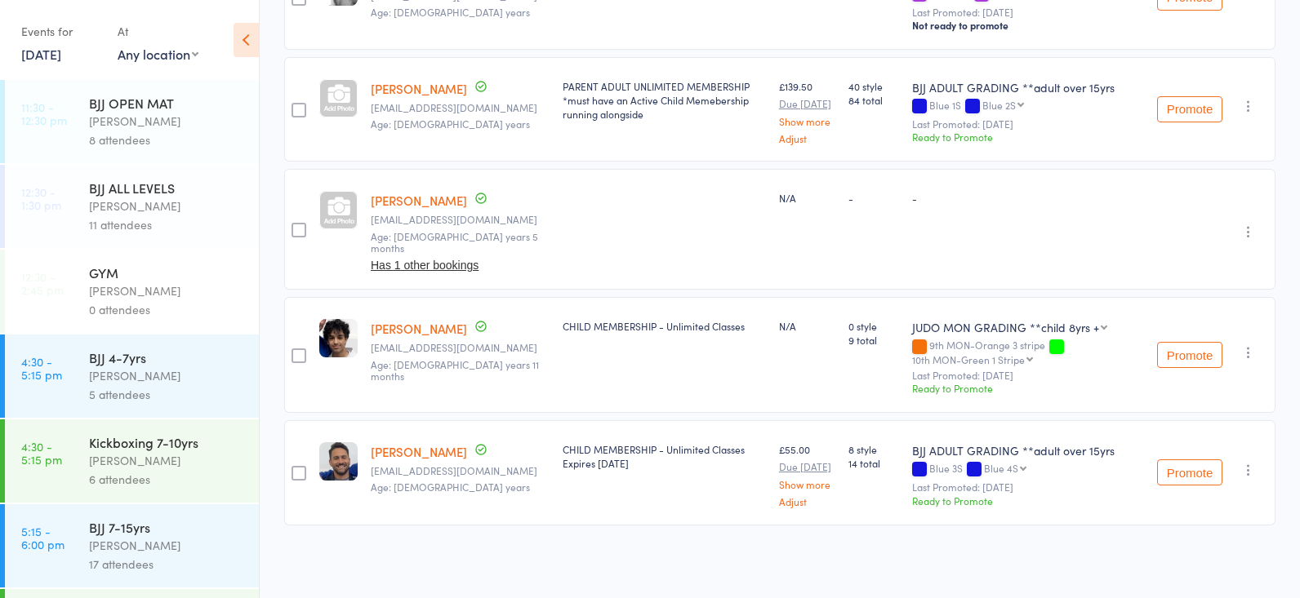
scroll to position [1563, 0]
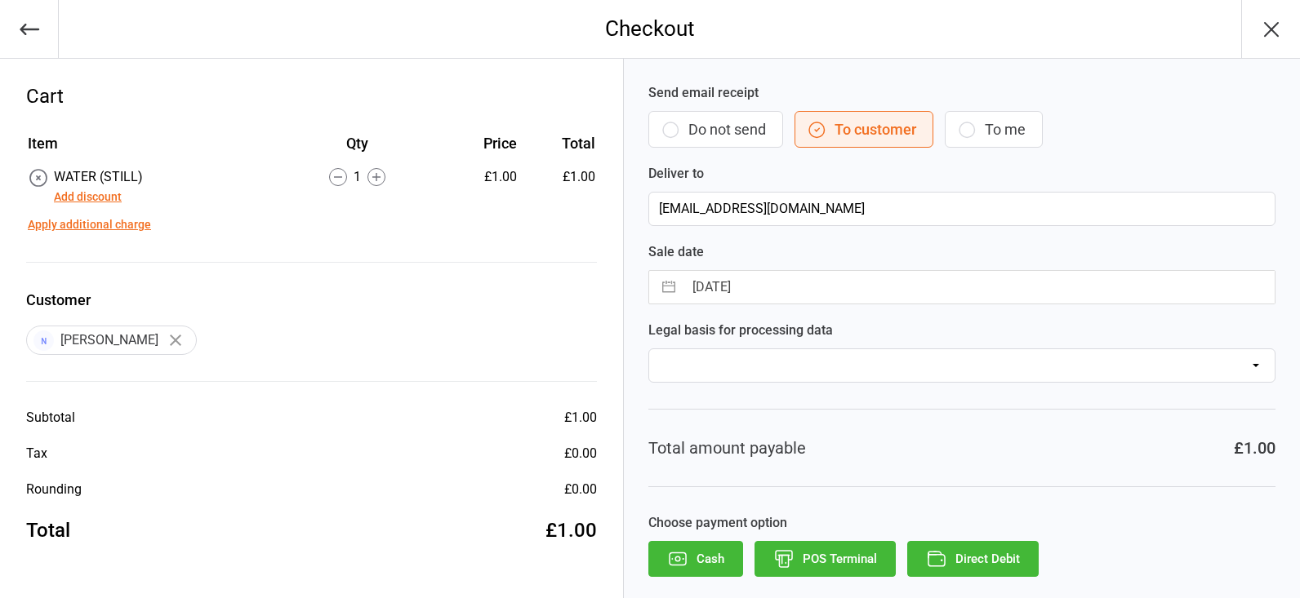
click at [852, 559] on button "POS Terminal" at bounding box center [824, 559] width 141 height 36
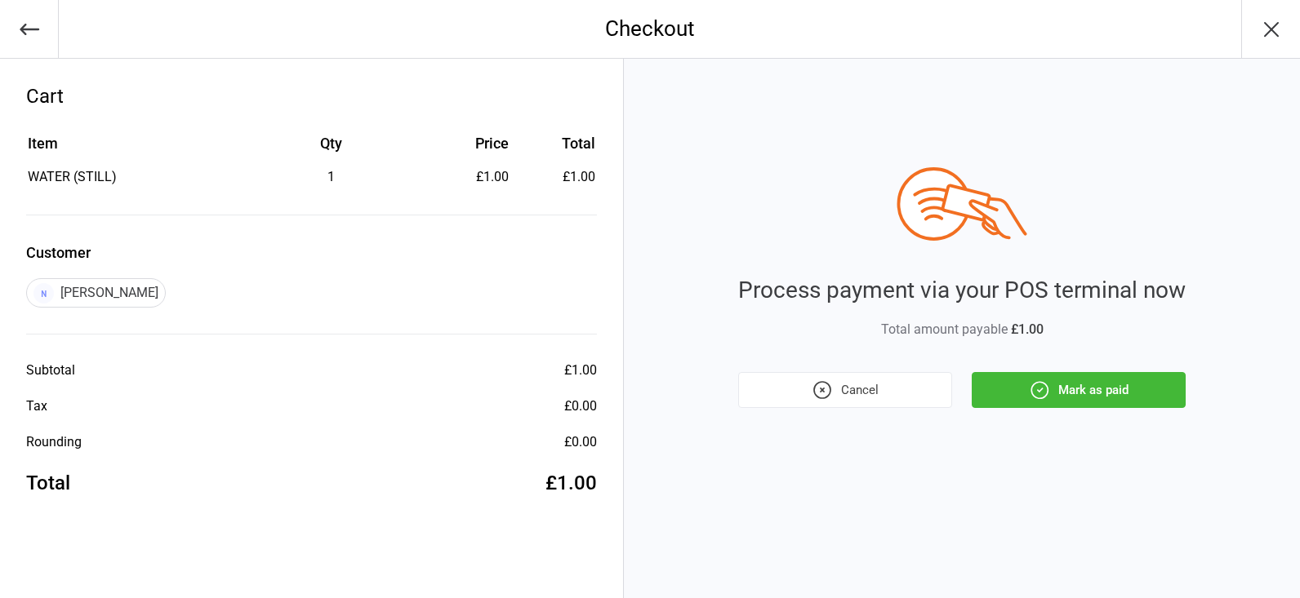
click at [1020, 406] on button "Mark as paid" at bounding box center [1079, 390] width 214 height 36
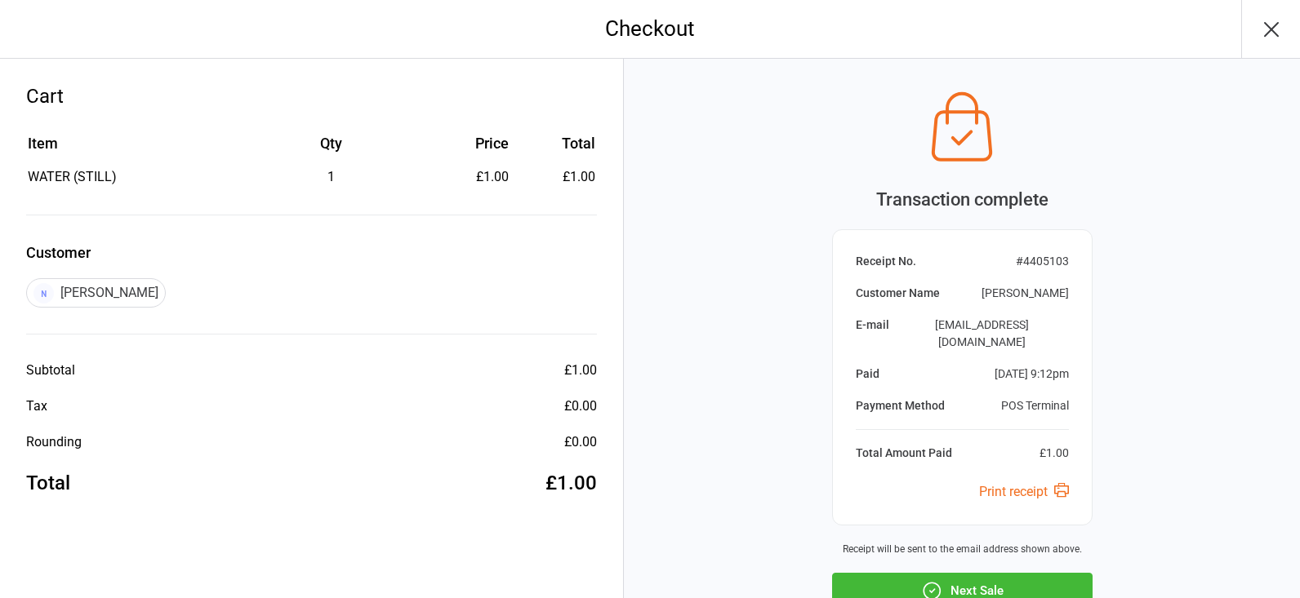
click at [987, 573] on button "Next Sale" at bounding box center [962, 591] width 260 height 36
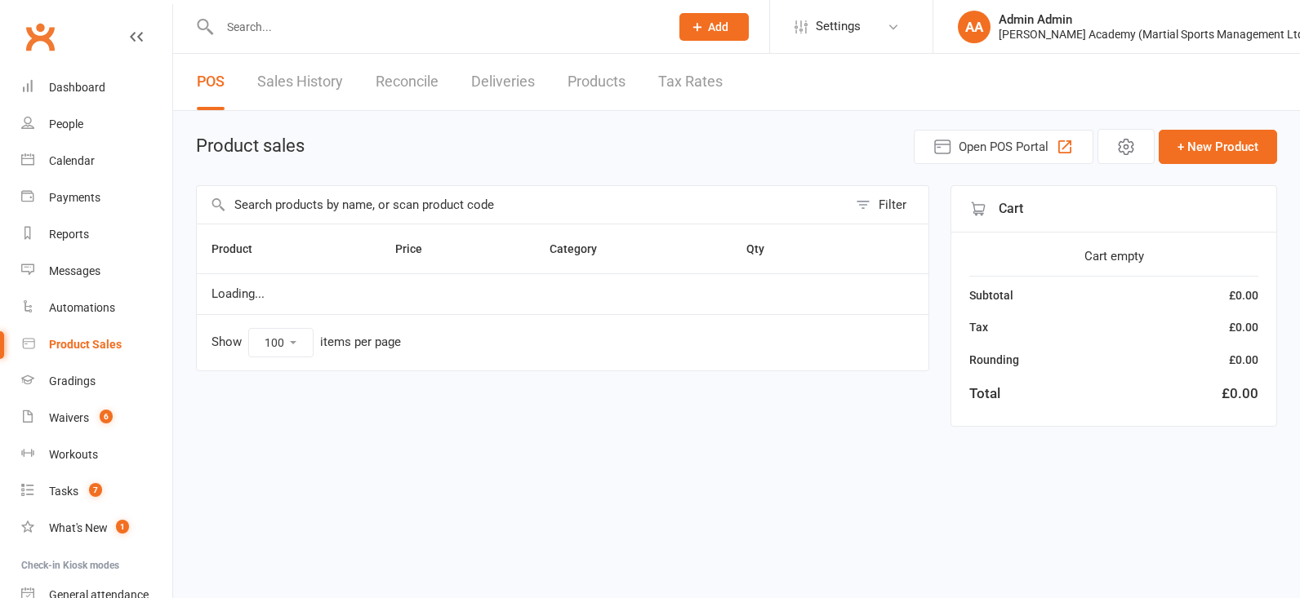
select select "100"
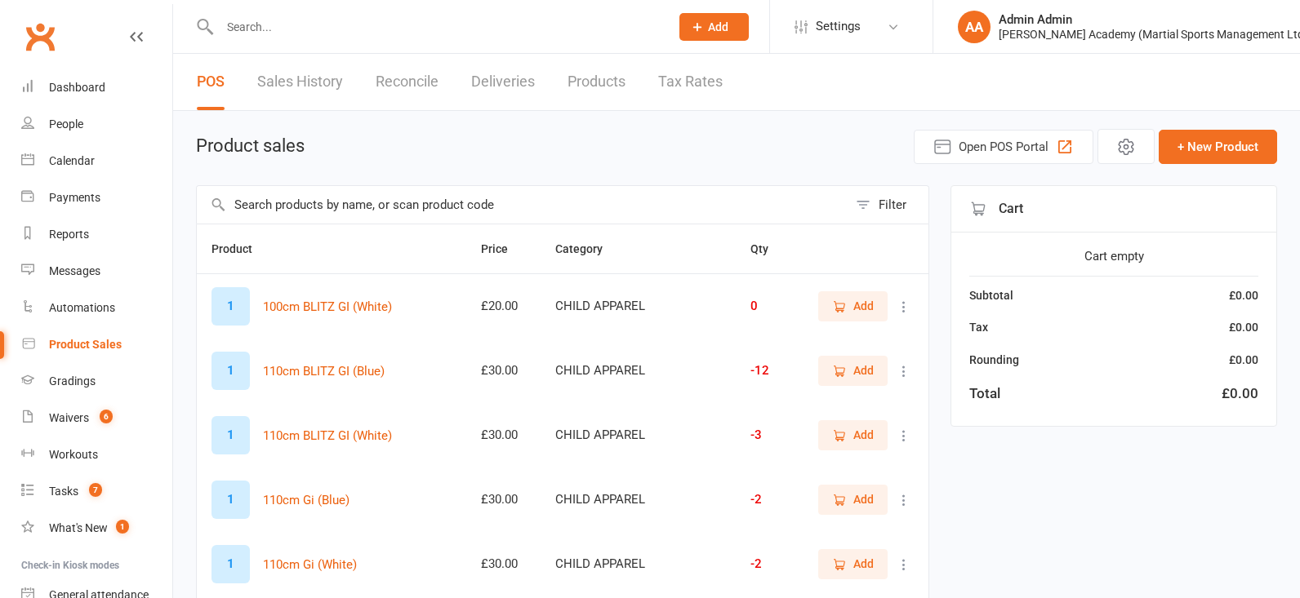
click at [265, 32] on input "text" at bounding box center [436, 27] width 443 height 23
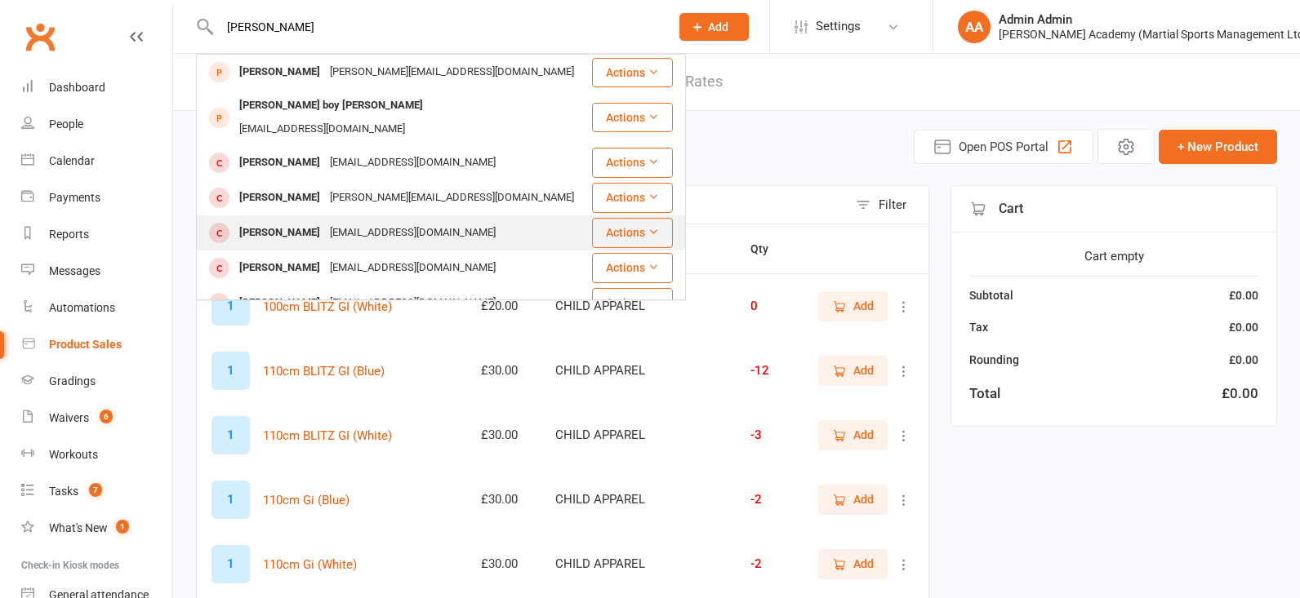
type input "[PERSON_NAME]"
click at [240, 221] on div "[PERSON_NAME]" at bounding box center [279, 233] width 91 height 24
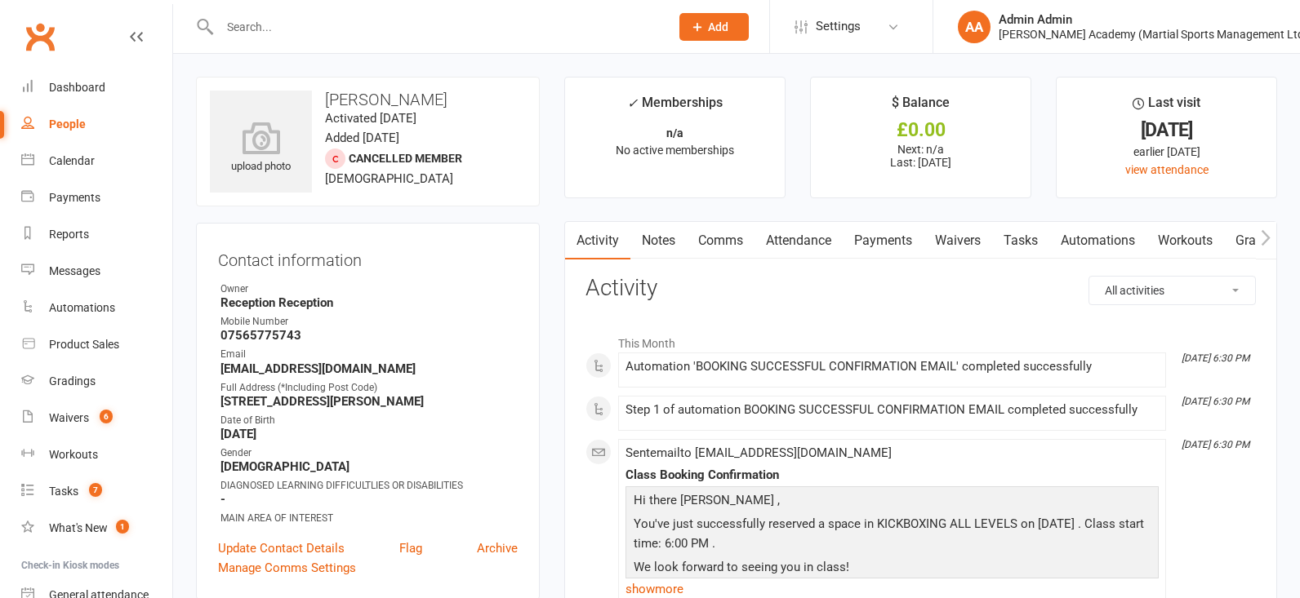
scroll to position [5, 0]
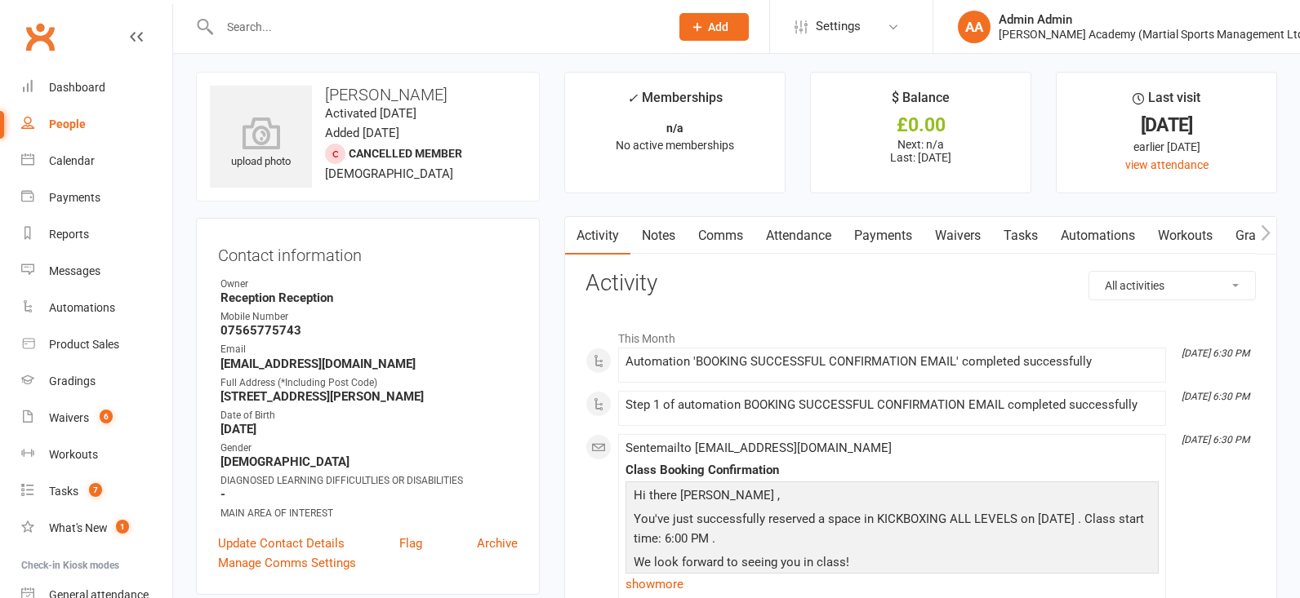
click at [872, 233] on link "Payments" at bounding box center [883, 236] width 81 height 38
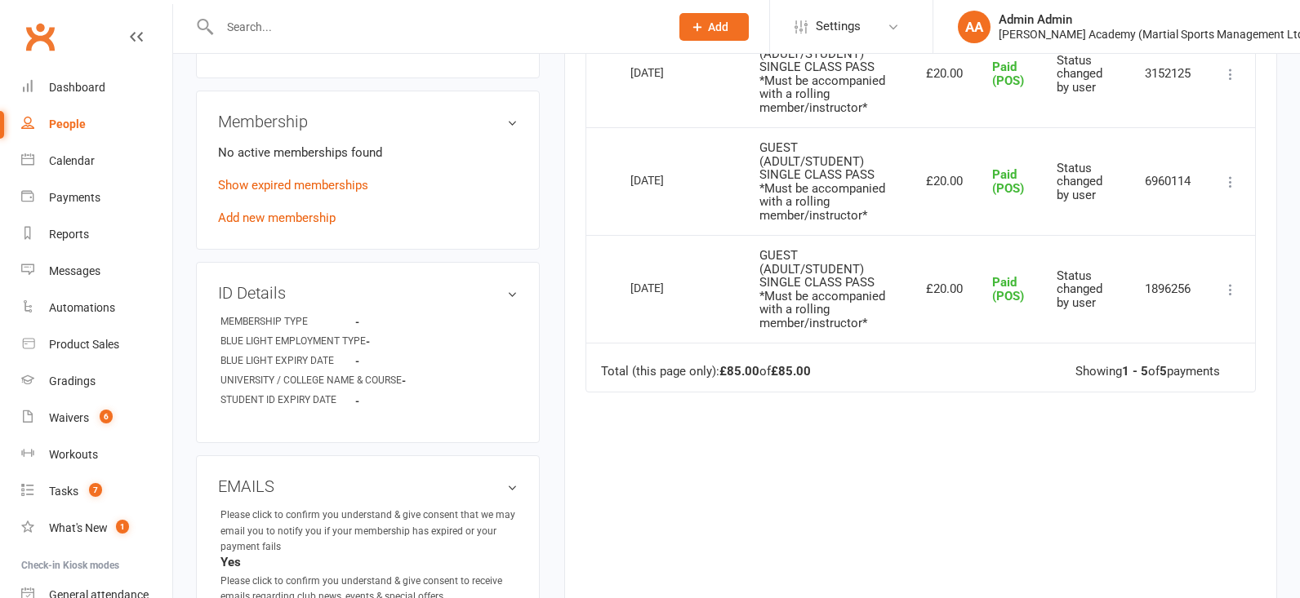
scroll to position [655, 0]
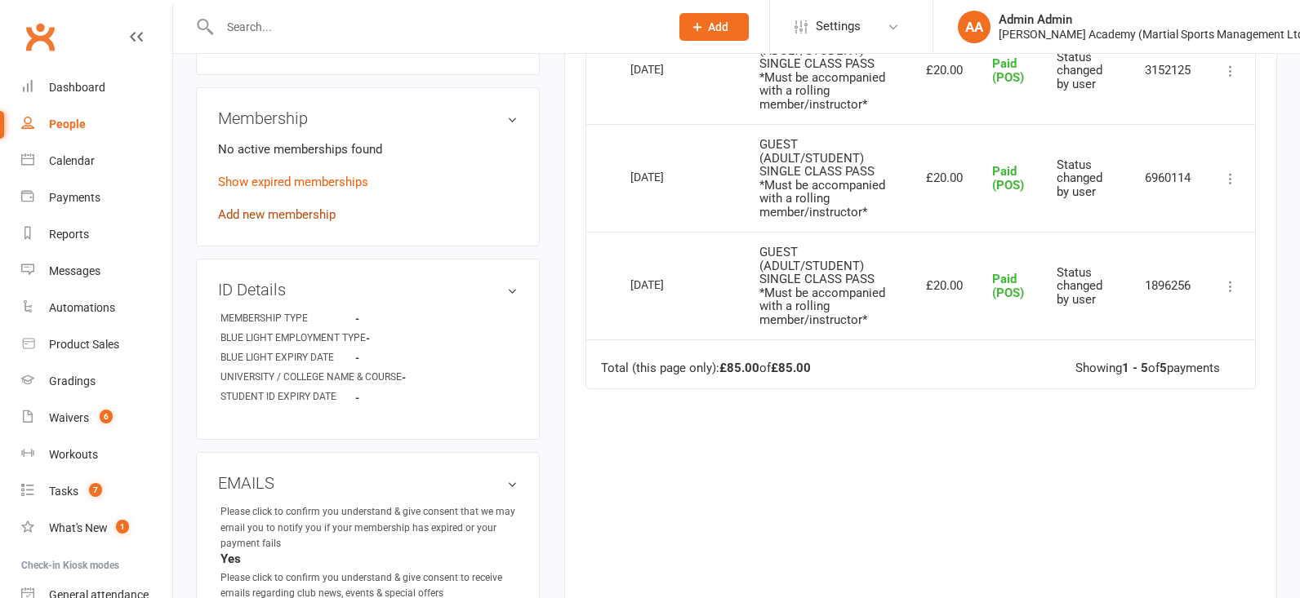
click at [292, 213] on link "Add new membership" at bounding box center [277, 214] width 118 height 15
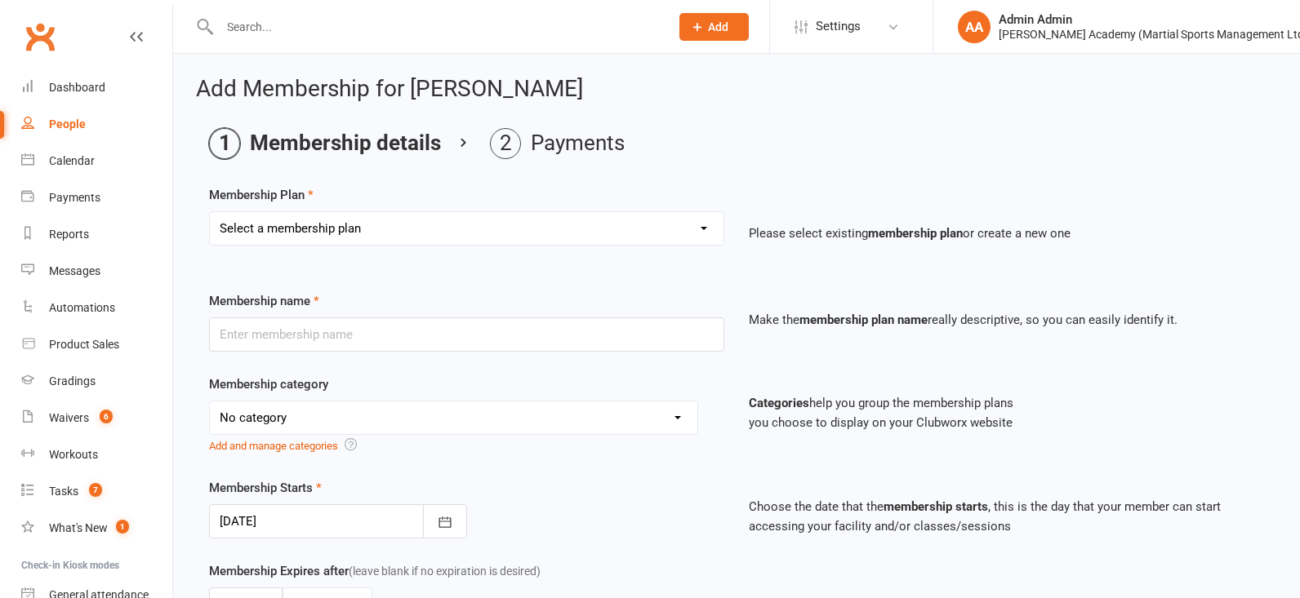
select select "10"
type input "GUEST (ADULT/STUDENT) SINGLE CLASS PASS *Must be accompanied with a rolling mem…"
select select "7"
type input "1"
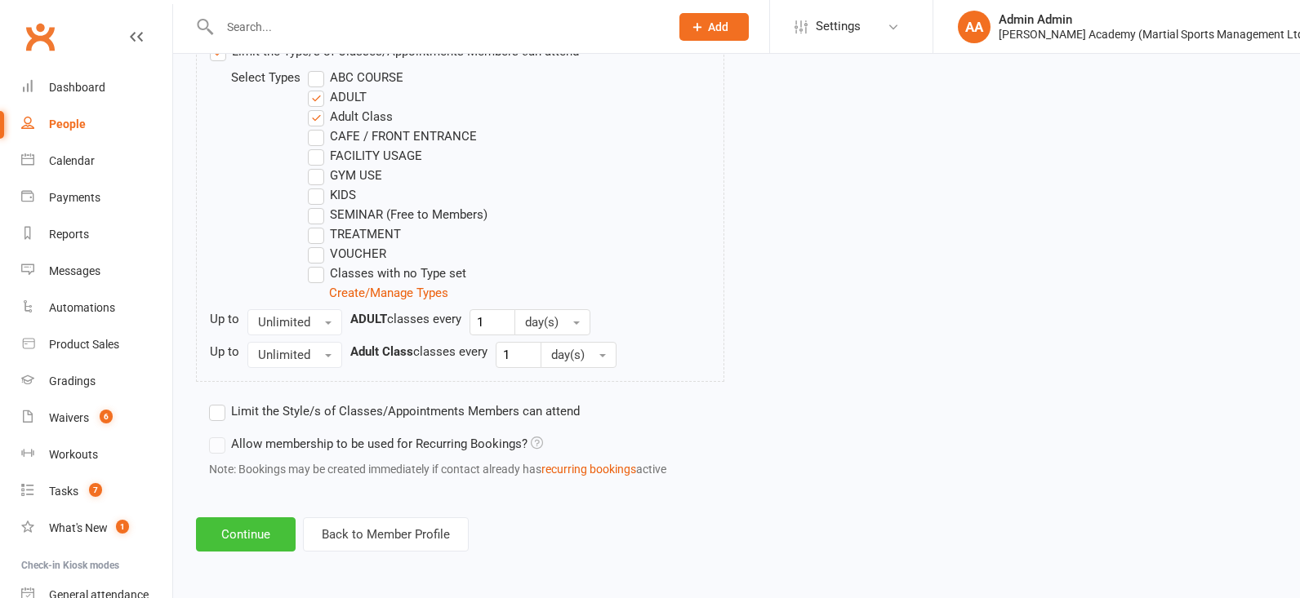
scroll to position [879, 0]
click at [242, 529] on button "Continue" at bounding box center [246, 535] width 100 height 34
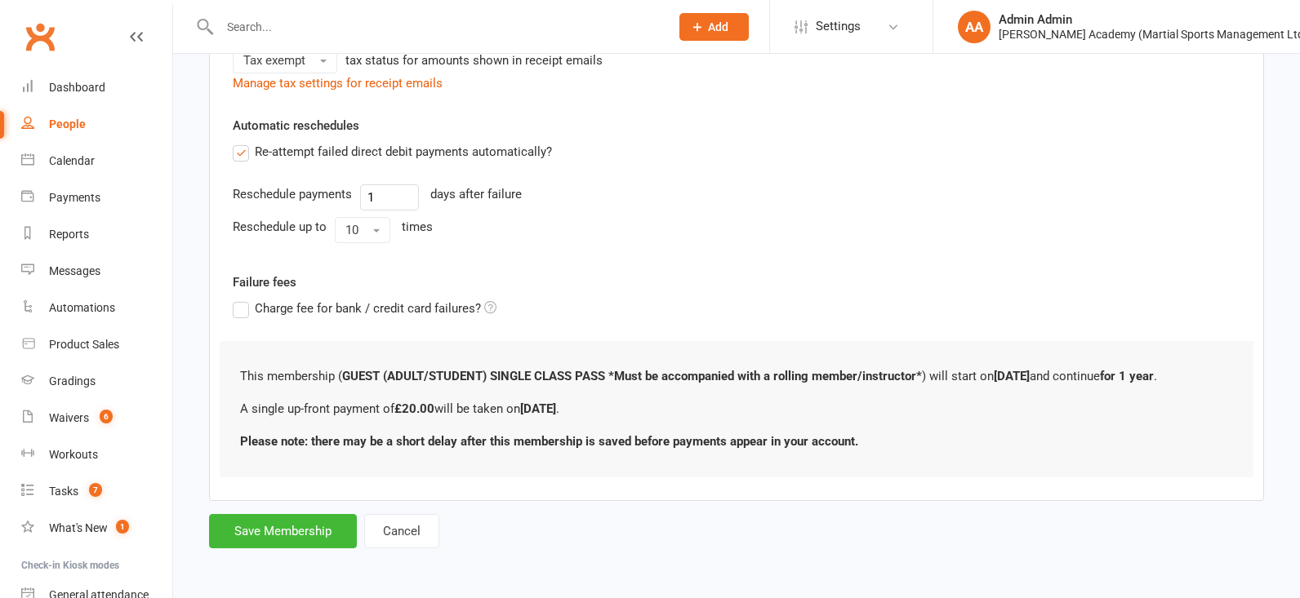
scroll to position [0, 0]
click at [320, 535] on button "Save Membership" at bounding box center [283, 531] width 148 height 34
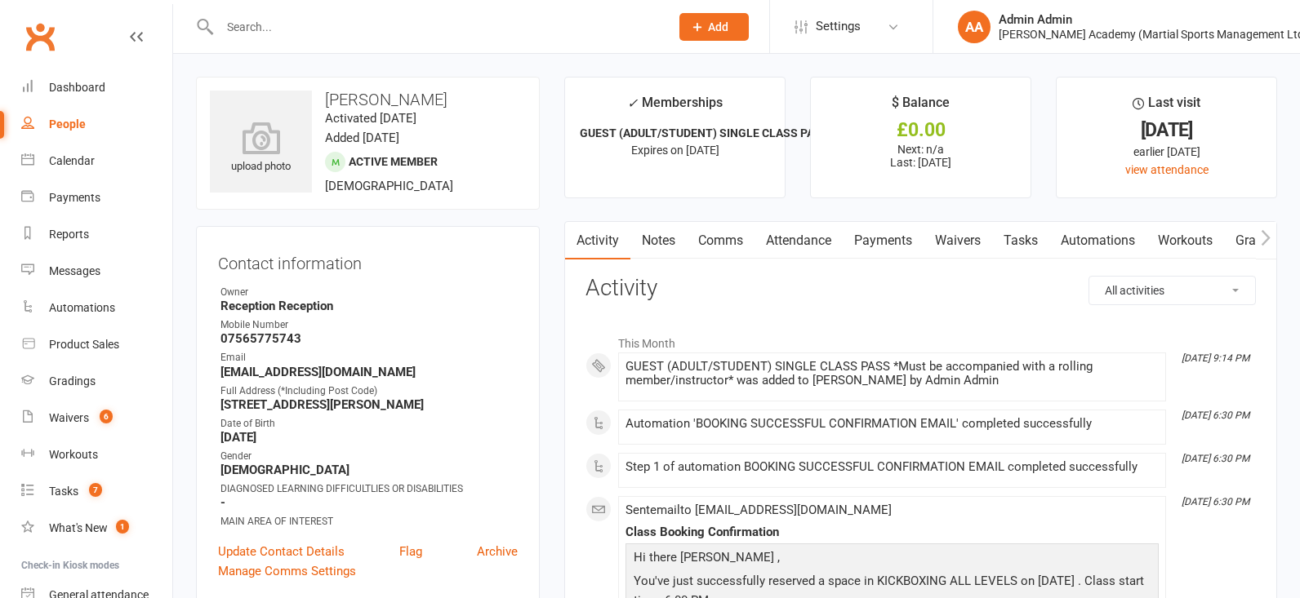
click at [278, 44] on div at bounding box center [427, 26] width 462 height 53
click at [272, 28] on input "text" at bounding box center [436, 27] width 443 height 23
type input "badger skele"
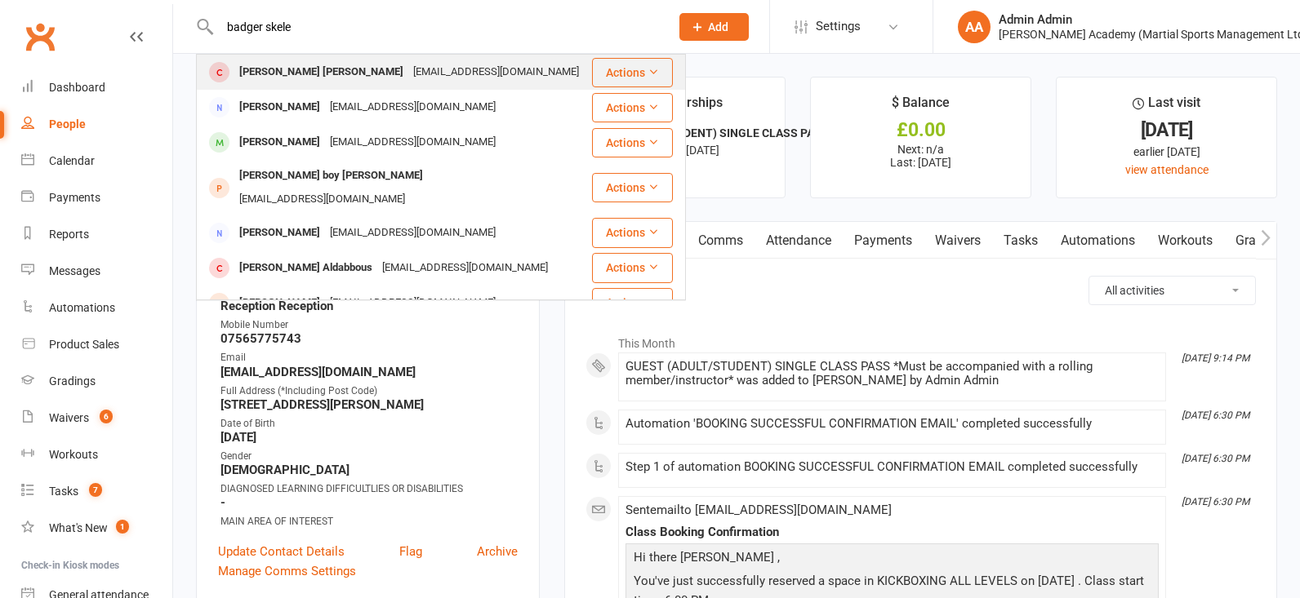
click at [252, 71] on div "[PERSON_NAME] [PERSON_NAME]" at bounding box center [321, 72] width 174 height 24
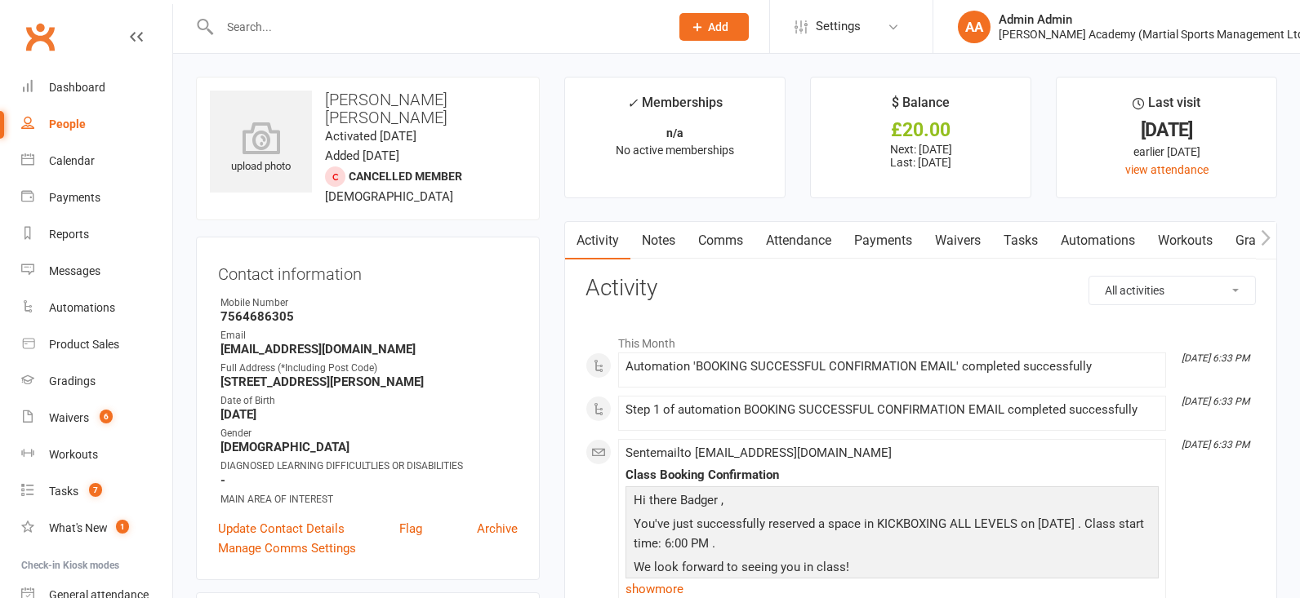
click at [294, 20] on input "text" at bounding box center [436, 27] width 443 height 23
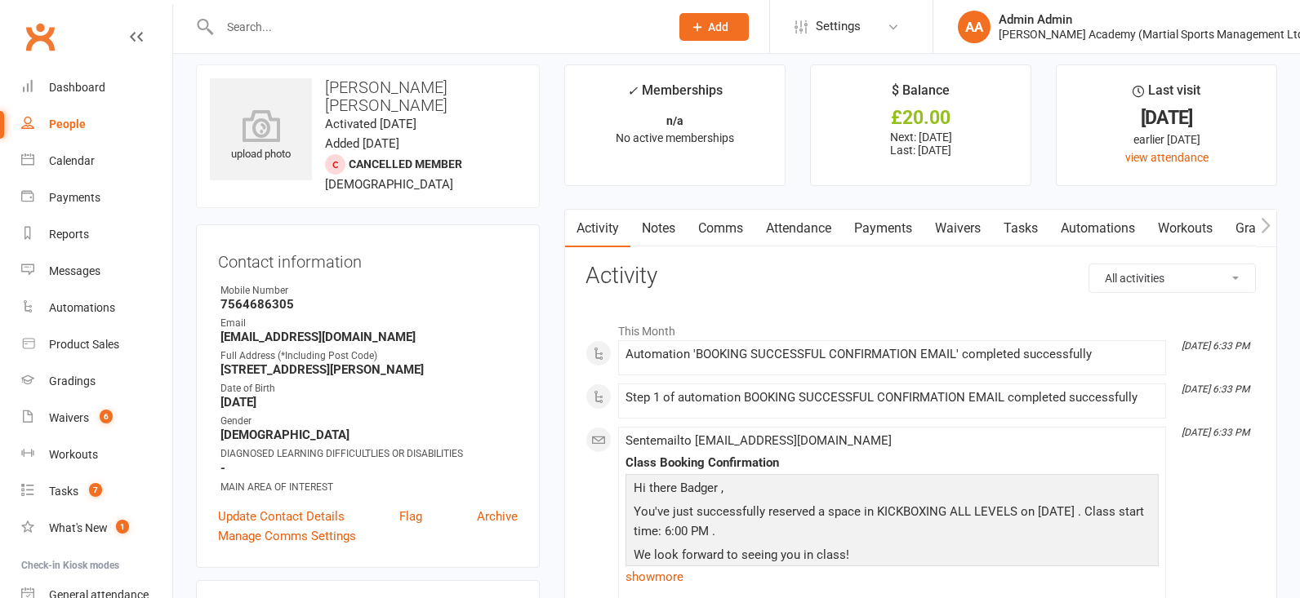
scroll to position [14, 0]
click at [75, 339] on div "Product Sales" at bounding box center [84, 344] width 70 height 13
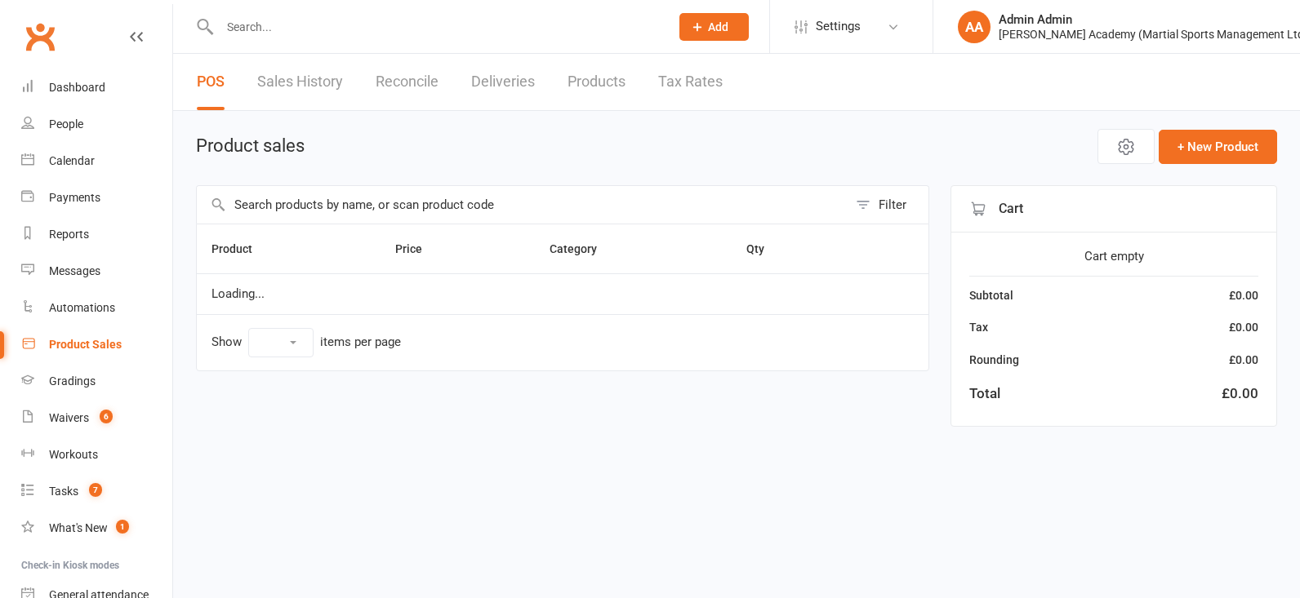
select select "100"
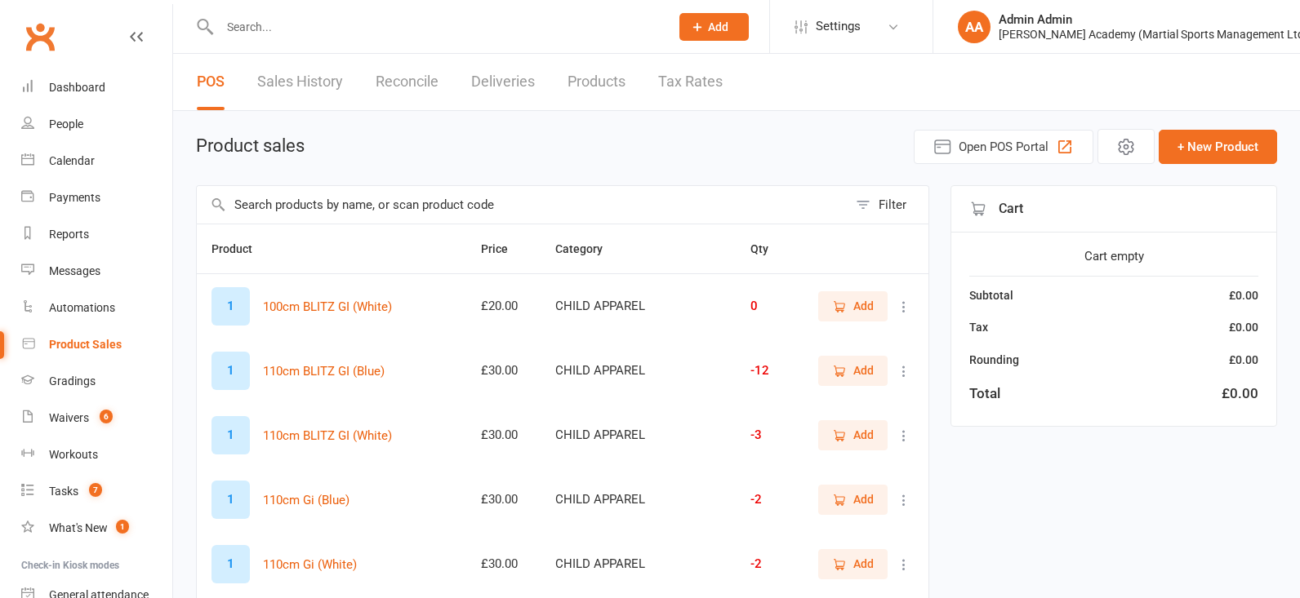
click at [278, 38] on div at bounding box center [427, 26] width 462 height 53
click at [285, 22] on input "text" at bounding box center [436, 27] width 443 height 23
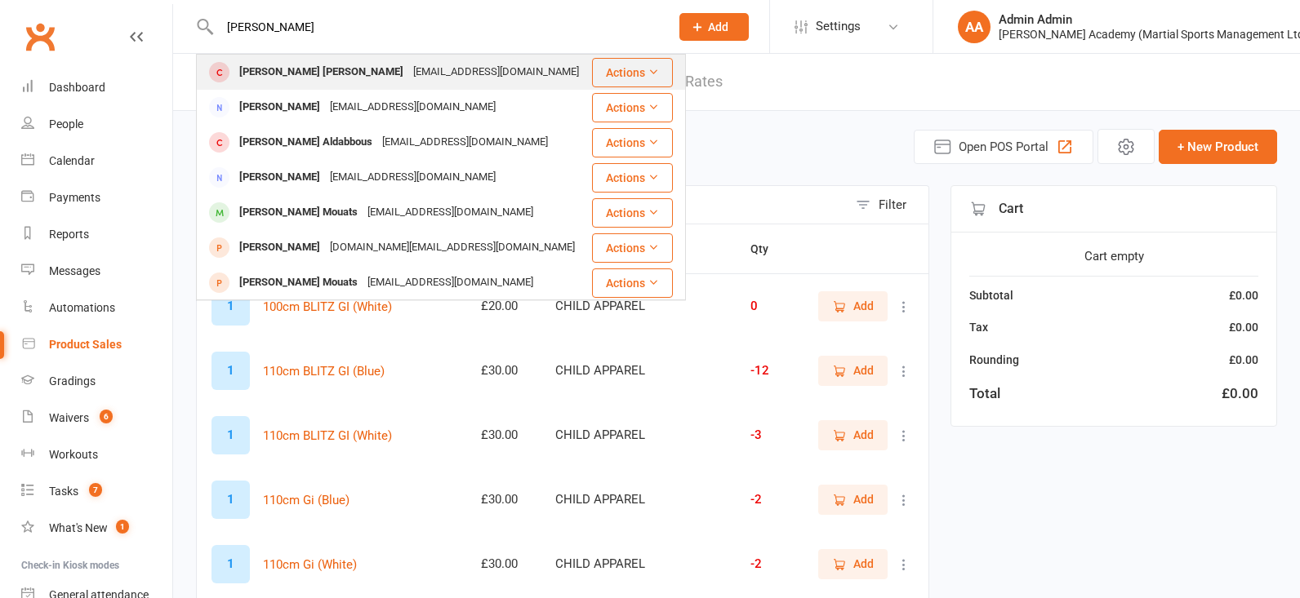
type input "[PERSON_NAME]"
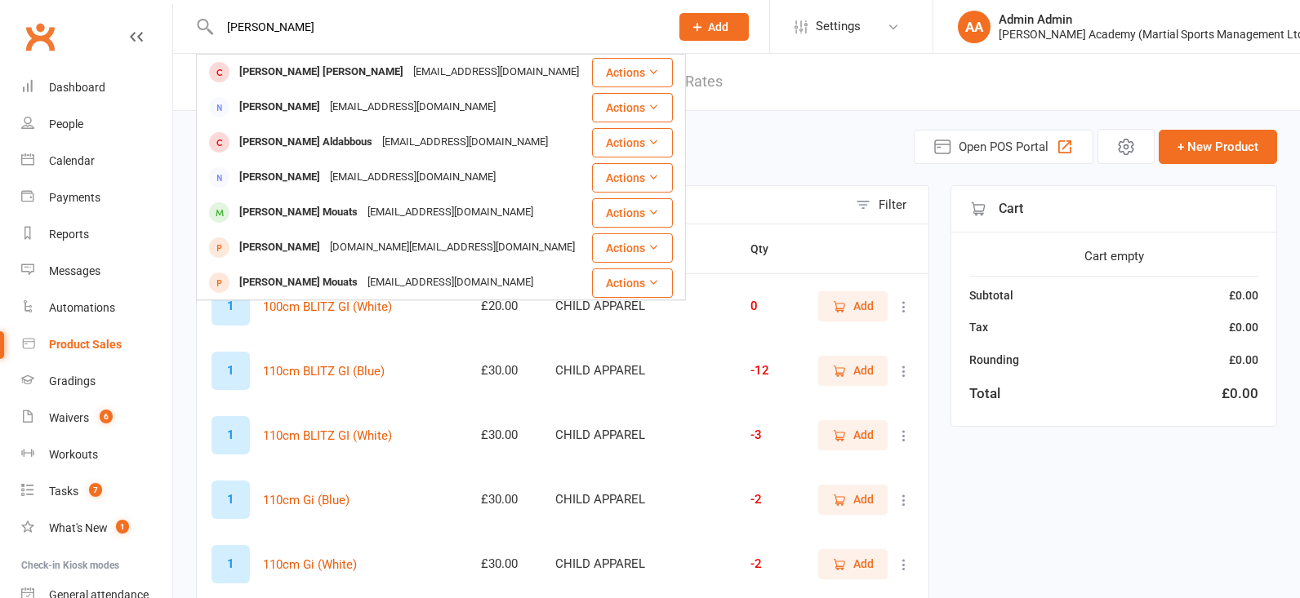
click at [274, 77] on div "[PERSON_NAME] [PERSON_NAME]" at bounding box center [321, 72] width 174 height 24
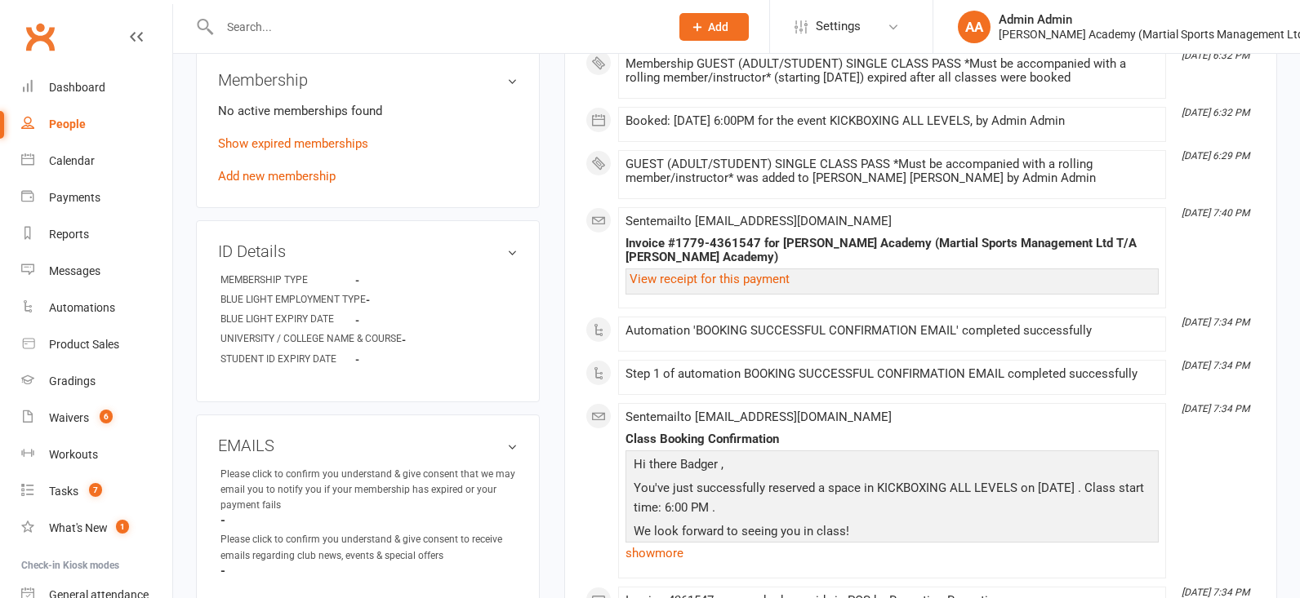
scroll to position [671, 0]
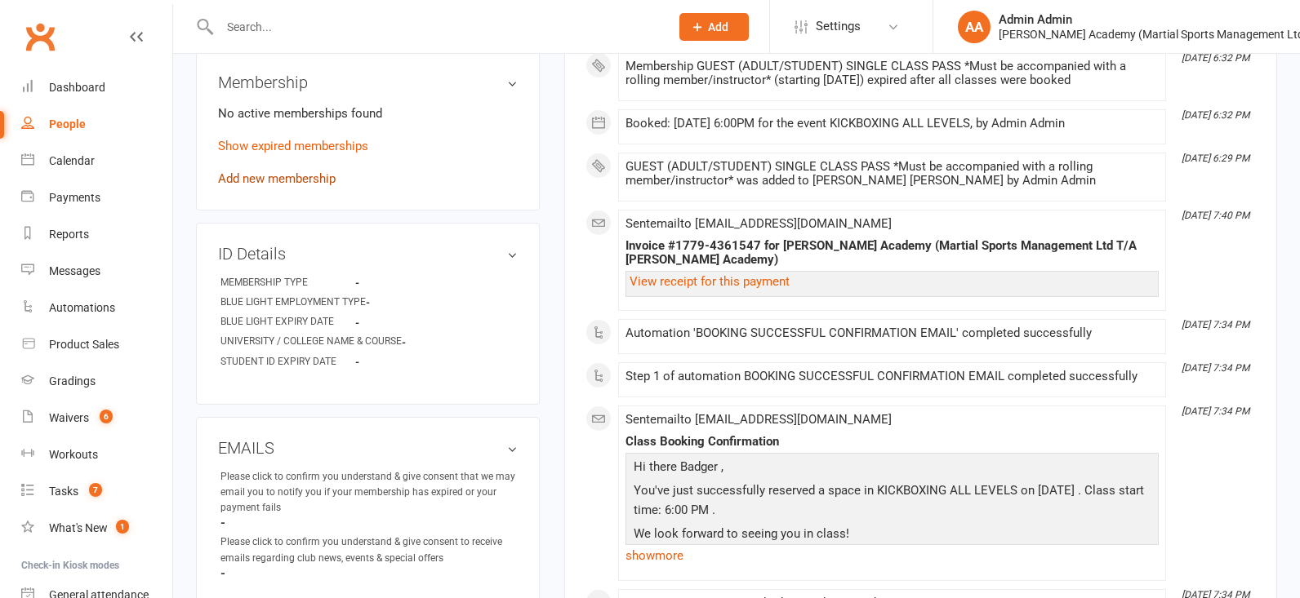
click at [286, 171] on link "Add new membership" at bounding box center [277, 178] width 118 height 15
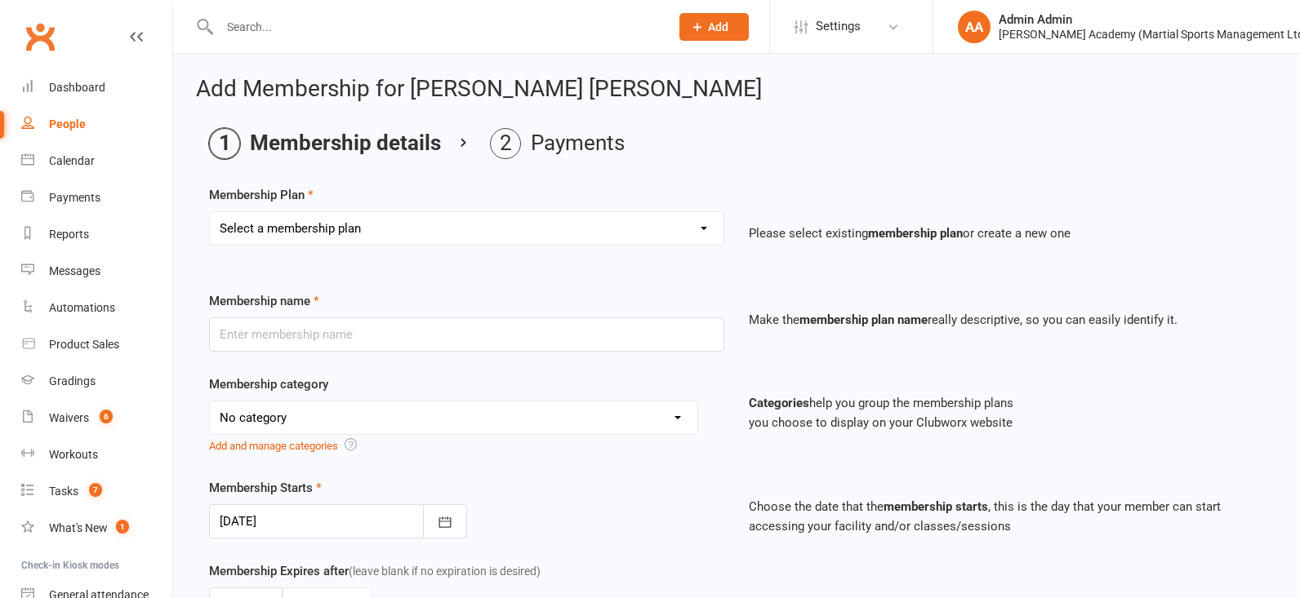
select select "10"
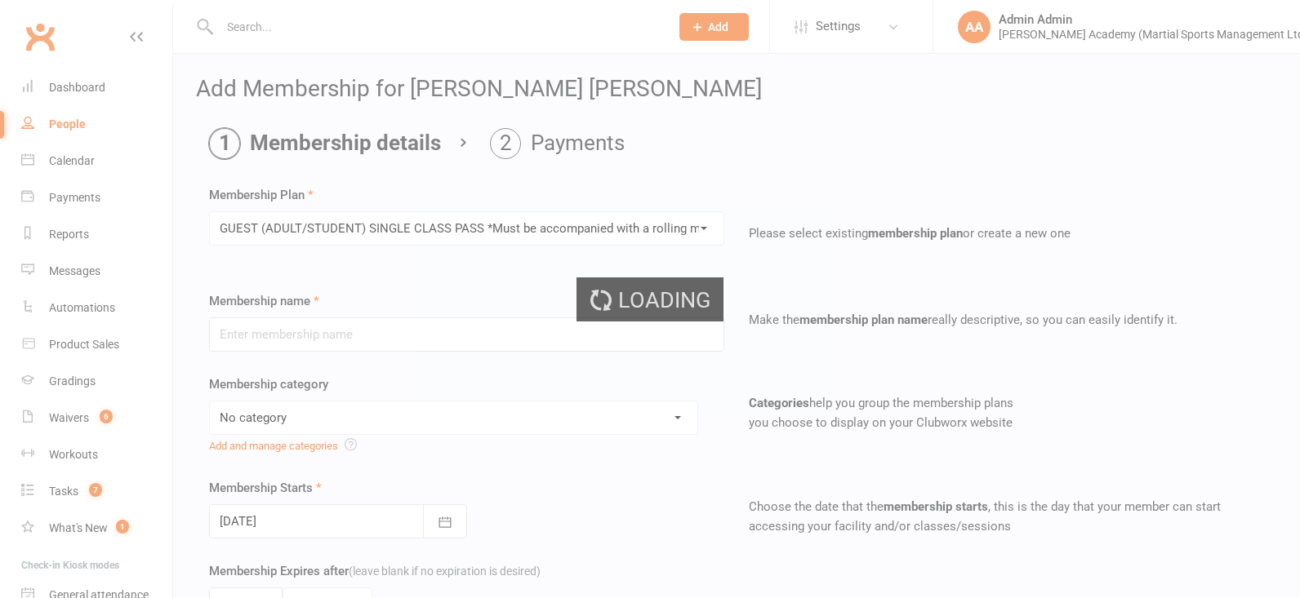
type input "GUEST (ADULT/STUDENT) SINGLE CLASS PASS *Must be accompanied with a rolling mem…"
select select "7"
type input "1"
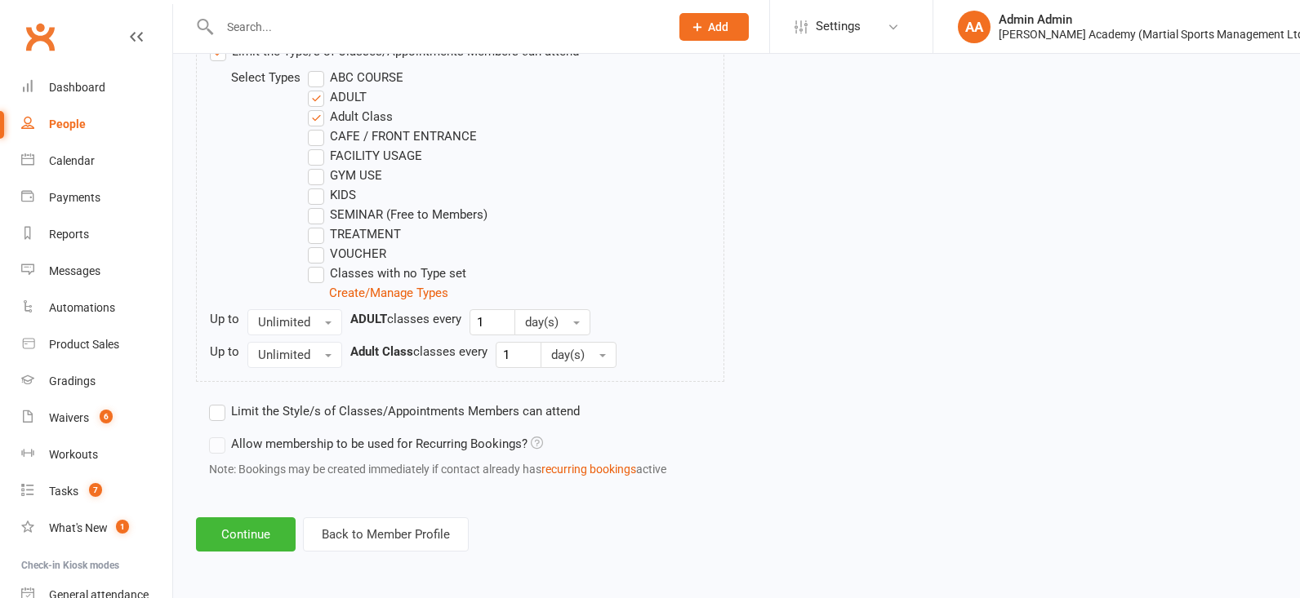
scroll to position [883, 0]
click at [251, 545] on button "Continue" at bounding box center [246, 535] width 100 height 34
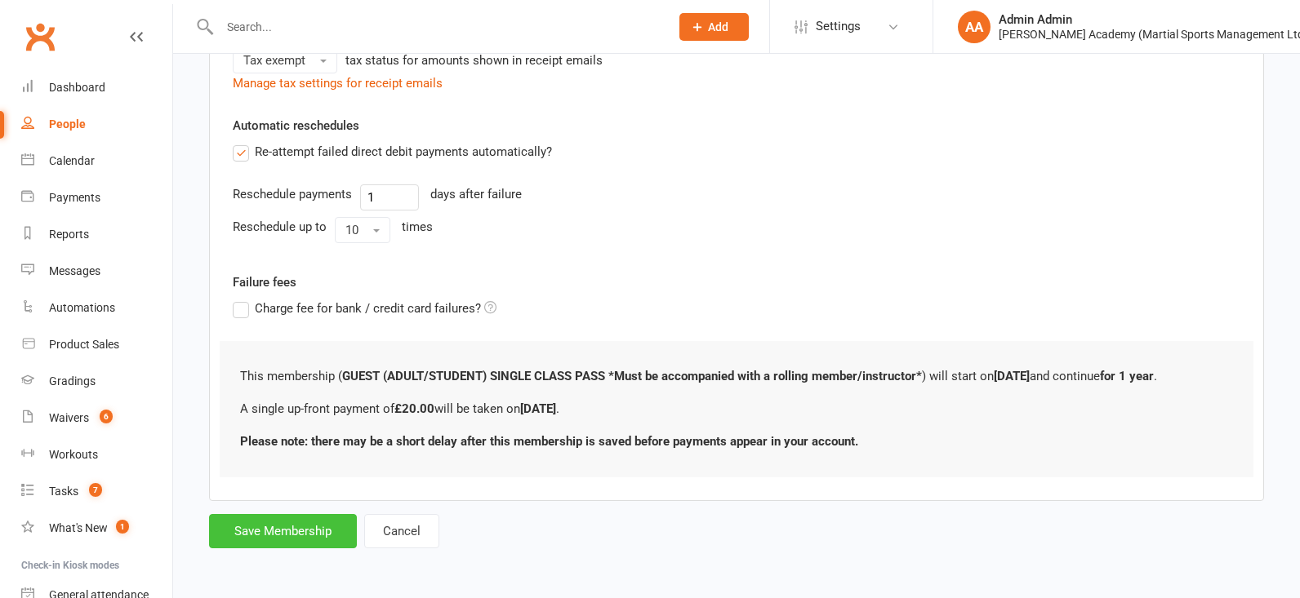
scroll to position [426, 0]
drag, startPoint x: 295, startPoint y: 540, endPoint x: 282, endPoint y: 532, distance: 15.0
click at [295, 539] on button "Save Membership" at bounding box center [283, 531] width 148 height 34
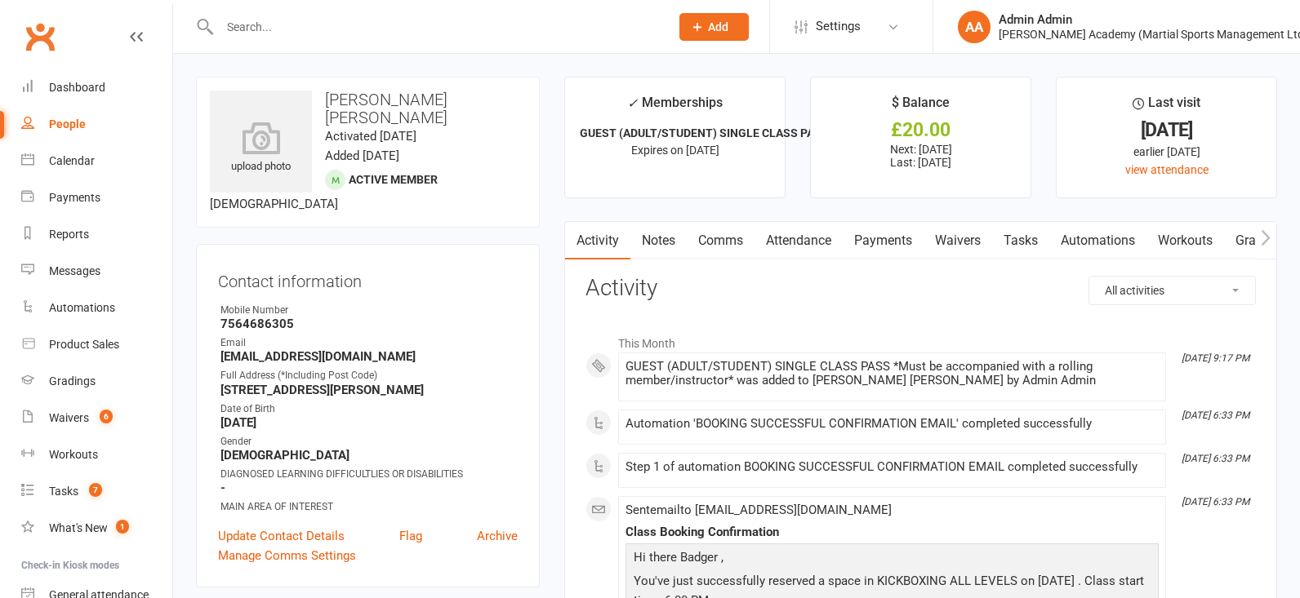
click at [282, 23] on input "text" at bounding box center [436, 27] width 443 height 23
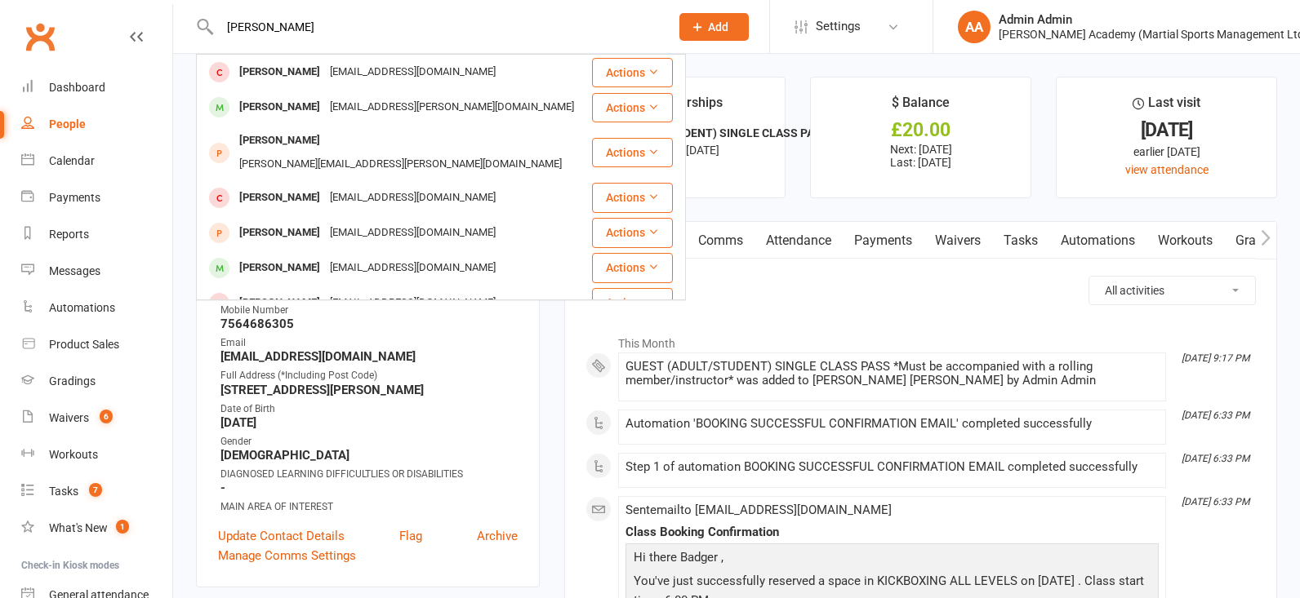
type input "archie wood"
click at [267, 68] on div "Archie Wood" at bounding box center [279, 72] width 91 height 24
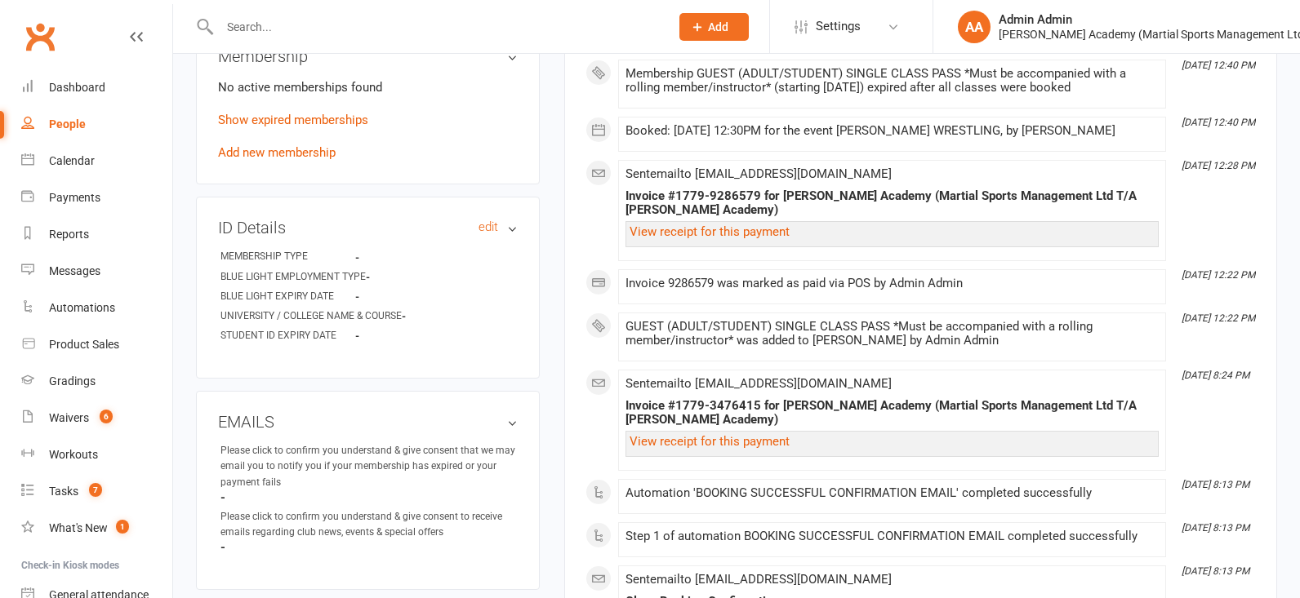
scroll to position [675, 0]
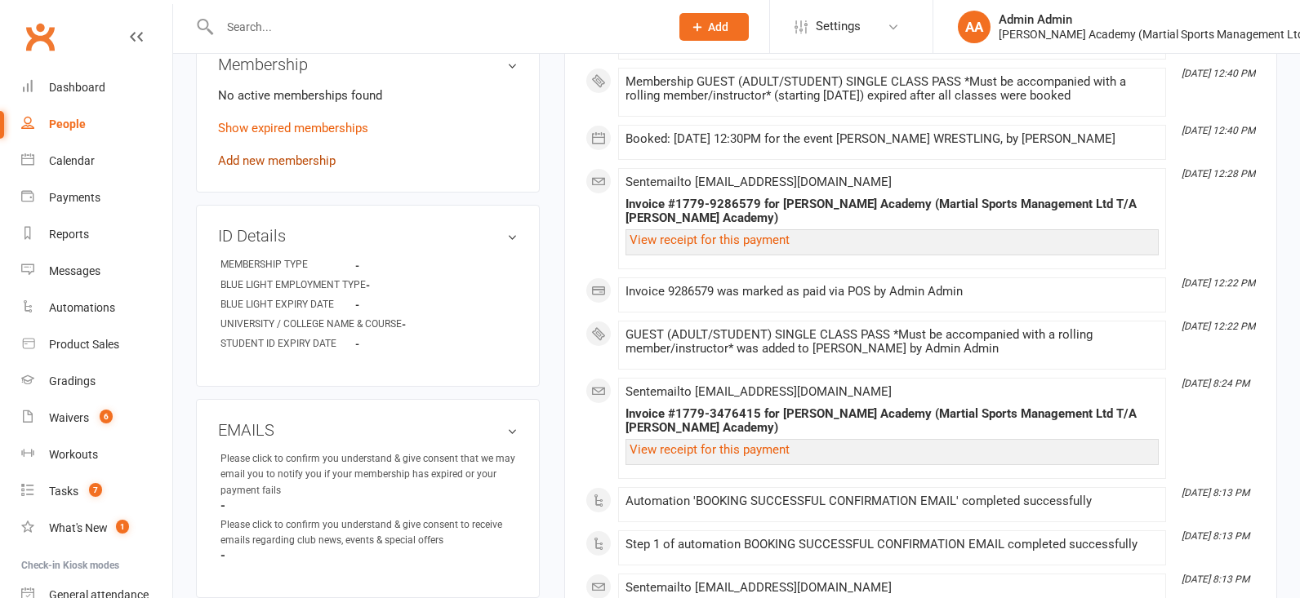
click at [277, 157] on link "Add new membership" at bounding box center [277, 160] width 118 height 15
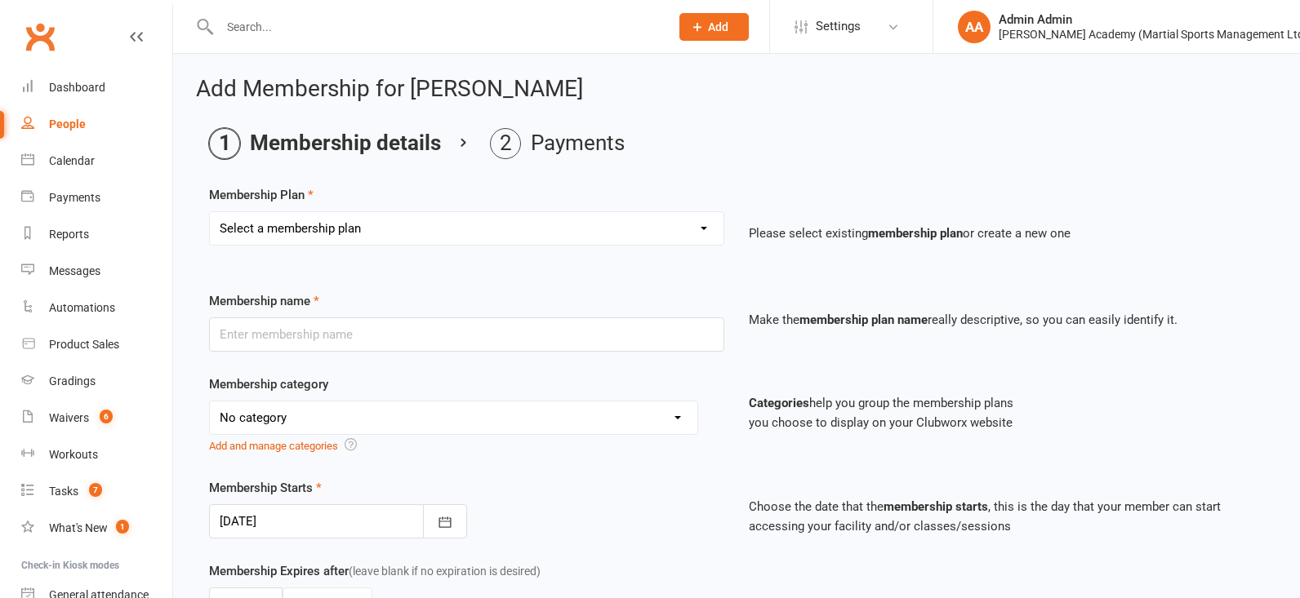
select select "10"
type input "GUEST (ADULT/STUDENT) SINGLE CLASS PASS *Must be accompanied with a rolling mem…"
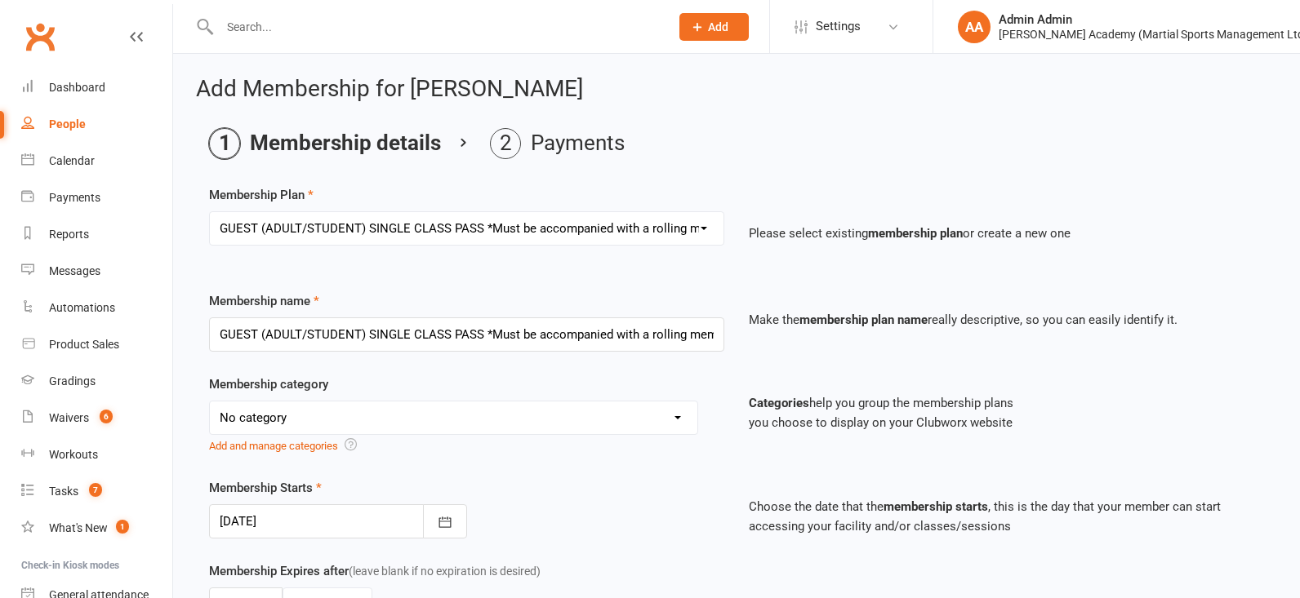
select select "7"
type input "1"
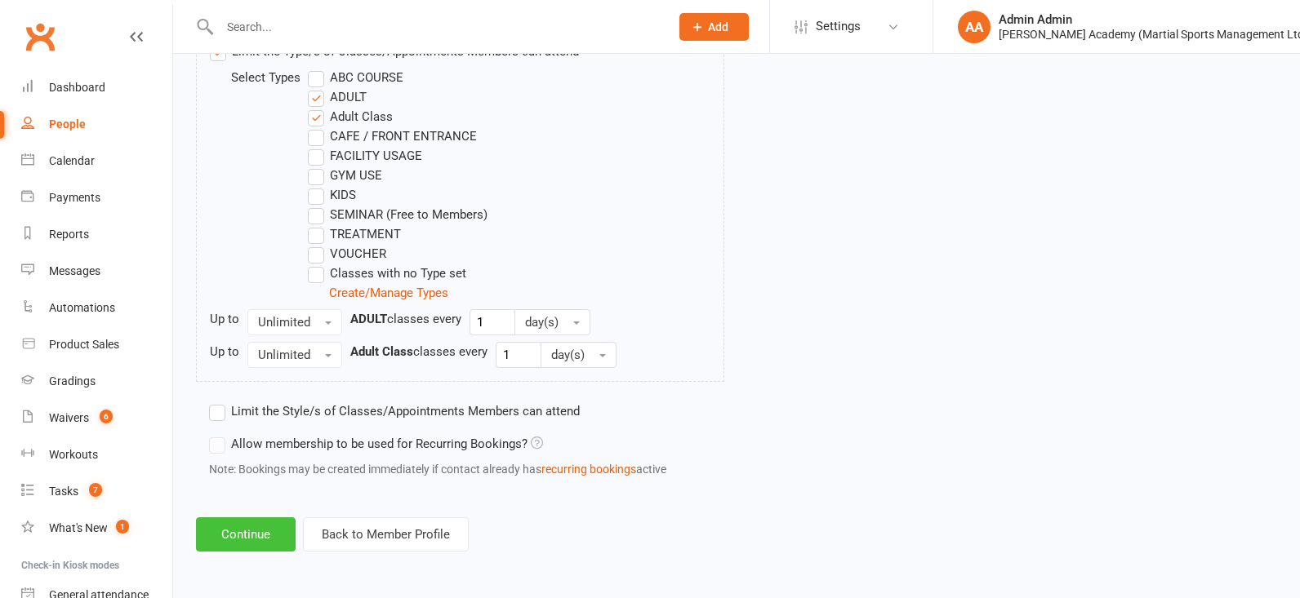
scroll to position [883, 0]
click at [285, 547] on button "Continue" at bounding box center [246, 535] width 100 height 34
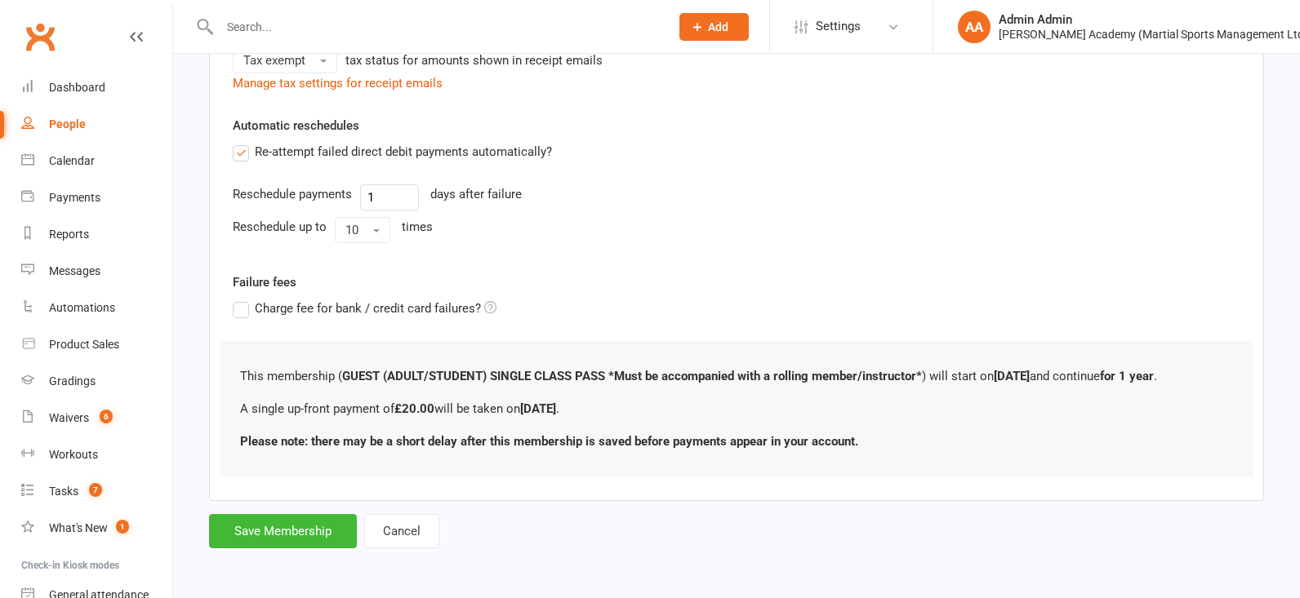
scroll to position [426, 0]
click at [319, 527] on button "Save Membership" at bounding box center [283, 531] width 148 height 34
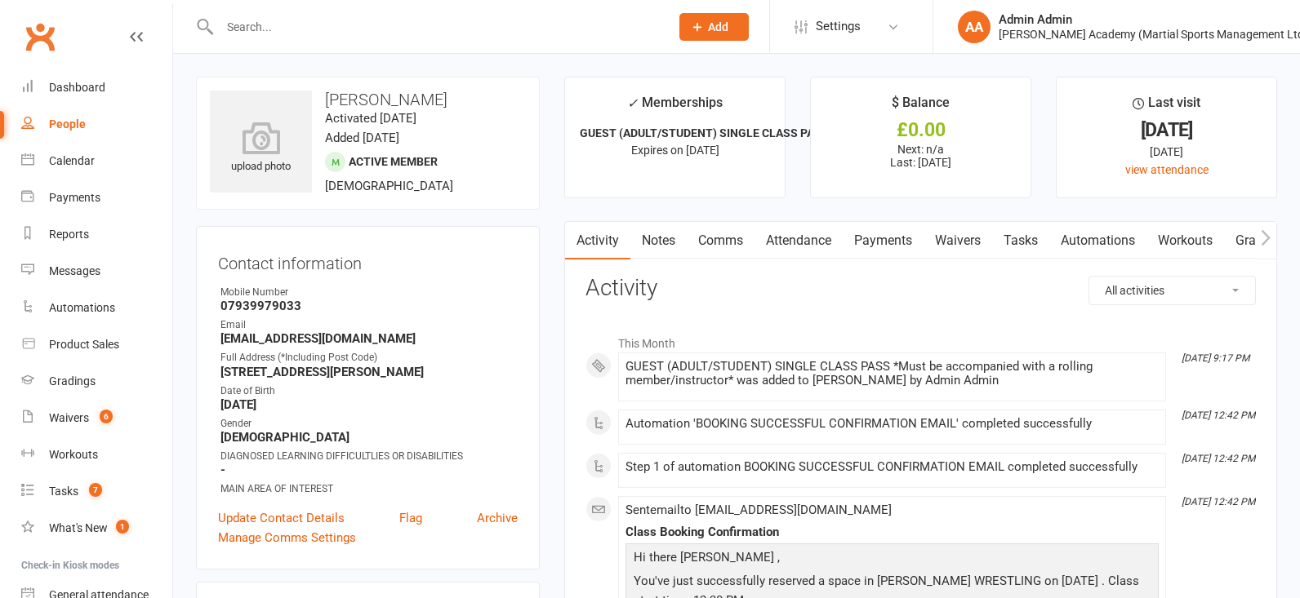
click at [288, 27] on input "text" at bounding box center [436, 27] width 443 height 23
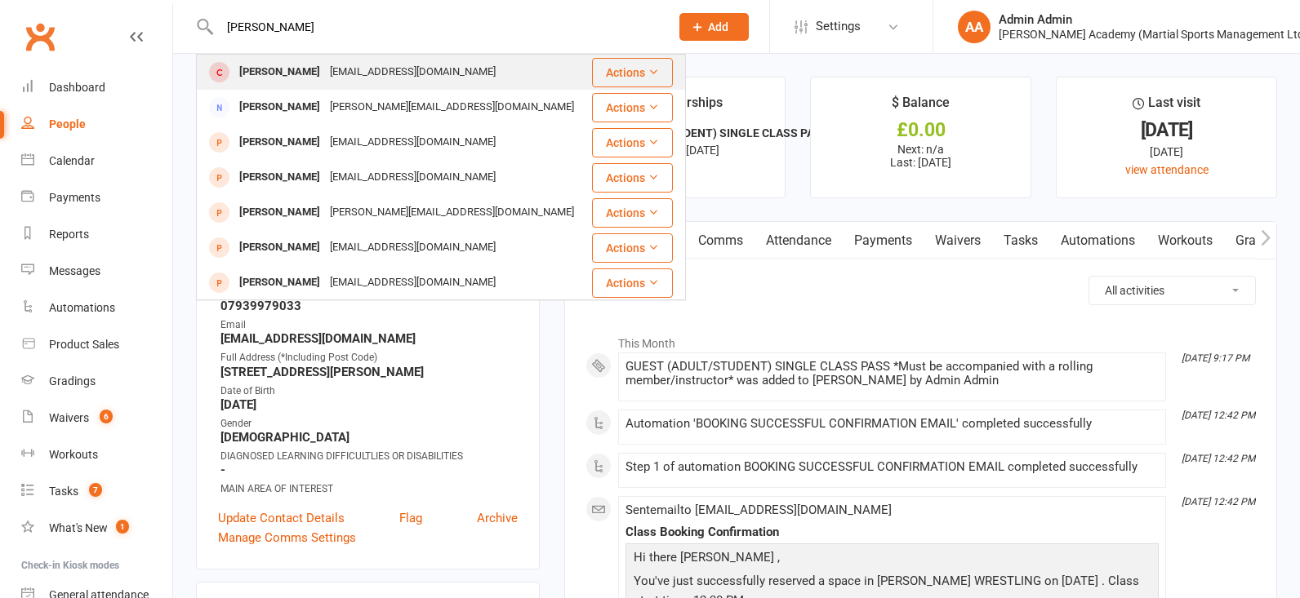
type input "luka murphy"
click at [282, 72] on div "Luka Murphy" at bounding box center [279, 72] width 91 height 24
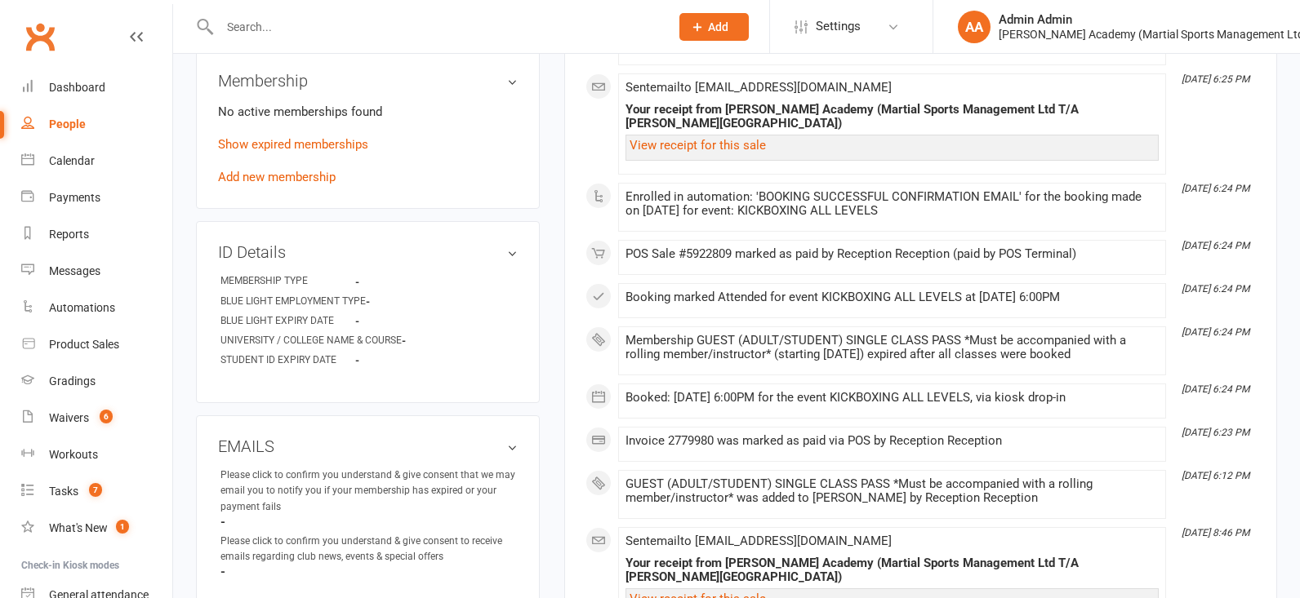
scroll to position [644, 0]
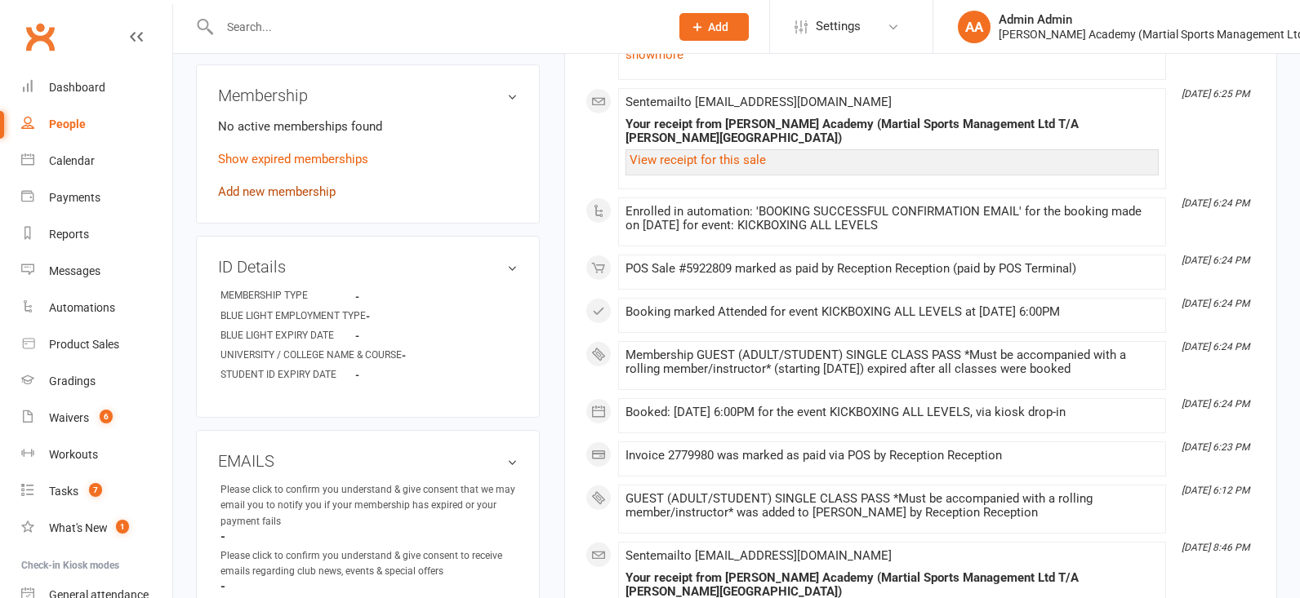
click at [275, 198] on link "Add new membership" at bounding box center [277, 192] width 118 height 15
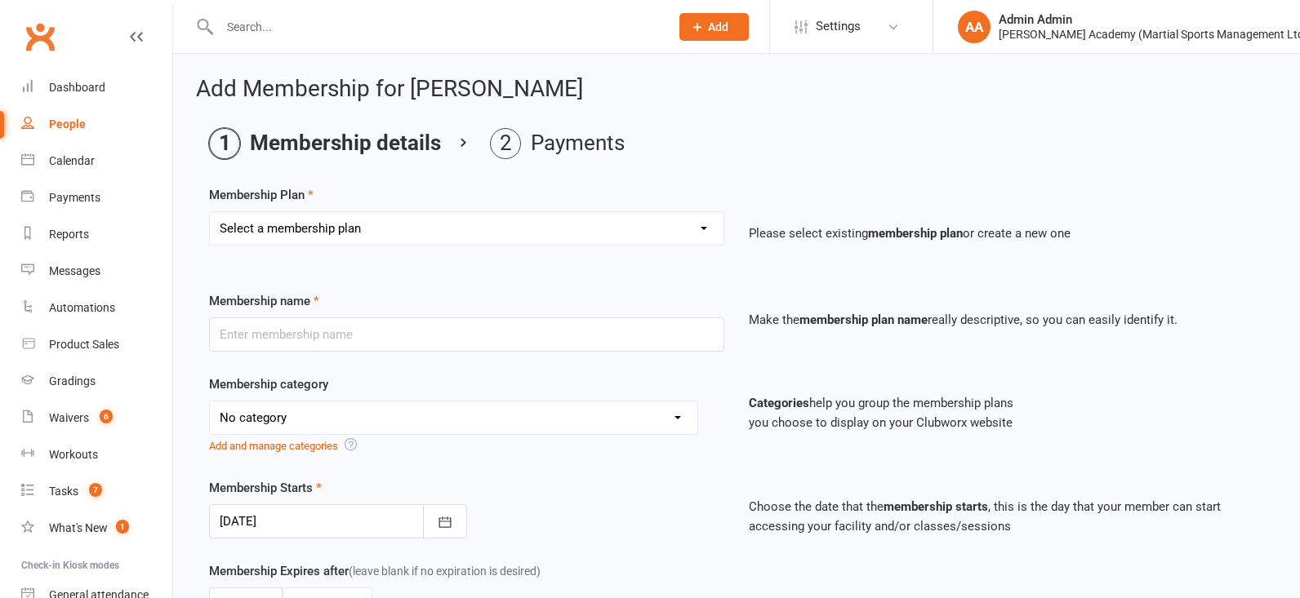
select select "10"
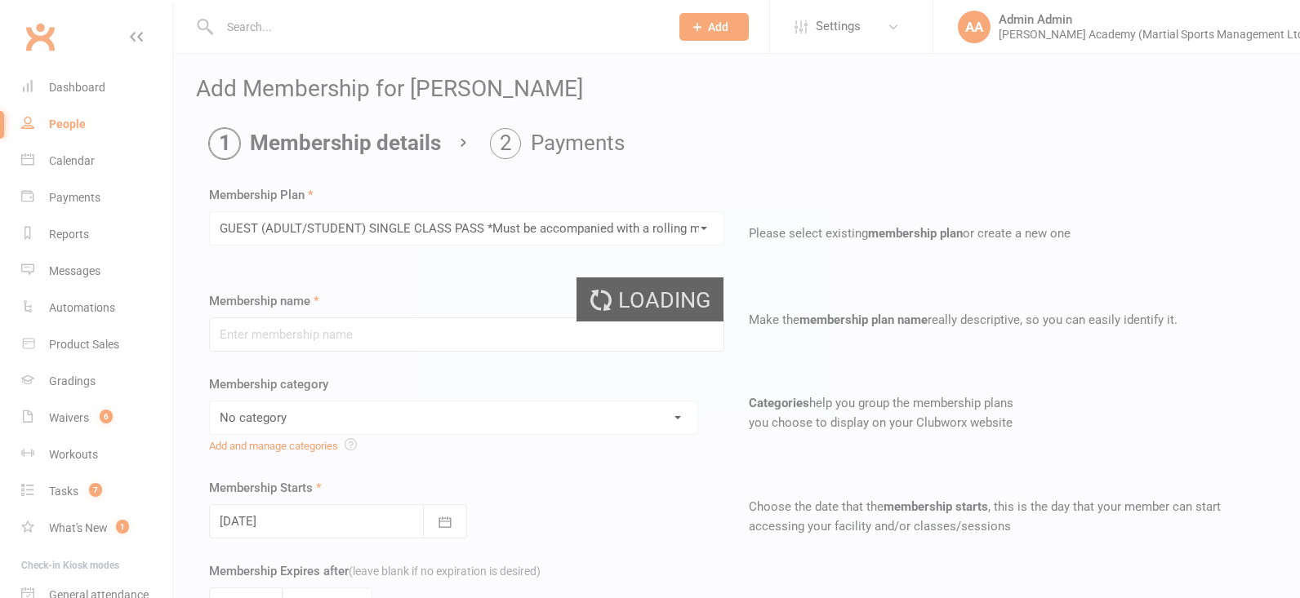
type input "GUEST (ADULT/STUDENT) SINGLE CLASS PASS *Must be accompanied with a rolling mem…"
select select "7"
type input "1"
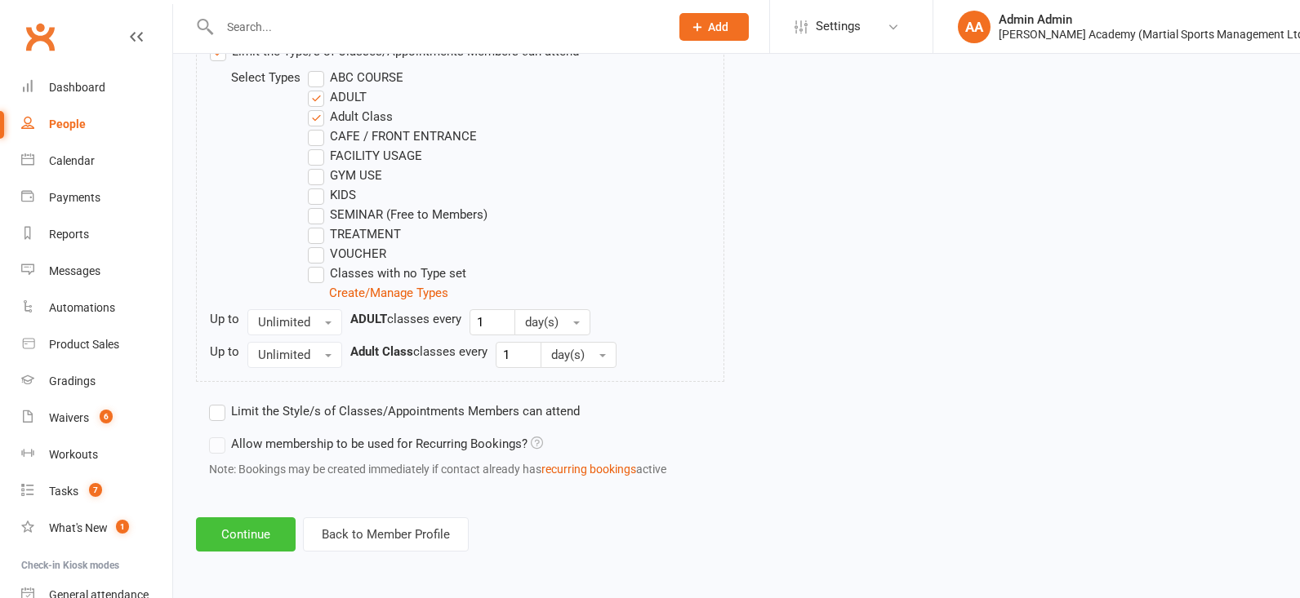
scroll to position [883, 0]
click at [265, 549] on button "Continue" at bounding box center [246, 535] width 100 height 34
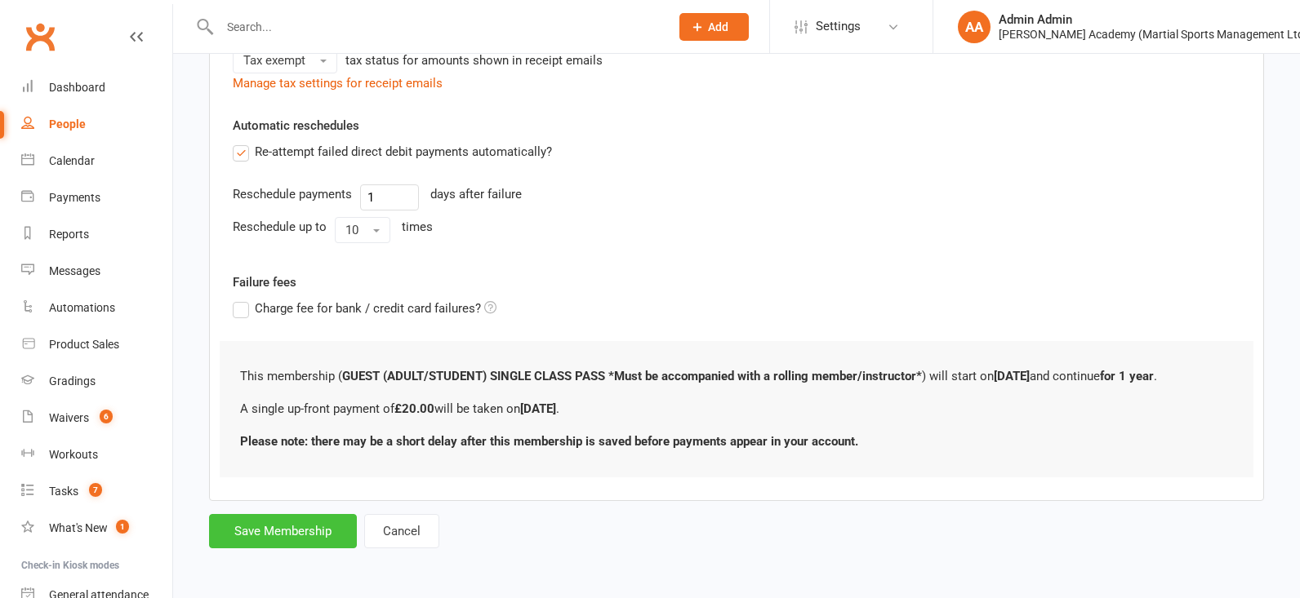
scroll to position [426, 0]
click at [316, 531] on button "Save Membership" at bounding box center [283, 531] width 148 height 34
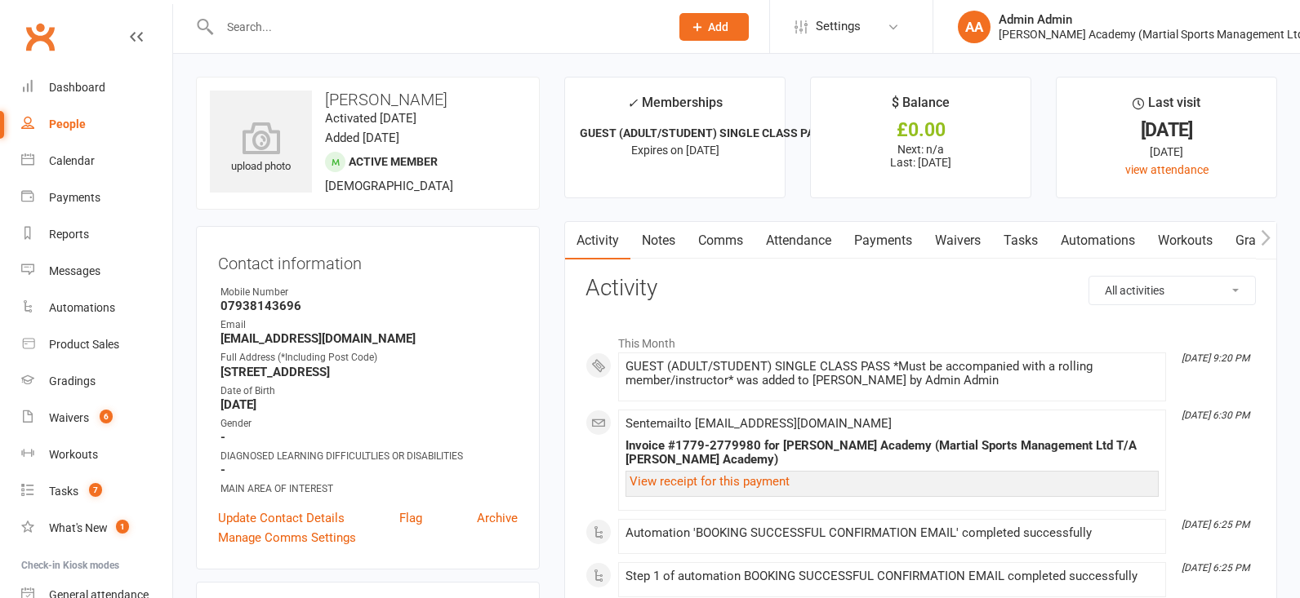
click at [784, 245] on link "Attendance" at bounding box center [798, 241] width 88 height 38
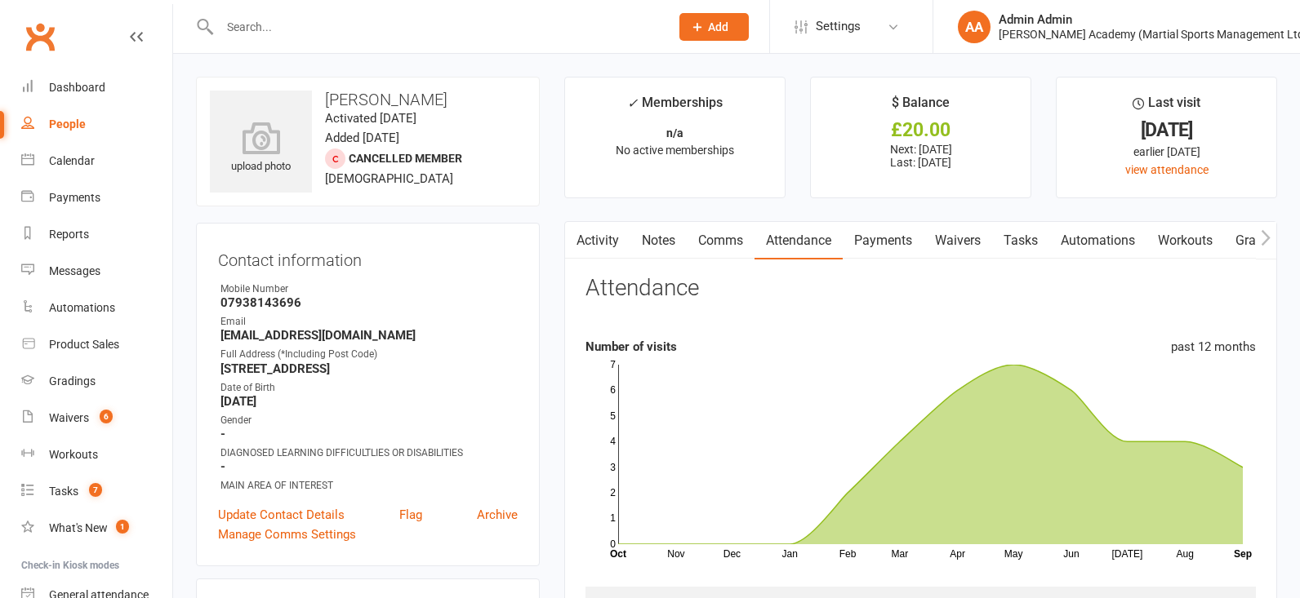
click at [615, 245] on link "Activity" at bounding box center [597, 241] width 65 height 38
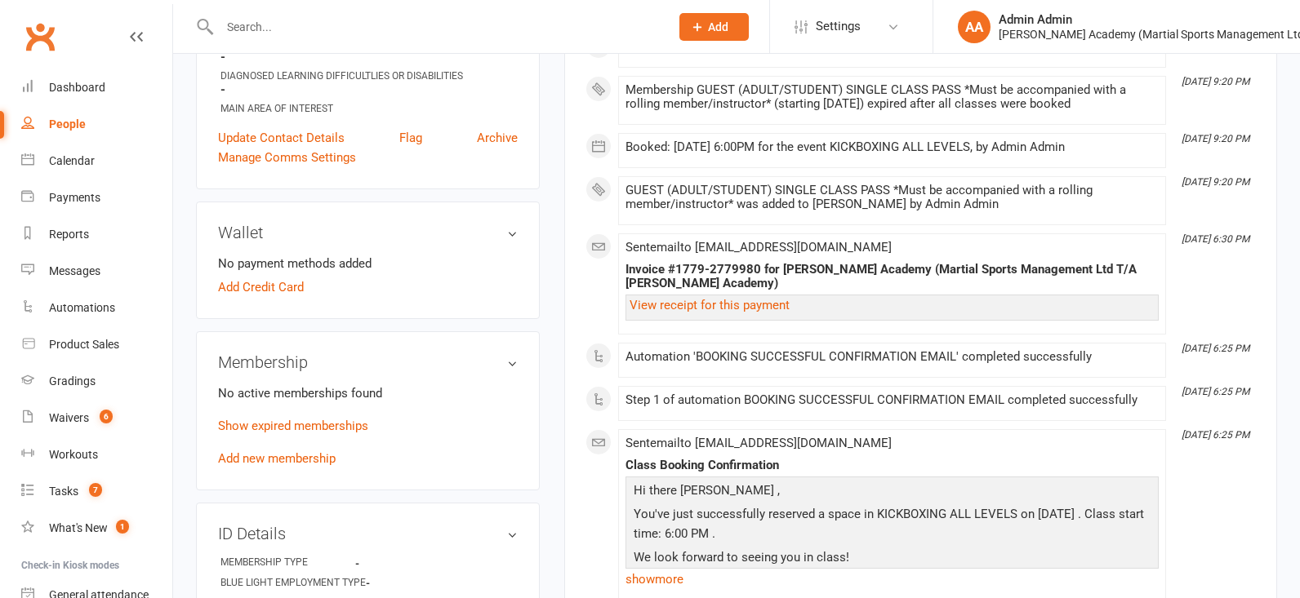
scroll to position [379, 0]
click at [278, 19] on input "text" at bounding box center [436, 27] width 443 height 23
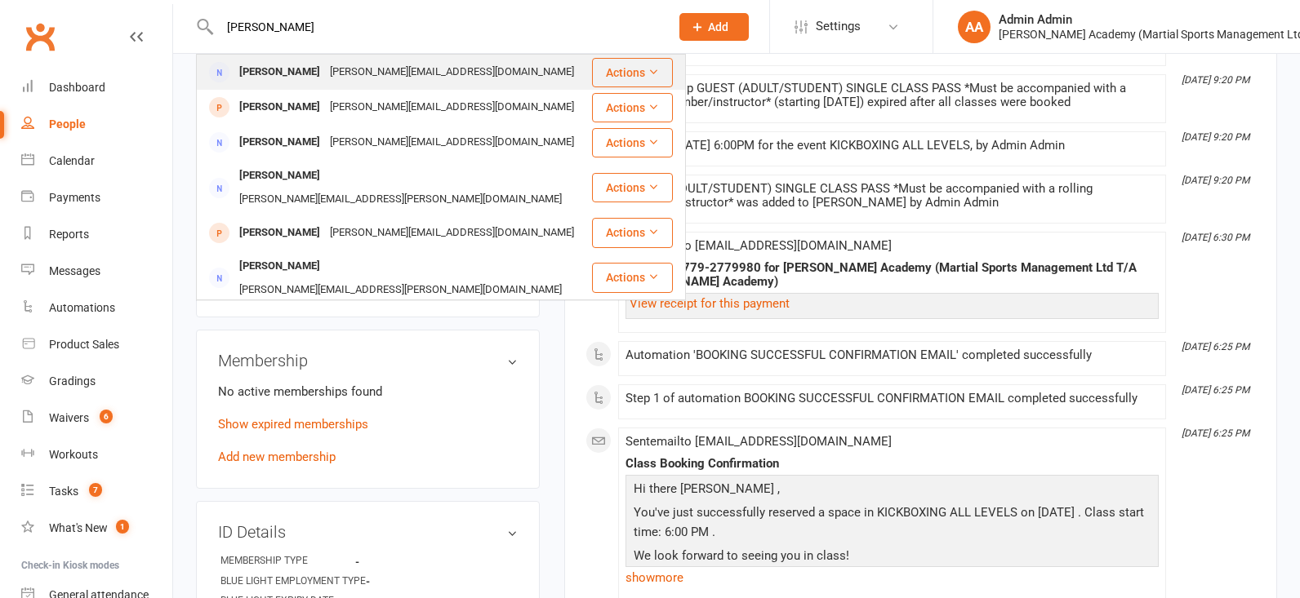
type input "christine murphy"
click at [274, 75] on div "[PERSON_NAME]" at bounding box center [279, 72] width 91 height 24
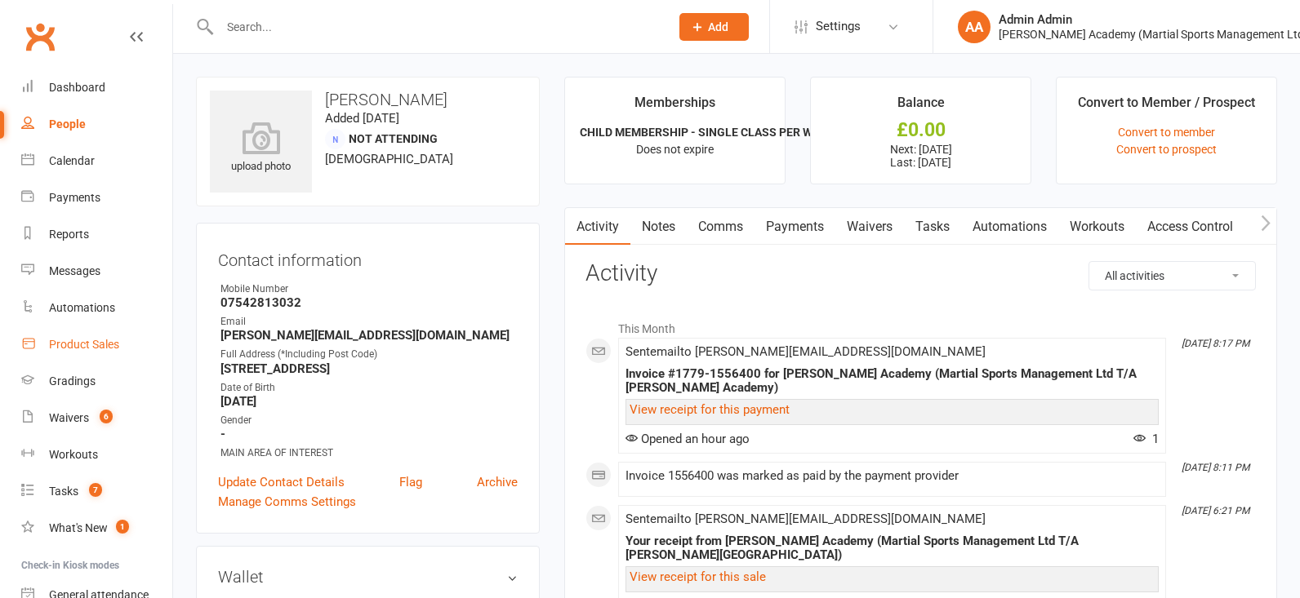
click at [102, 344] on div "Product Sales" at bounding box center [84, 344] width 70 height 13
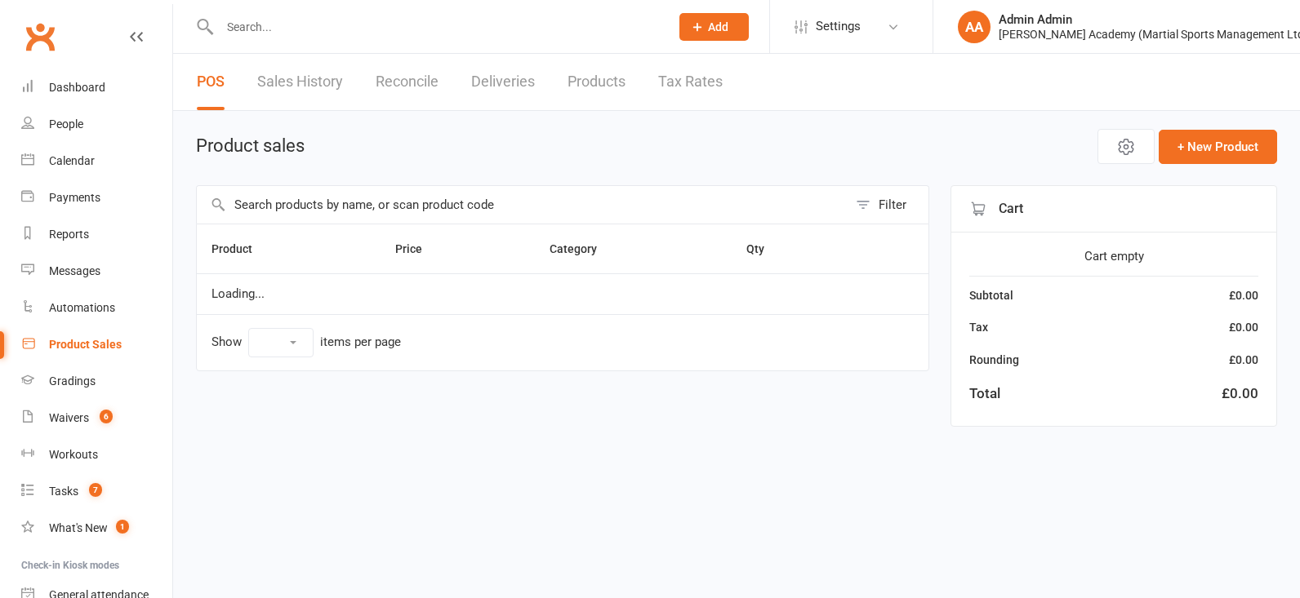
select select "100"
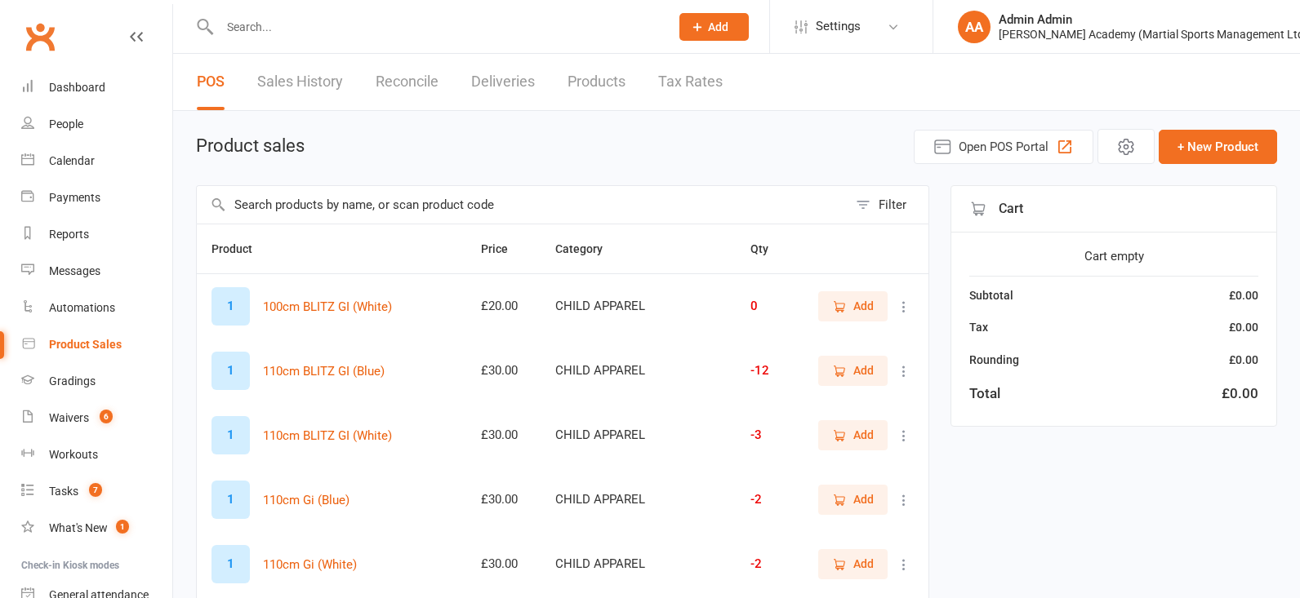
click at [329, 33] on input "text" at bounding box center [436, 27] width 443 height 23
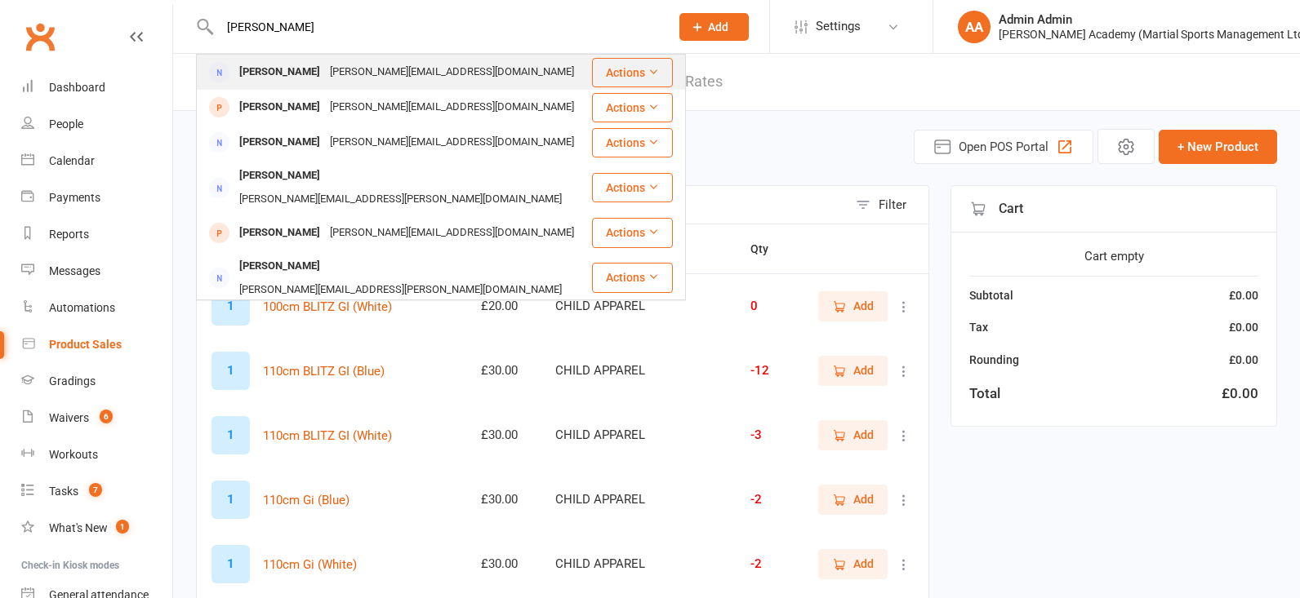
type input "christine murphy"
click at [224, 78] on span at bounding box center [219, 72] width 20 height 20
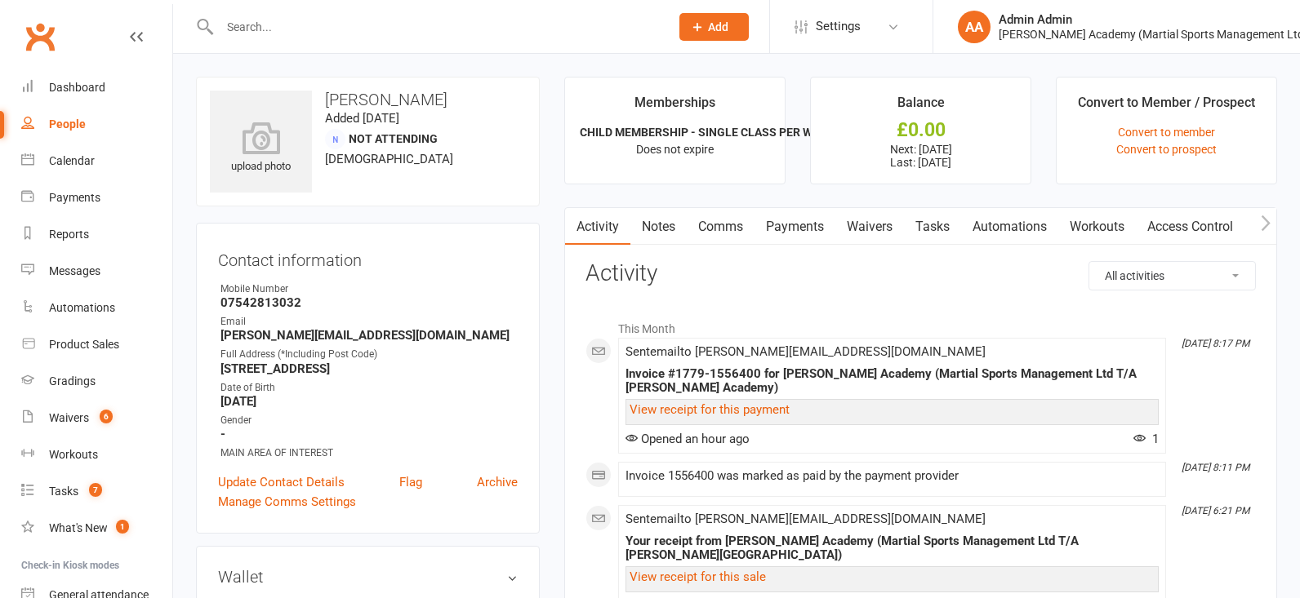
click at [788, 236] on link "Payments" at bounding box center [794, 227] width 81 height 38
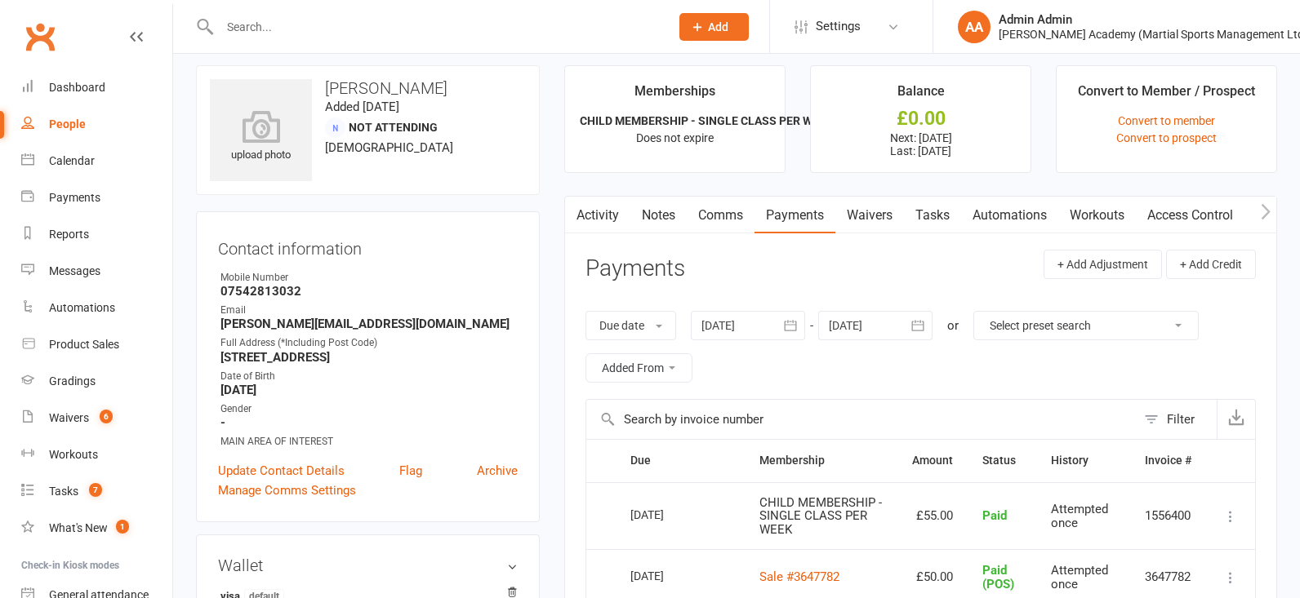
scroll to position [13, 0]
click at [333, 24] on input "text" at bounding box center [436, 27] width 443 height 23
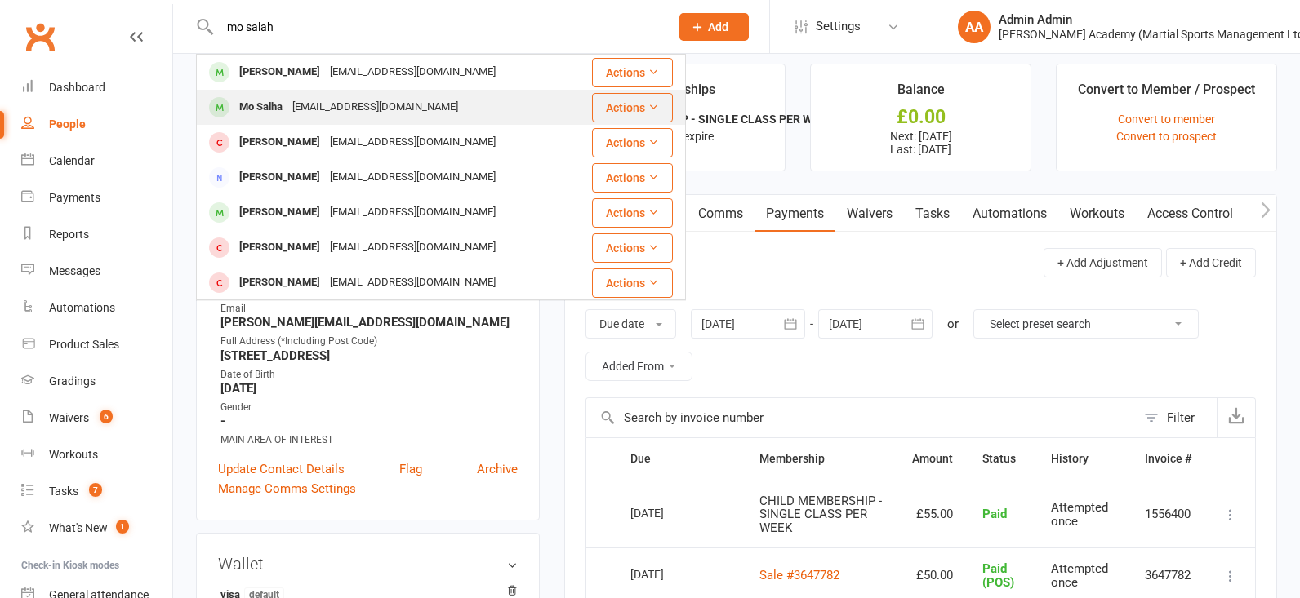
type input "mo salah"
click at [241, 102] on div "Mo Salha" at bounding box center [260, 108] width 53 height 24
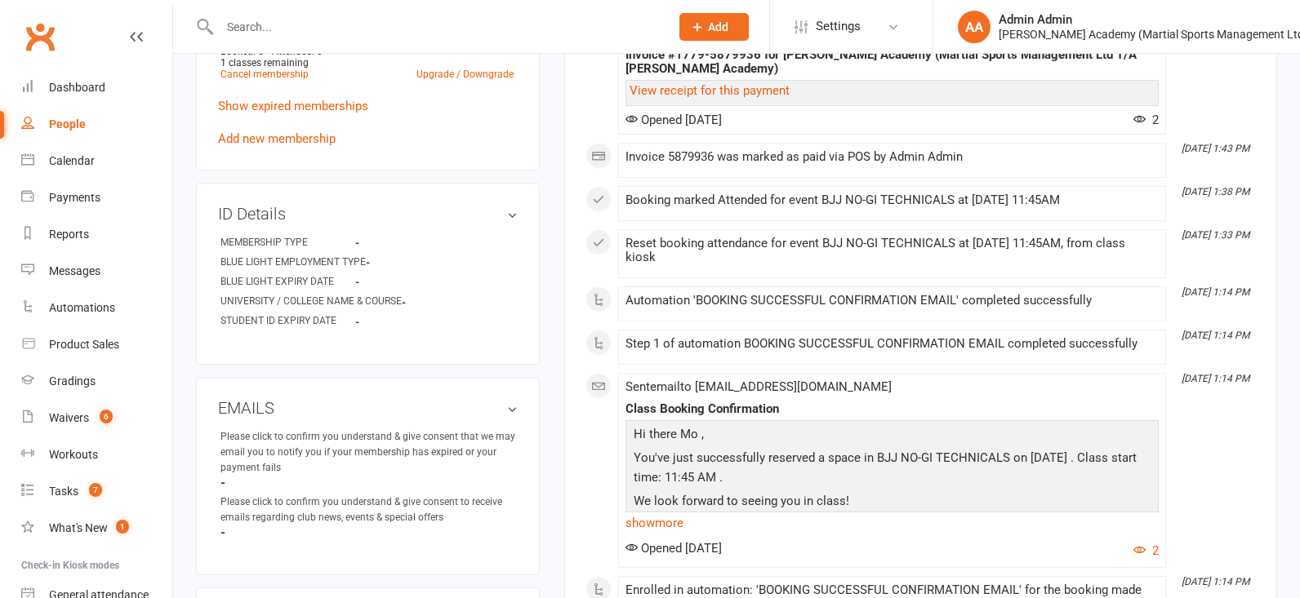
scroll to position [753, 0]
click at [263, 144] on link "Add new membership" at bounding box center [277, 138] width 118 height 15
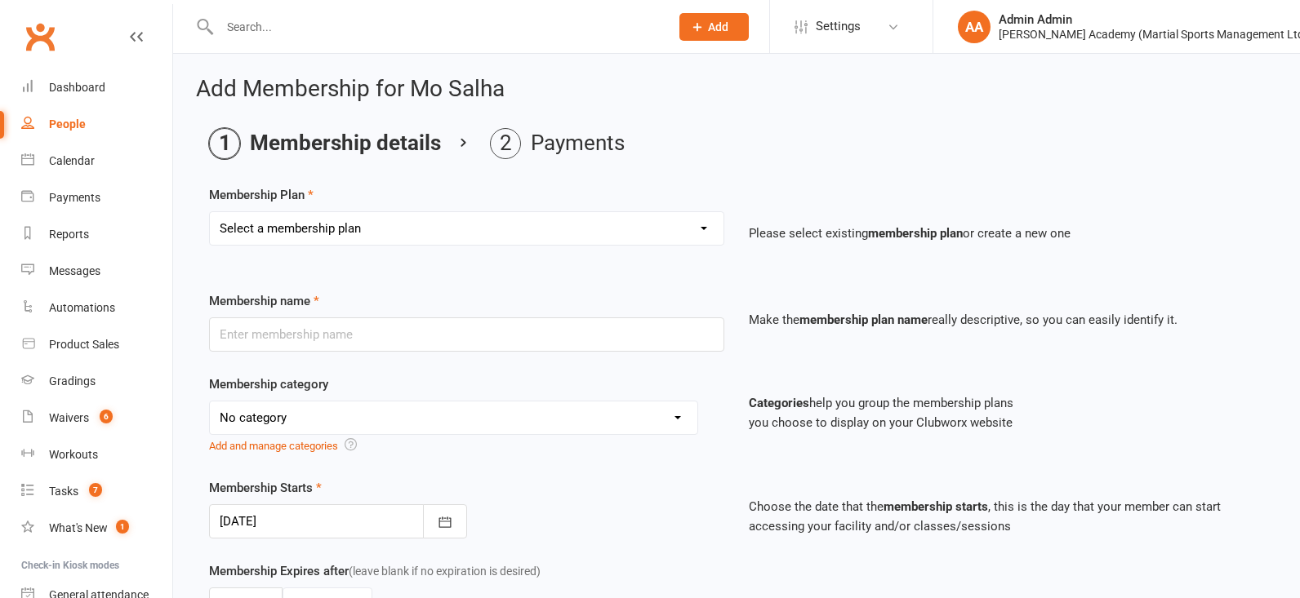
select select "10"
type input "GUEST (ADULT/STUDENT) SINGLE CLASS PASS *Must be accompanied with a rolling mem…"
select select "7"
type input "1"
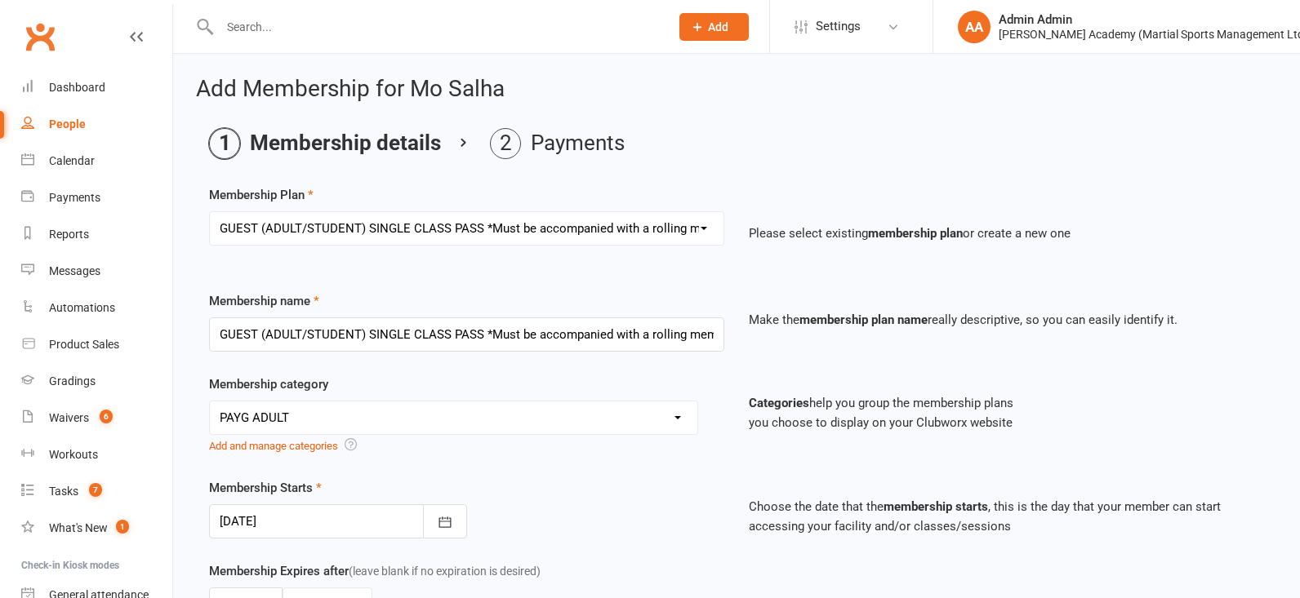
type input "1"
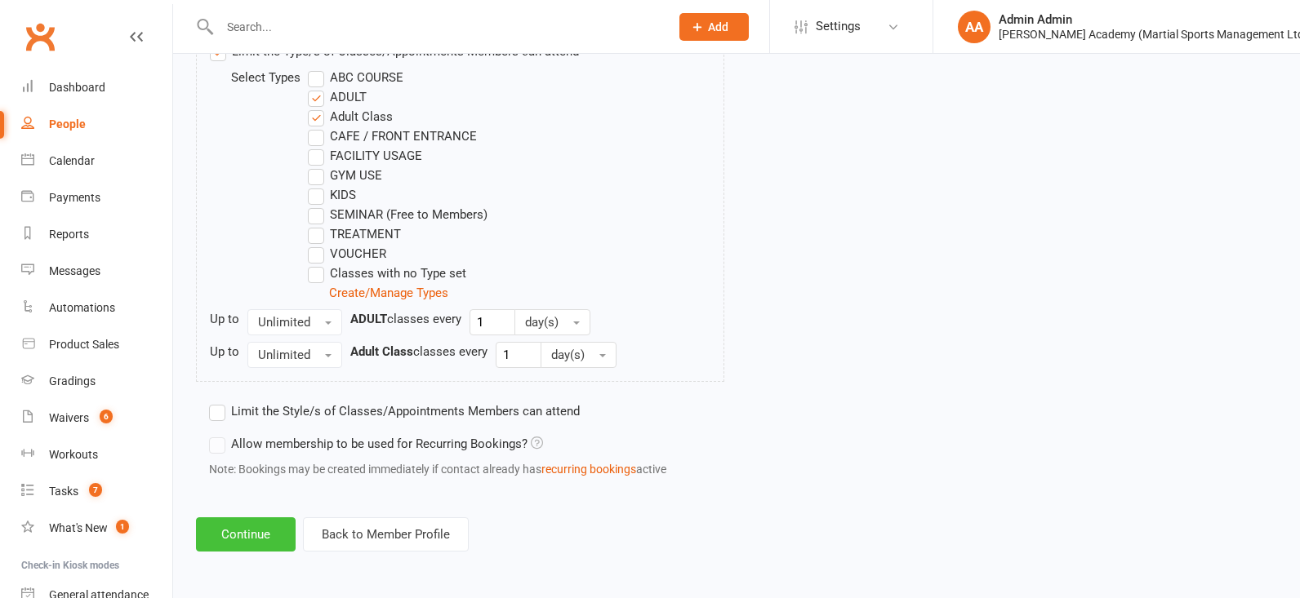
click at [230, 542] on button "Continue" at bounding box center [246, 535] width 100 height 34
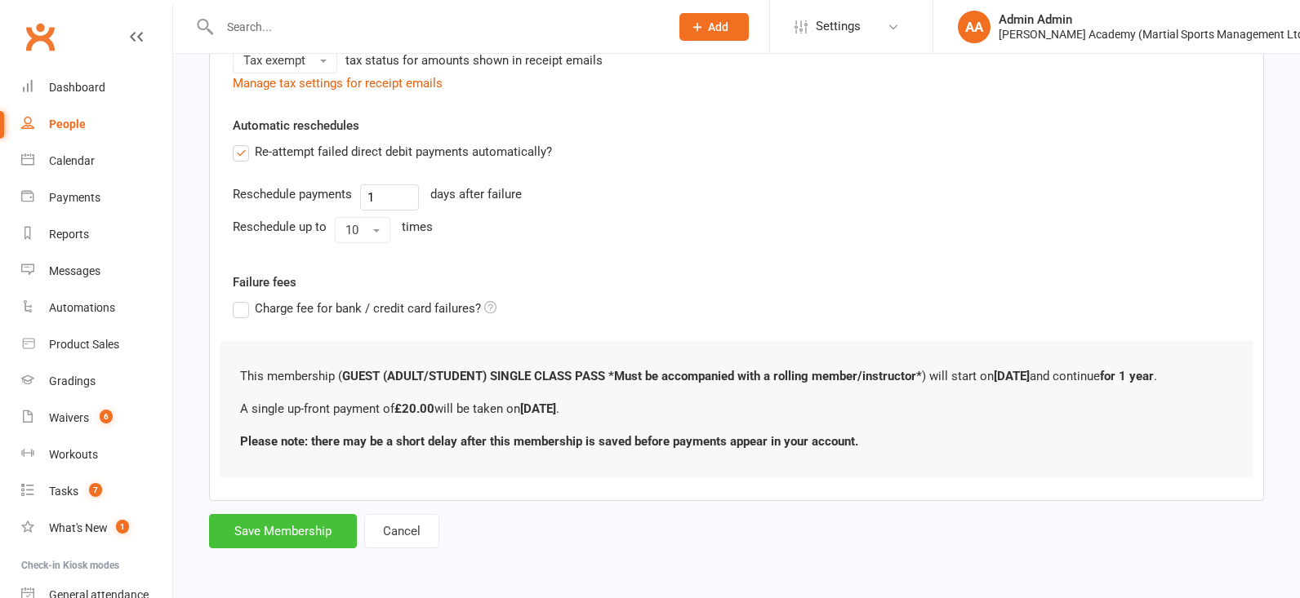
scroll to position [426, 0]
click at [270, 530] on button "Save Membership" at bounding box center [283, 531] width 148 height 34
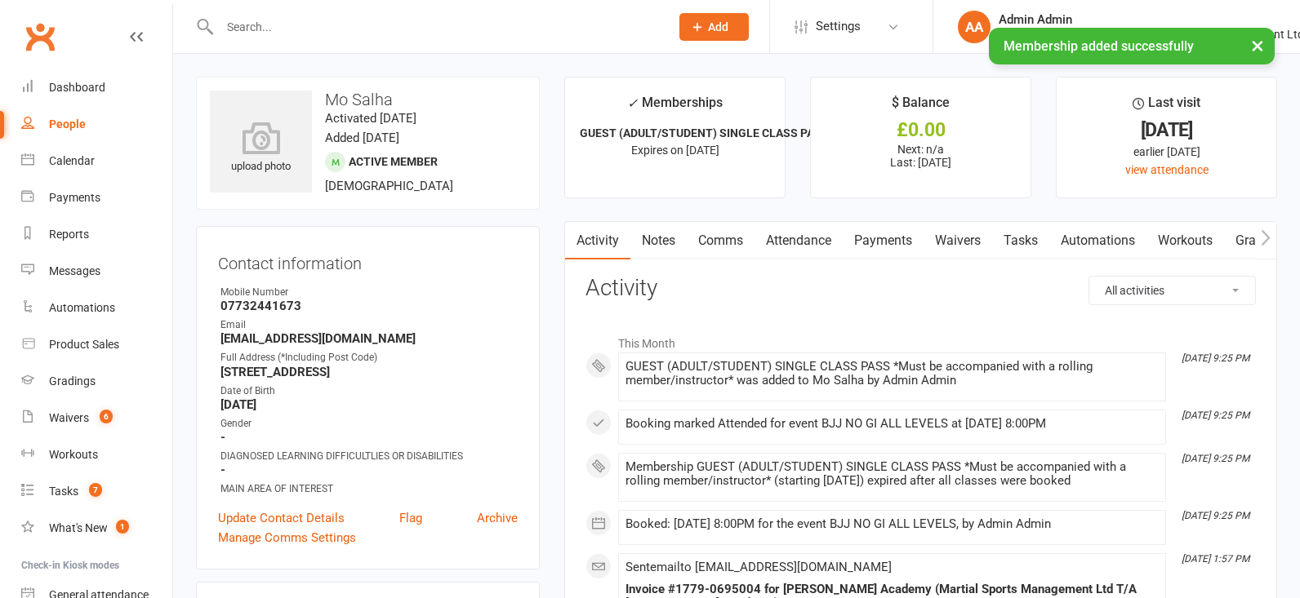
drag, startPoint x: 923, startPoint y: 247, endPoint x: 888, endPoint y: 242, distance: 35.6
click at [913, 247] on link "Payments" at bounding box center [883, 241] width 81 height 38
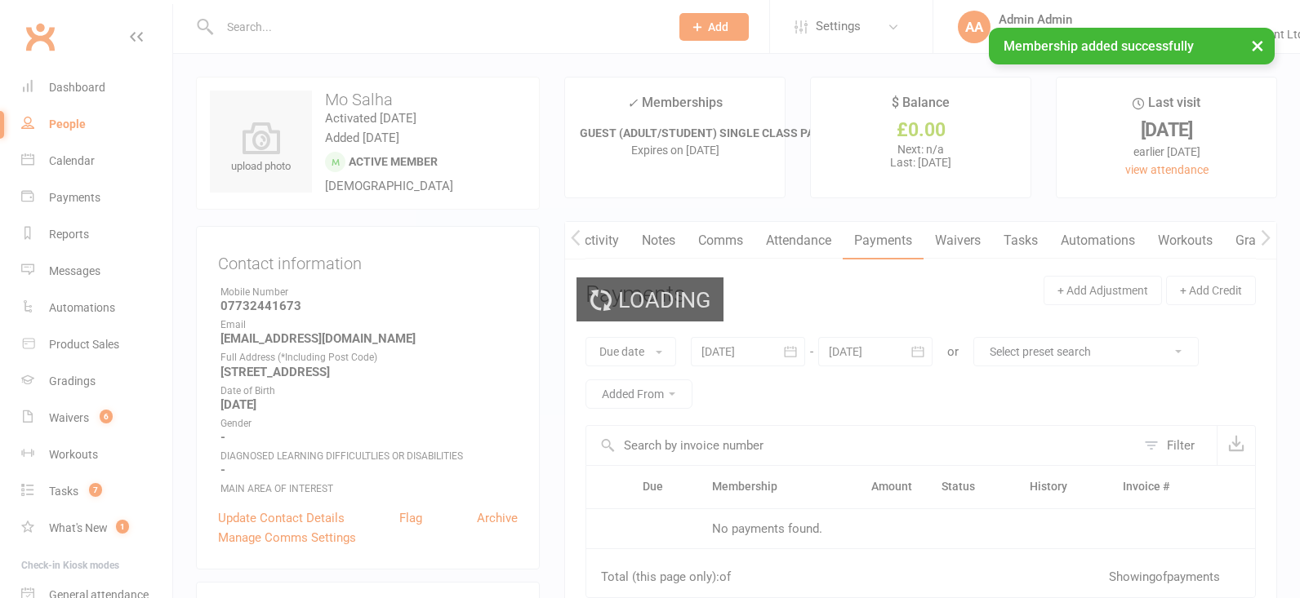
click at [887, 242] on link "Payments" at bounding box center [883, 241] width 81 height 38
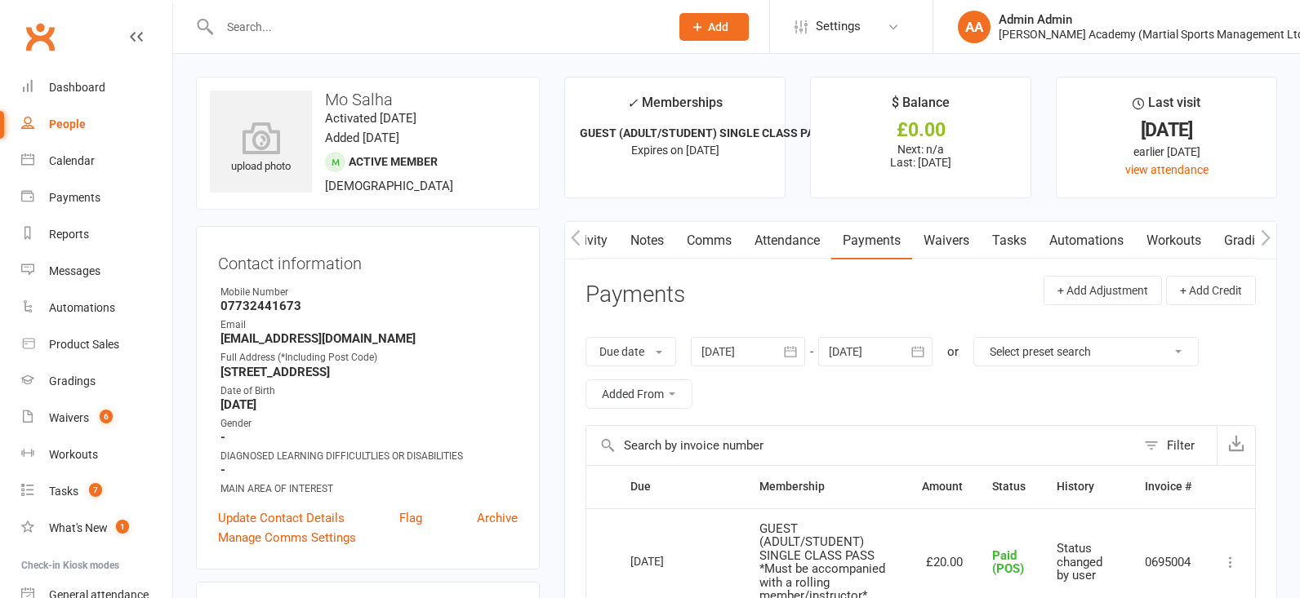
click at [274, 19] on input "text" at bounding box center [436, 27] width 443 height 23
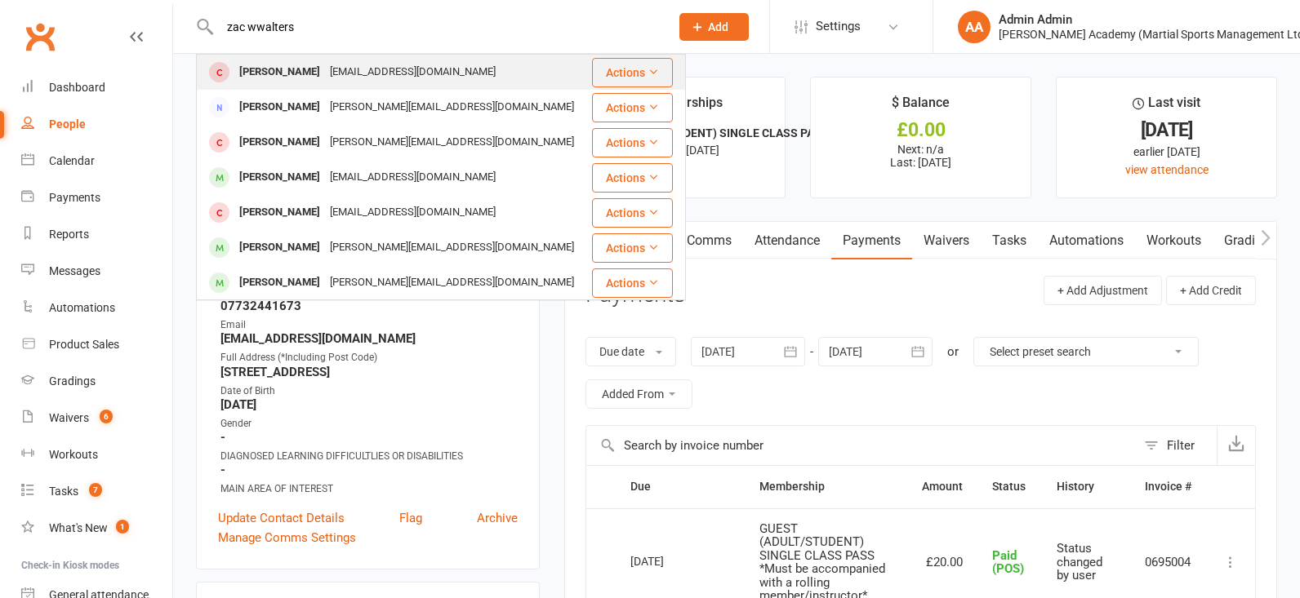
type input "zac wwalters"
click at [255, 74] on div "Zac Waters" at bounding box center [279, 72] width 91 height 24
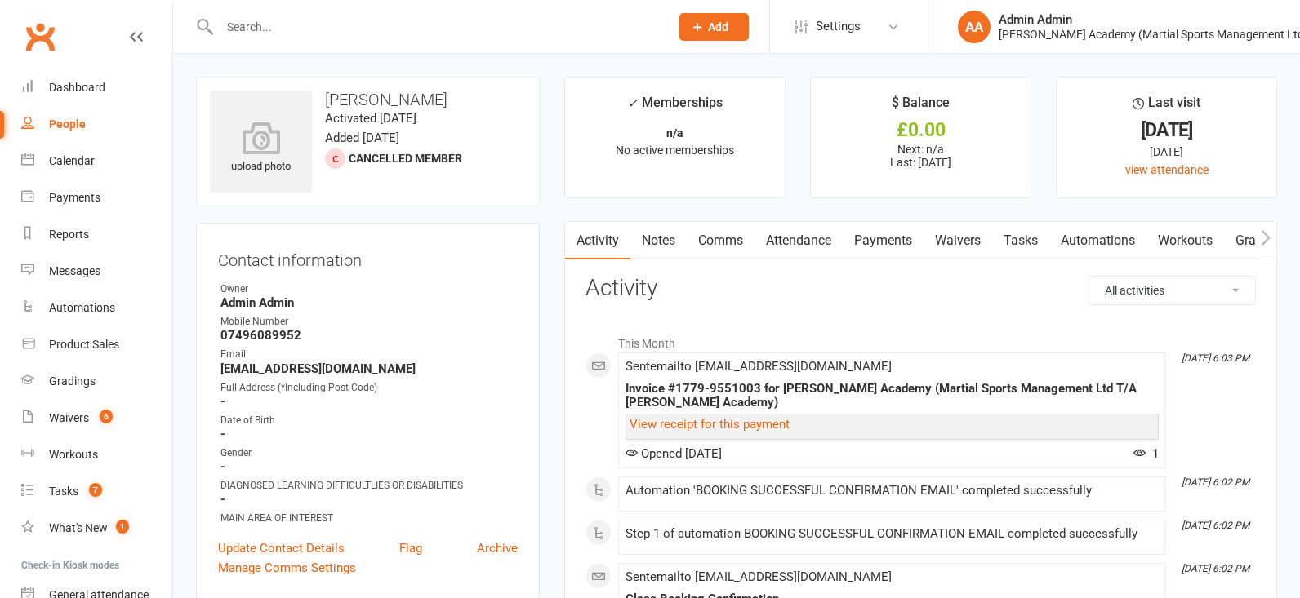
click at [353, 29] on input "text" at bounding box center [436, 27] width 443 height 23
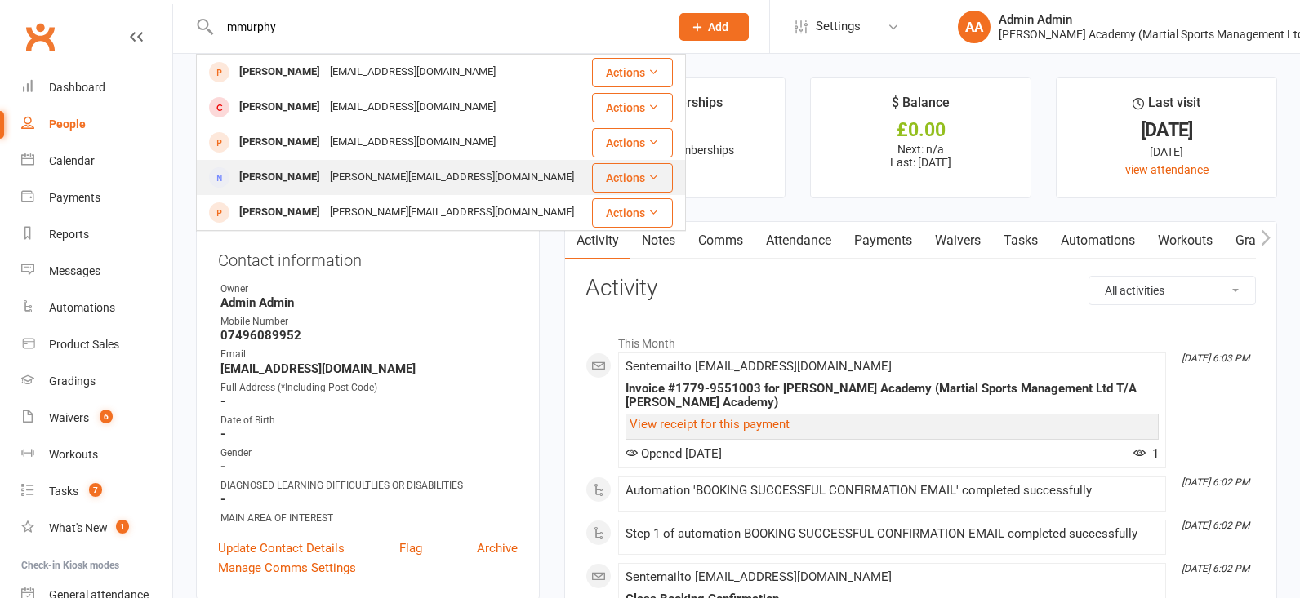
type input "mmurphy"
click at [250, 182] on div "[PERSON_NAME]" at bounding box center [279, 178] width 91 height 24
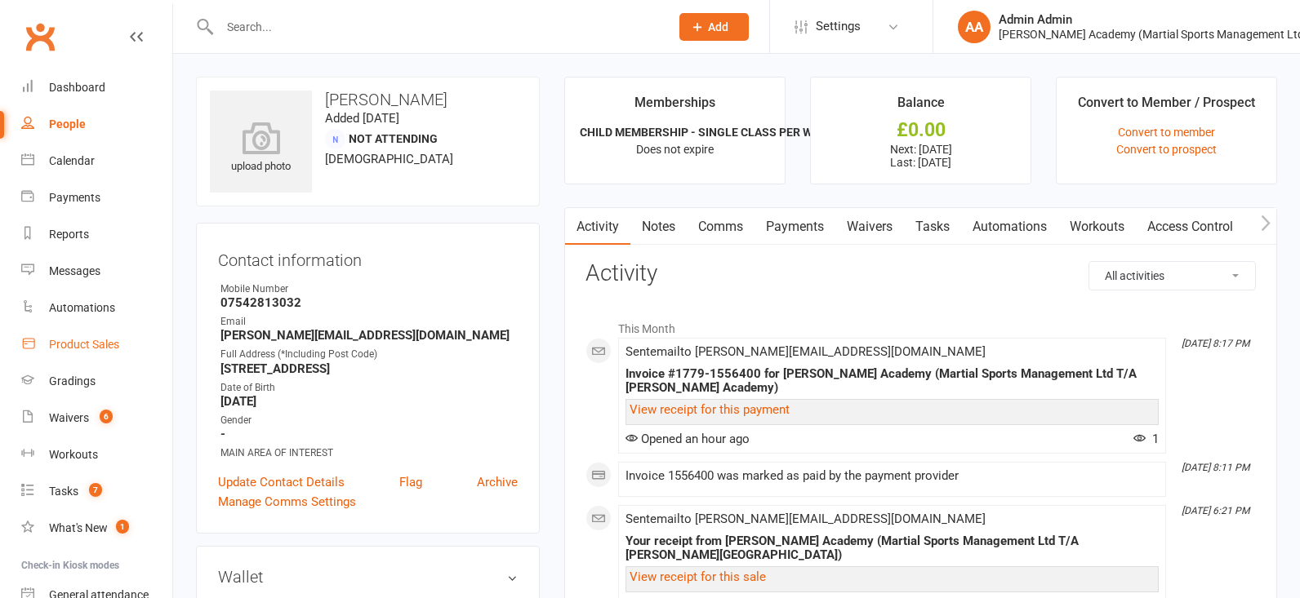
drag, startPoint x: 113, startPoint y: 349, endPoint x: 135, endPoint y: 349, distance: 21.2
click at [113, 349] on div "Product Sales" at bounding box center [84, 344] width 70 height 13
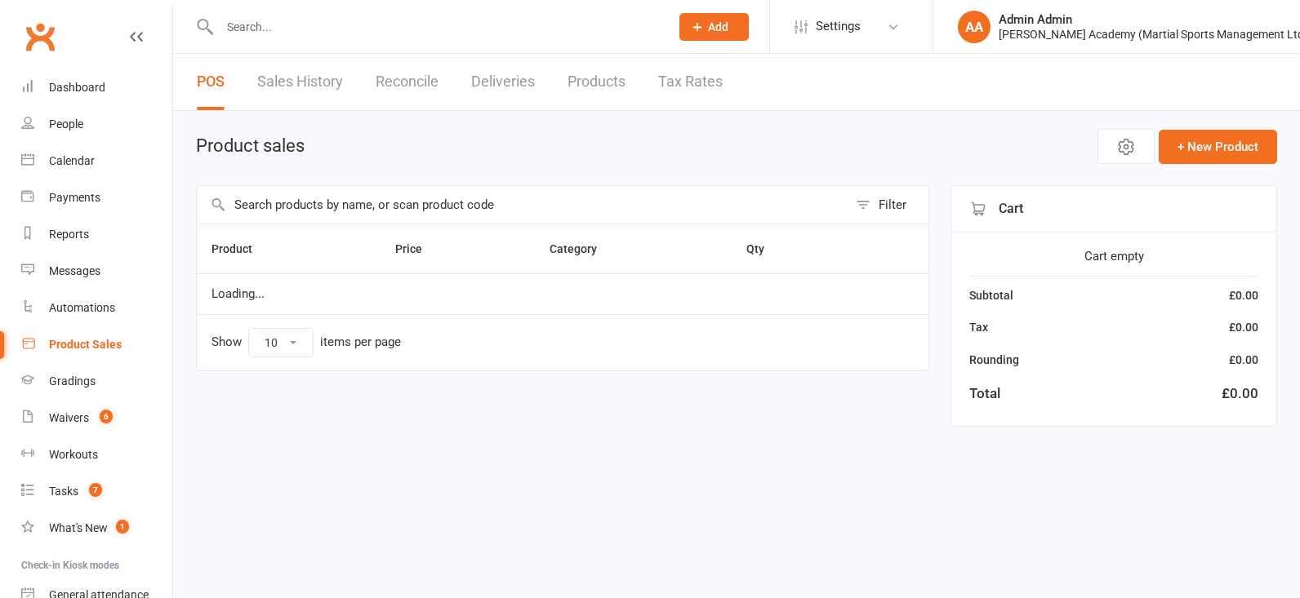
select select "100"
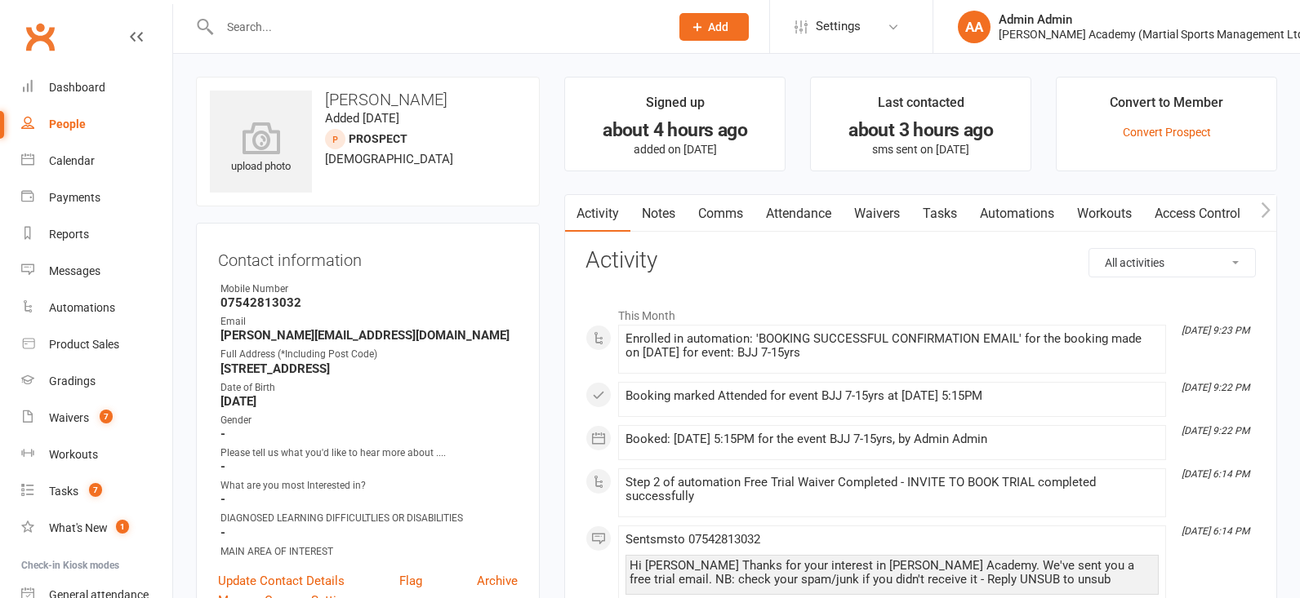
click at [1261, 217] on icon "button" at bounding box center [1266, 210] width 10 height 17
click at [1262, 216] on icon "button" at bounding box center [1266, 210] width 10 height 17
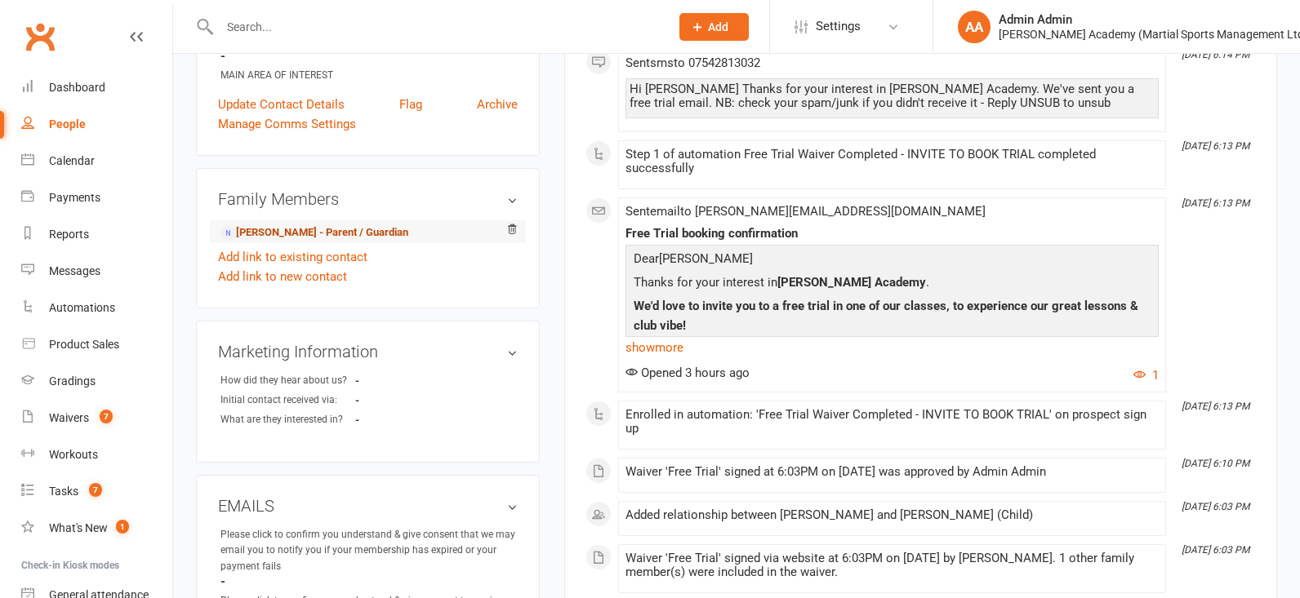
scroll to position [476, 0]
click at [296, 232] on link "[PERSON_NAME] - Parent / Guardian" at bounding box center [314, 233] width 188 height 17
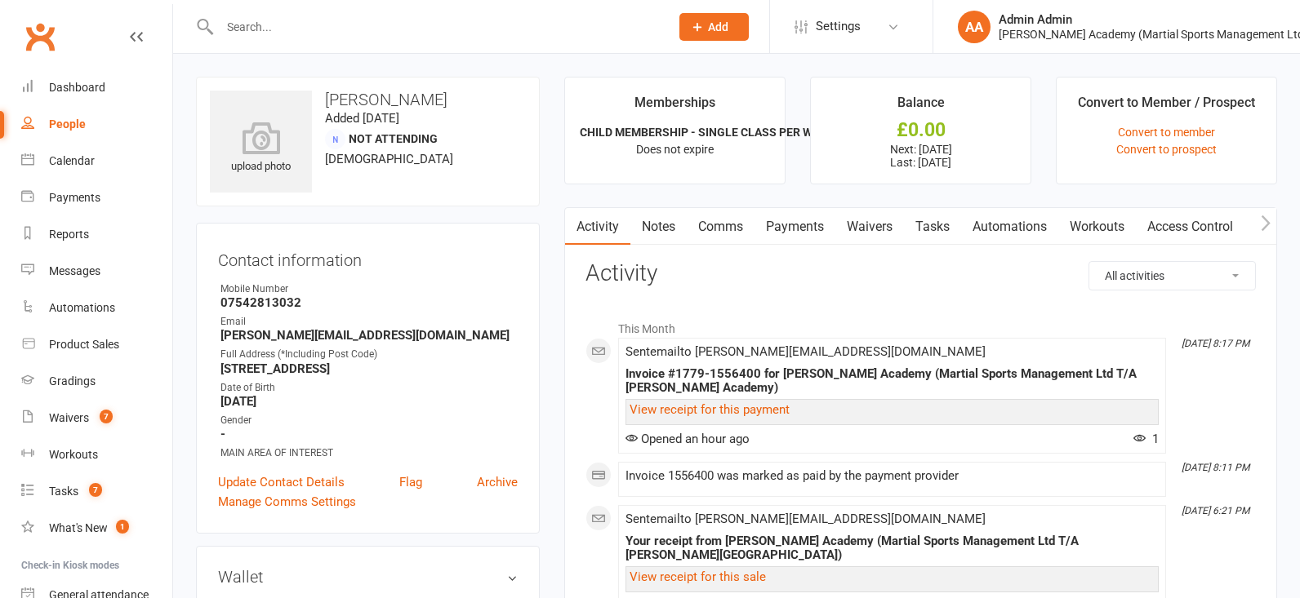
click at [798, 224] on link "Payments" at bounding box center [794, 227] width 81 height 38
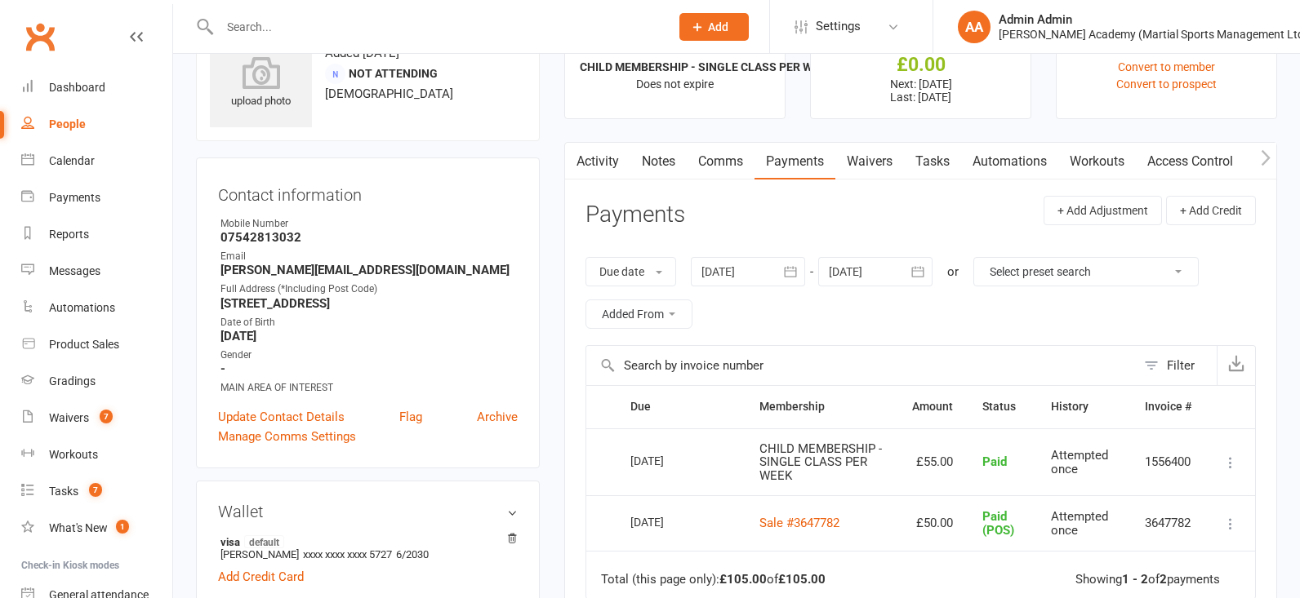
scroll to position [82, 0]
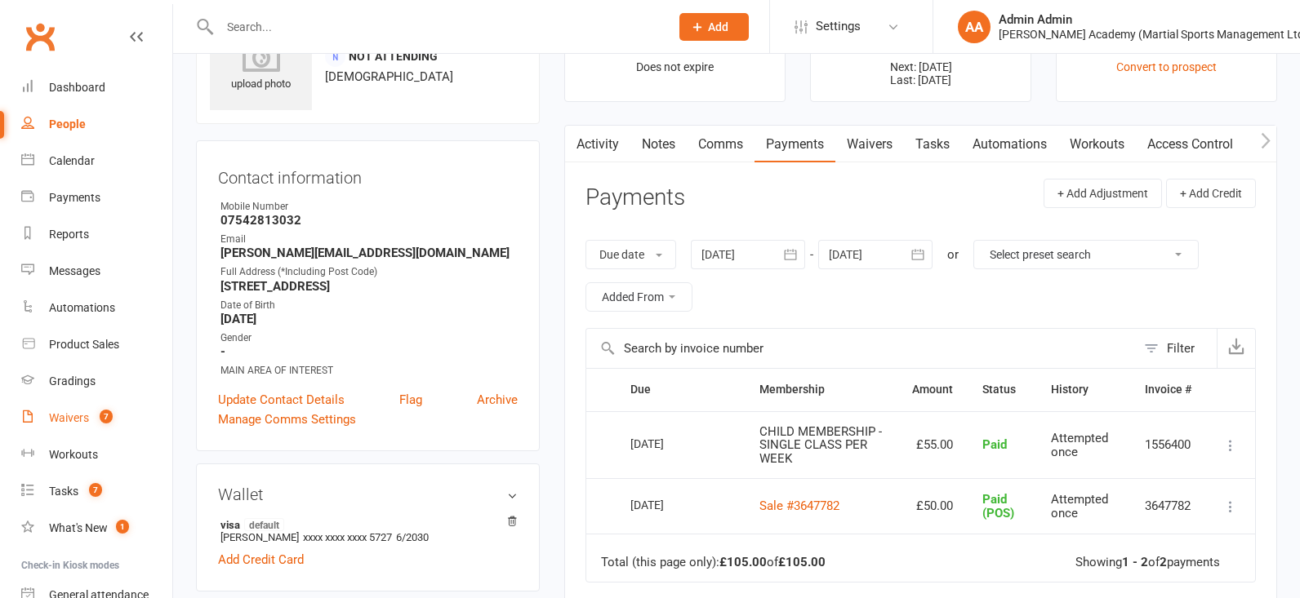
click at [71, 416] on div "Waivers" at bounding box center [69, 417] width 40 height 13
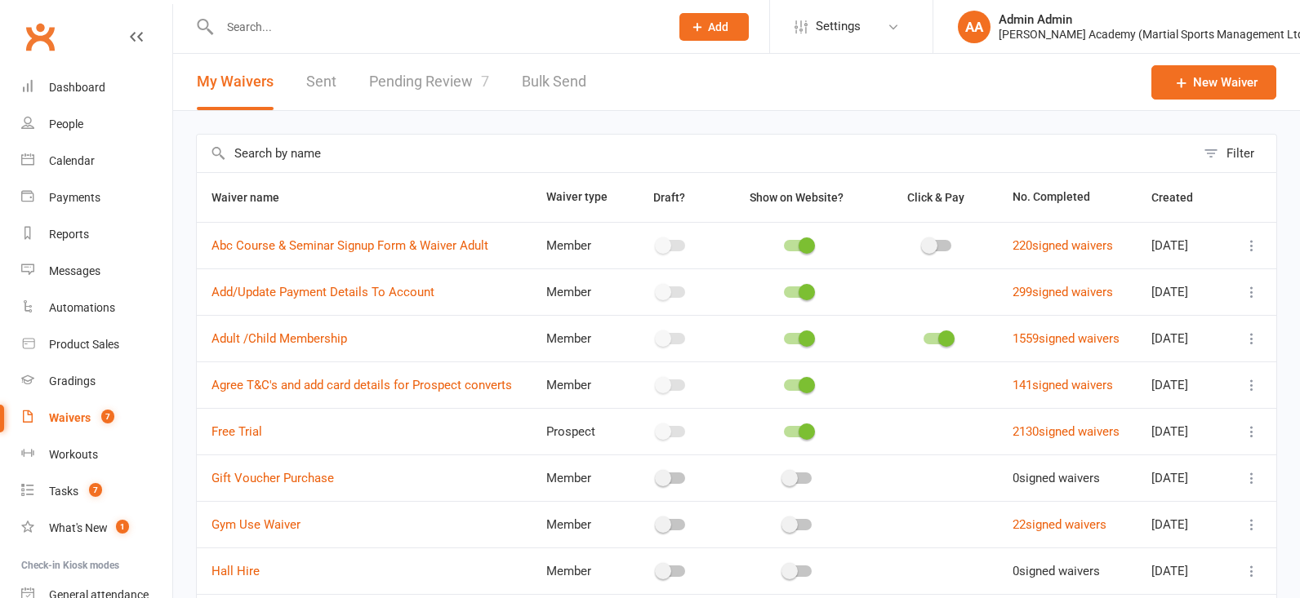
click at [426, 79] on link "Pending Review 7" at bounding box center [429, 82] width 120 height 56
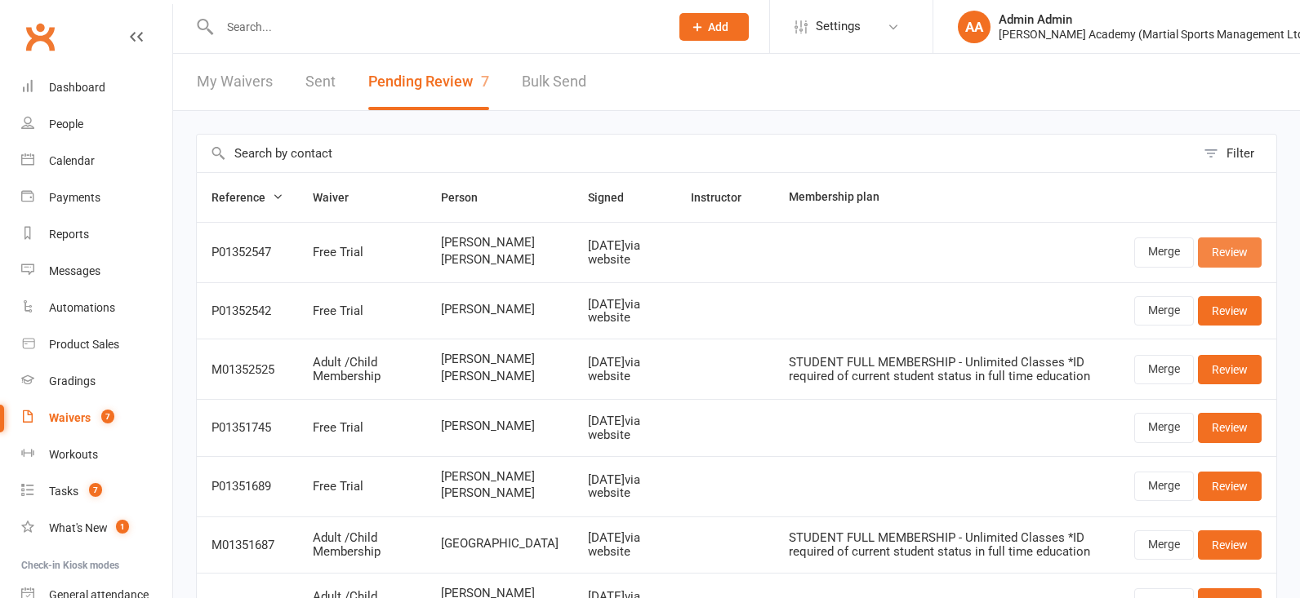
click at [1225, 267] on link "Review" at bounding box center [1230, 252] width 64 height 29
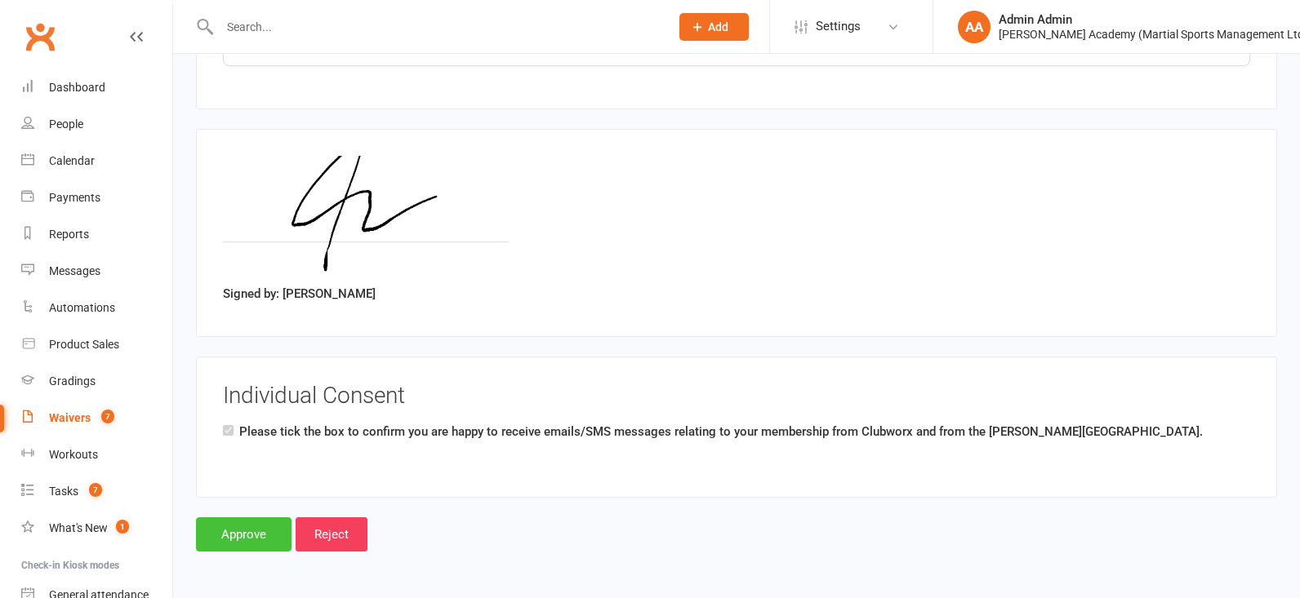
scroll to position [2119, 0]
